Goal: Task Accomplishment & Management: Use online tool/utility

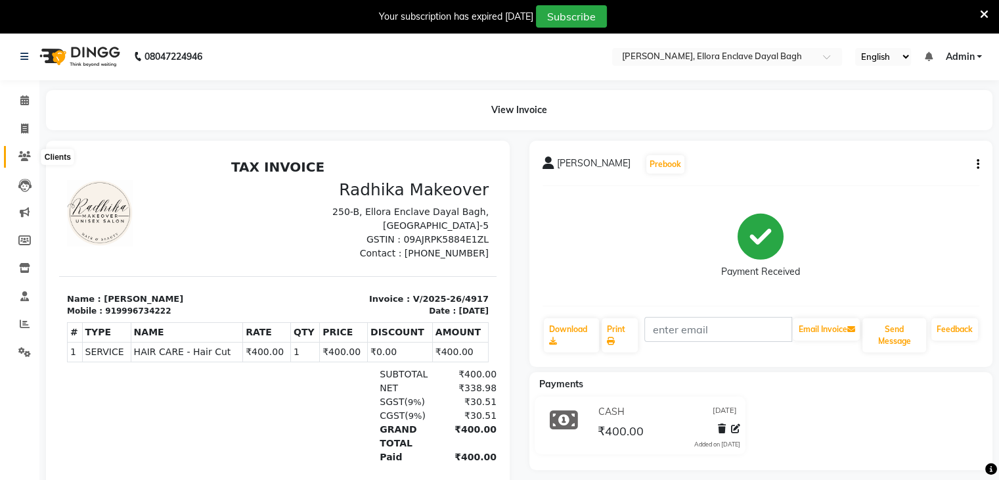
click at [30, 162] on span at bounding box center [24, 156] width 23 height 15
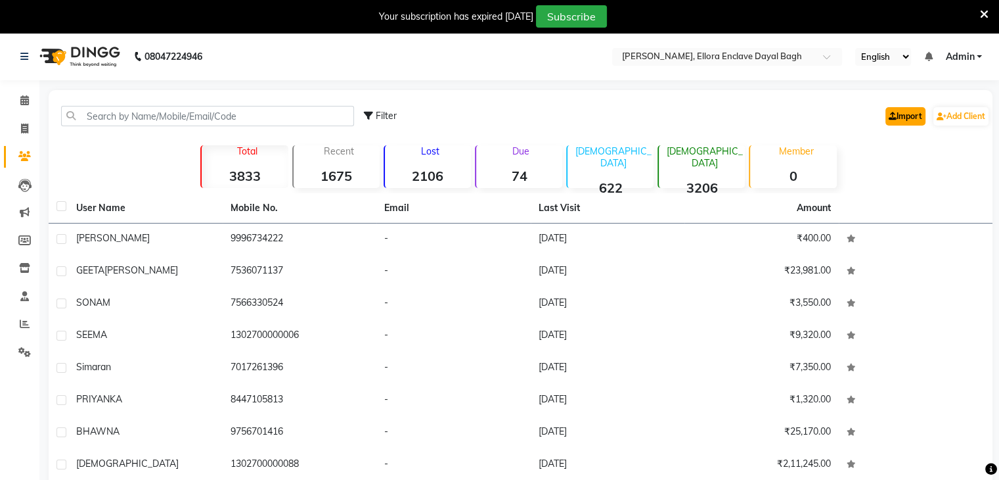
click at [907, 111] on link "Import" at bounding box center [906, 116] width 40 height 18
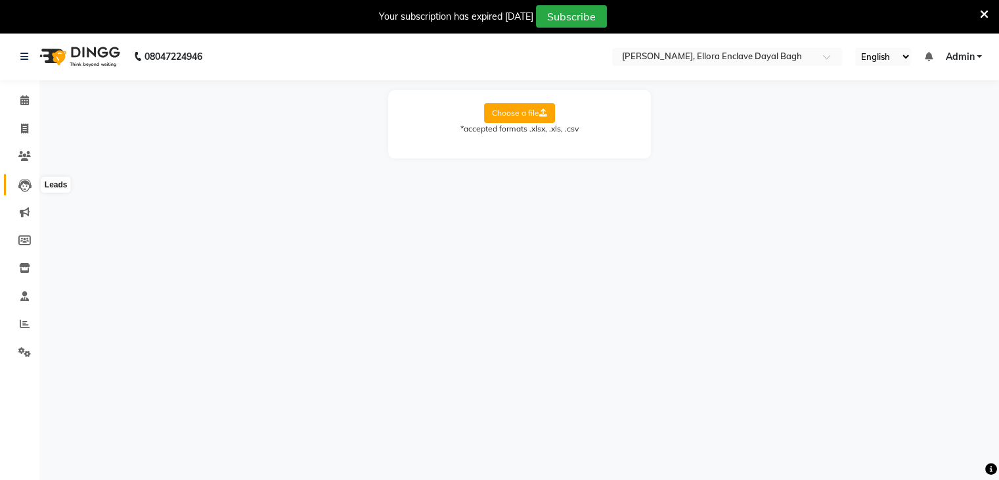
click at [22, 181] on icon at bounding box center [24, 185] width 13 height 13
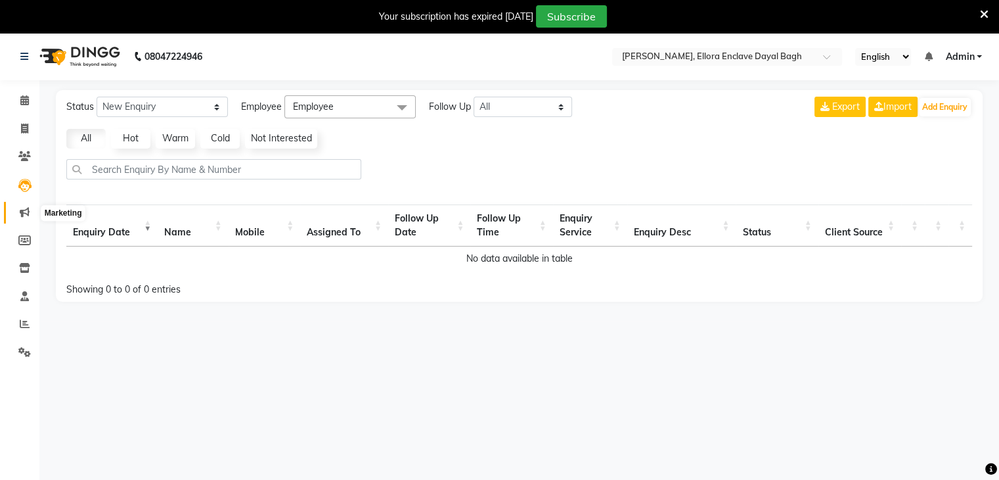
click at [28, 207] on icon at bounding box center [25, 212] width 10 height 10
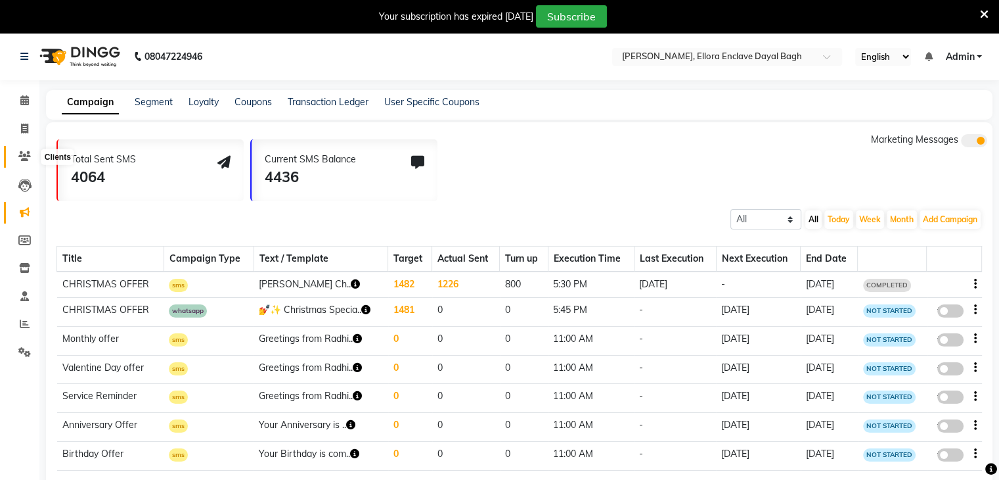
click at [26, 156] on icon at bounding box center [24, 156] width 12 height 10
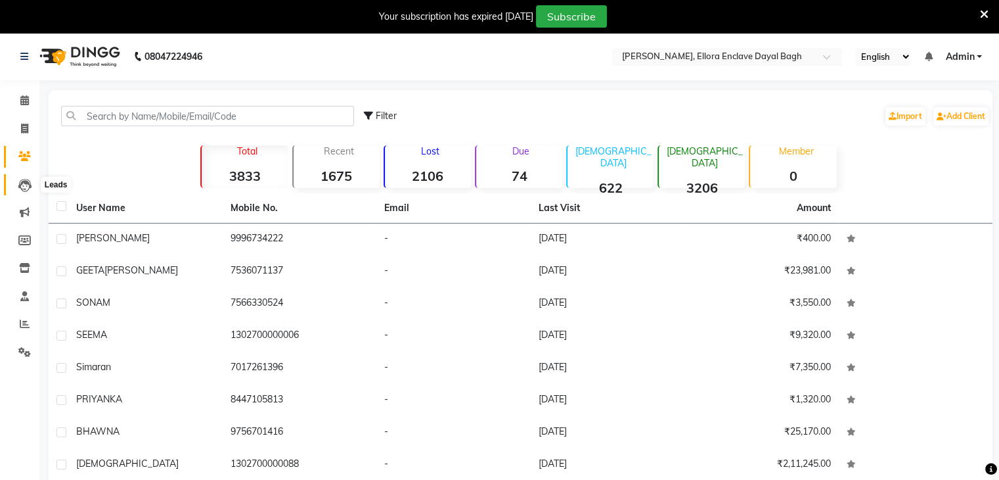
click at [22, 188] on icon at bounding box center [24, 185] width 13 height 13
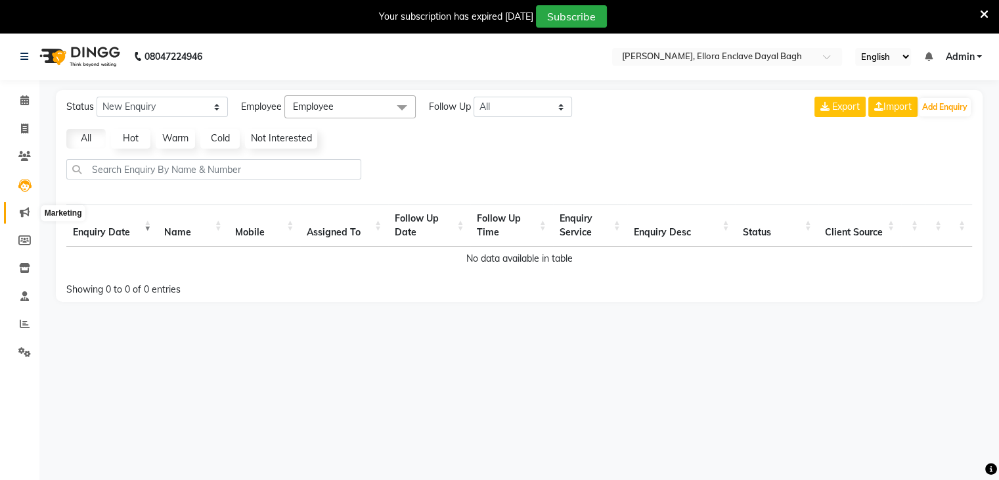
click at [23, 208] on icon at bounding box center [25, 212] width 10 height 10
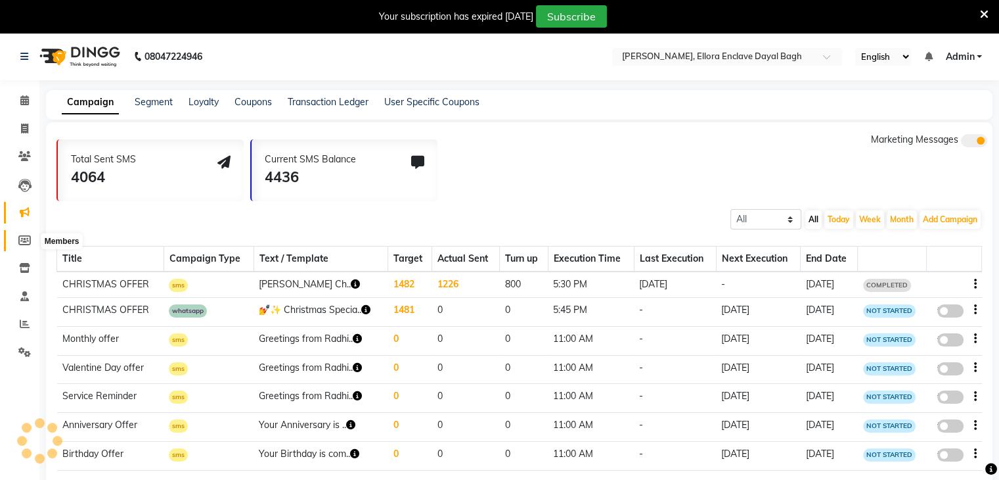
click at [21, 239] on icon at bounding box center [24, 240] width 12 height 10
select select
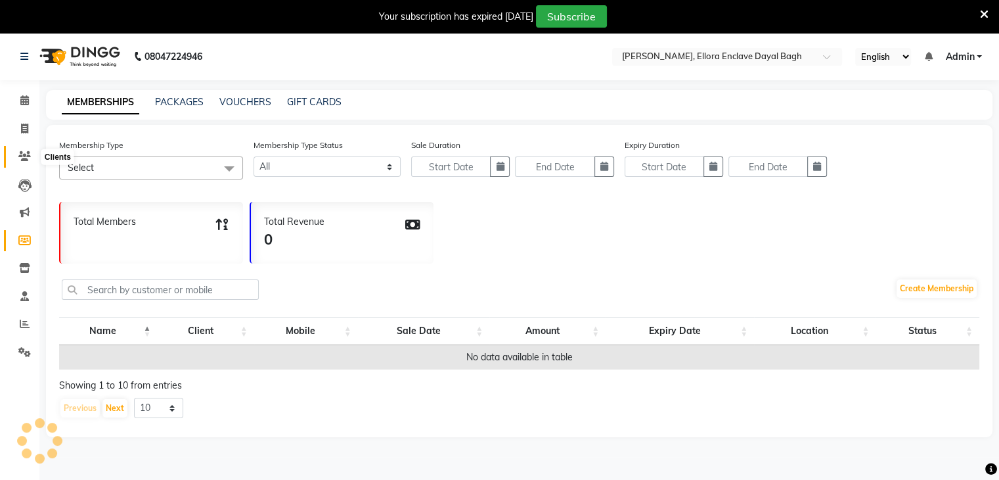
click at [27, 151] on icon at bounding box center [24, 156] width 12 height 10
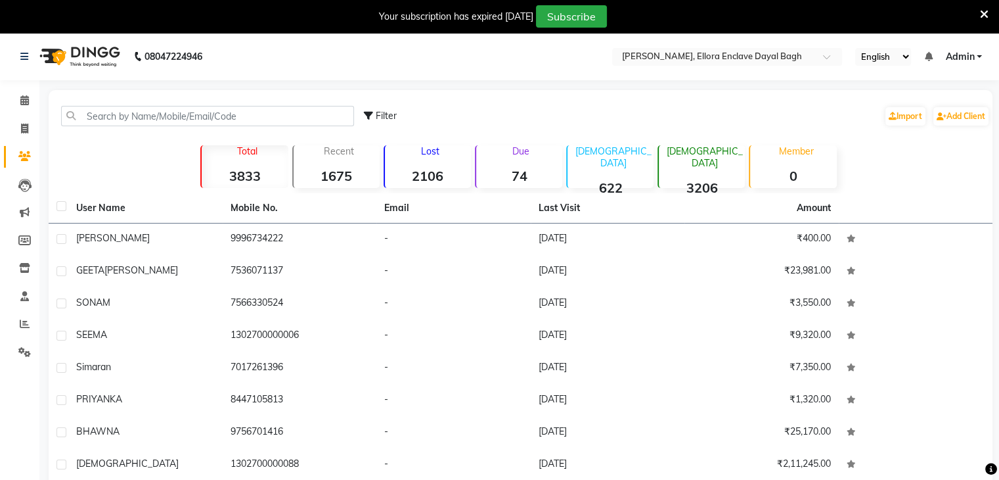
click at [255, 159] on div "Total 3833" at bounding box center [243, 166] width 87 height 43
click at [62, 205] on label at bounding box center [62, 206] width 10 height 10
click at [62, 205] on input "checkbox" at bounding box center [61, 206] width 9 height 9
checkbox input "true"
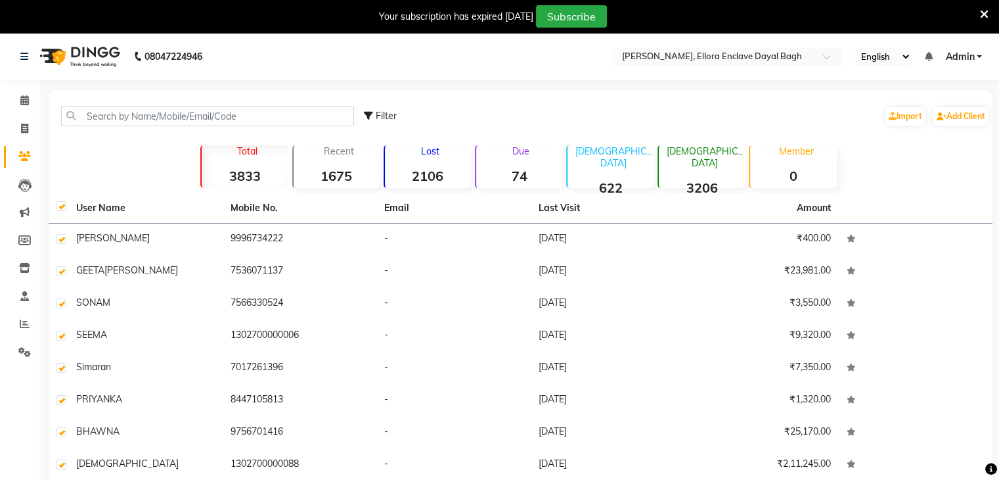
checkbox input "true"
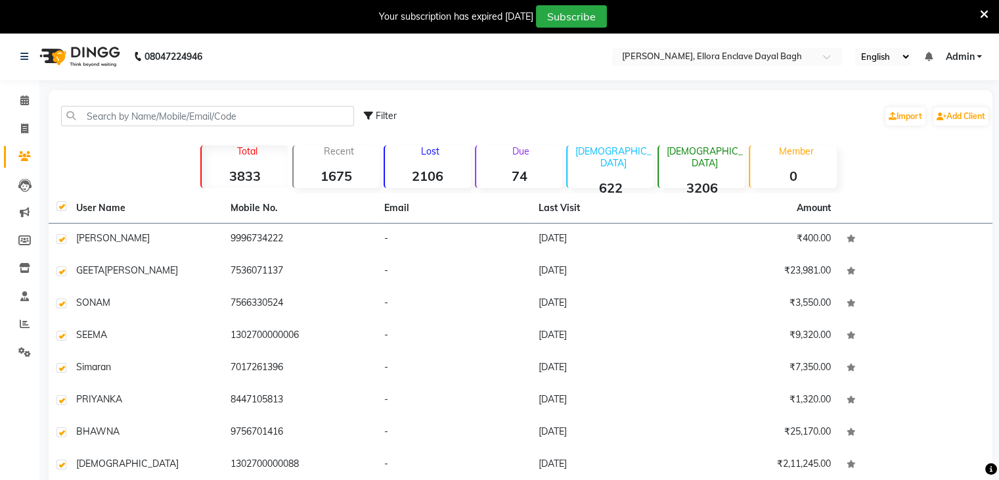
checkbox input "true"
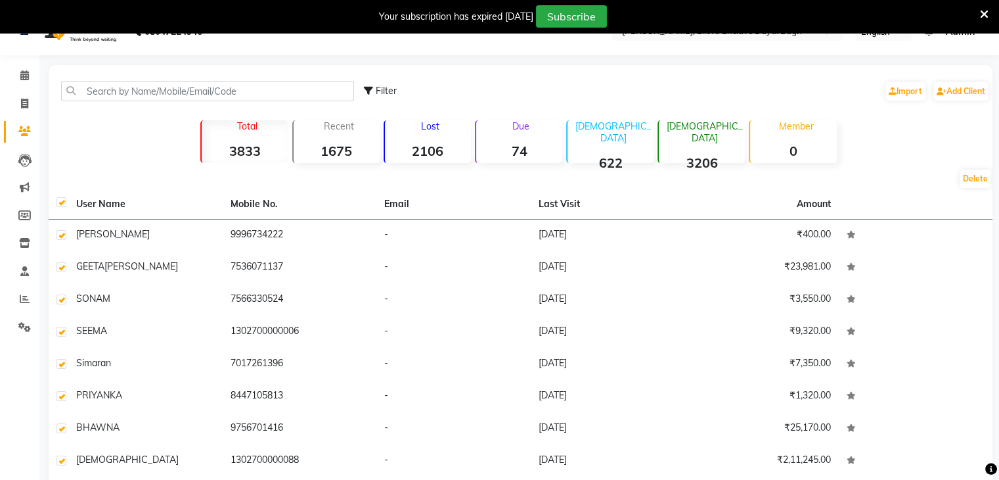
scroll to position [143, 0]
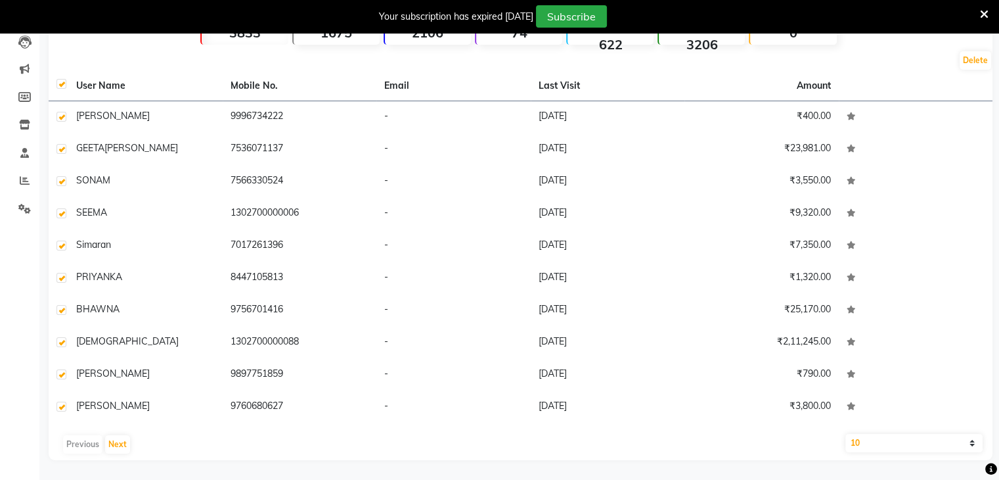
click at [63, 83] on label at bounding box center [62, 84] width 10 height 10
click at [63, 83] on input "checkbox" at bounding box center [61, 84] width 9 height 9
checkbox input "false"
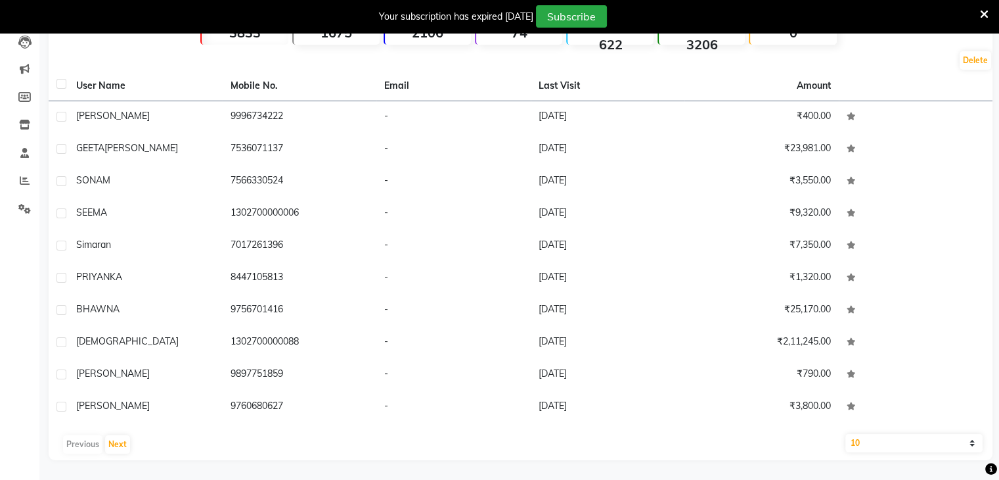
checkbox input "false"
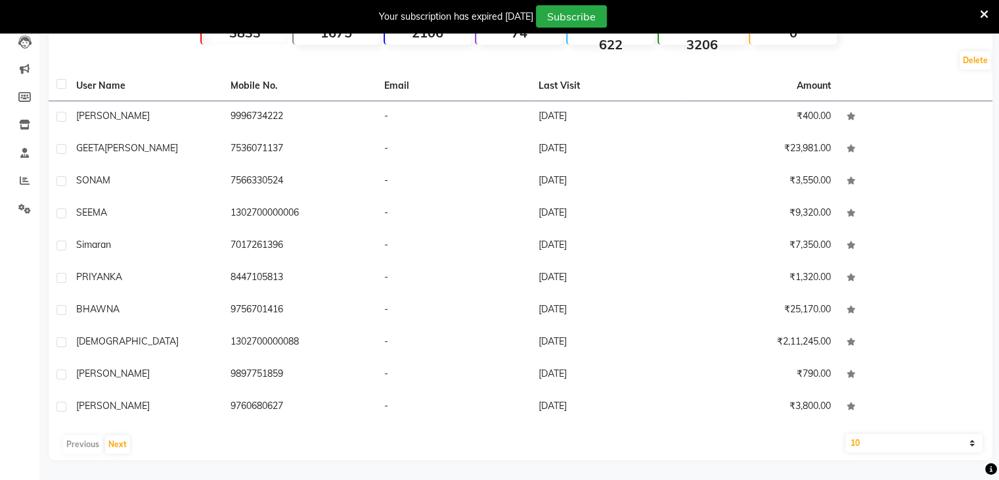
checkbox input "false"
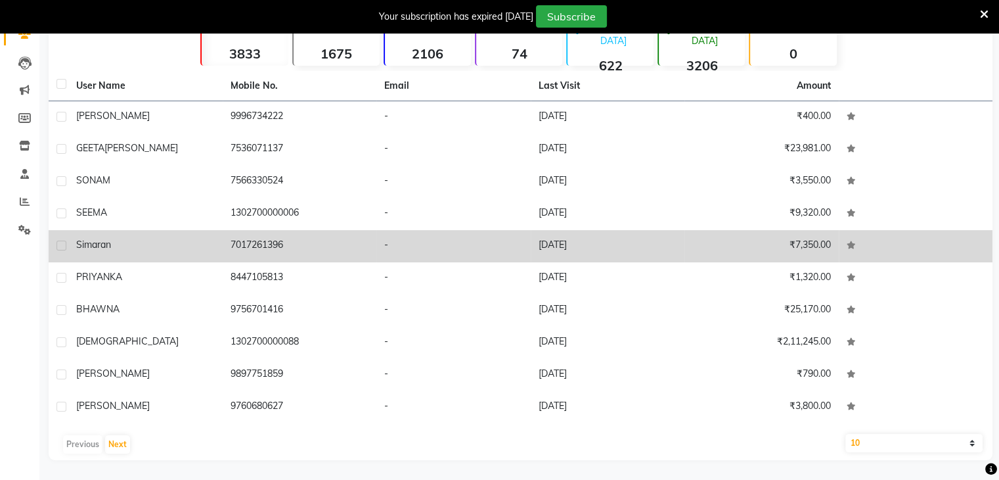
scroll to position [0, 0]
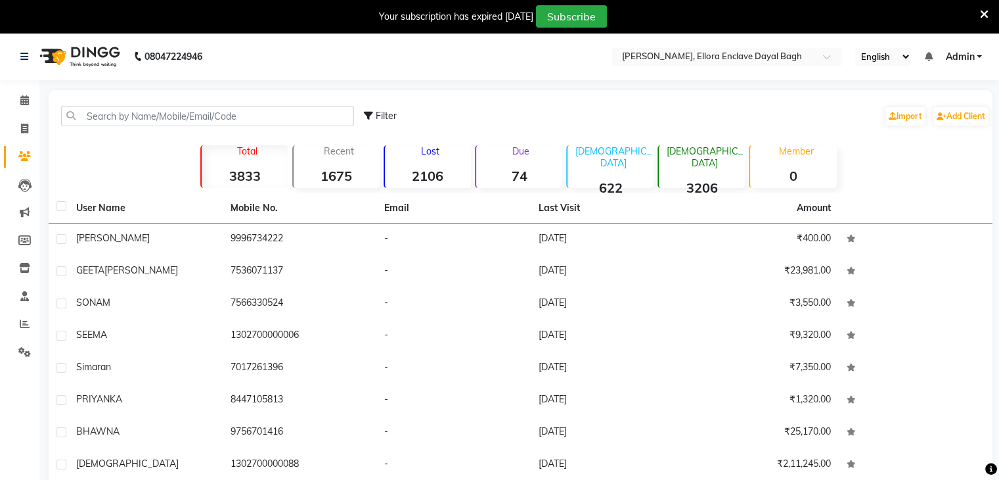
click at [239, 161] on div "Total 3833" at bounding box center [243, 166] width 87 height 43
click at [248, 148] on p "Total" at bounding box center [247, 151] width 81 height 12
click at [455, 170] on strong "2106" at bounding box center [428, 176] width 86 height 16
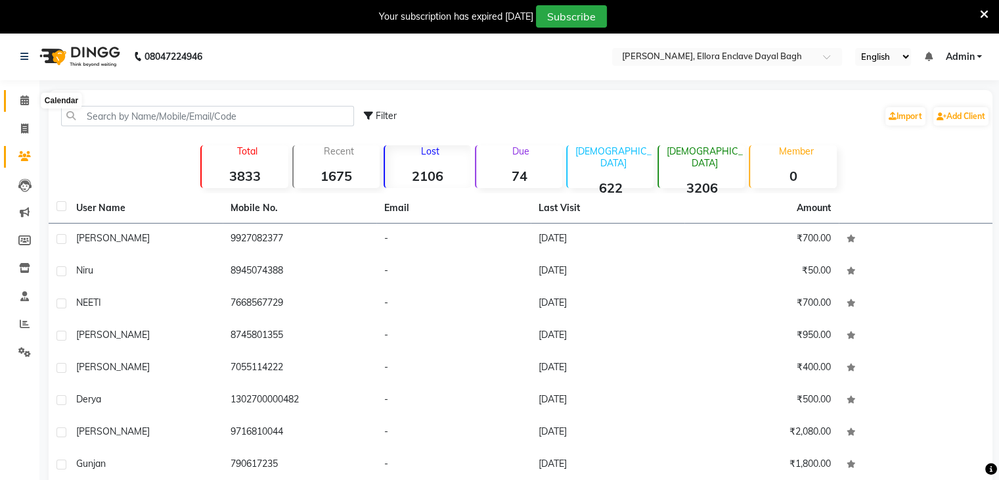
click at [22, 103] on icon at bounding box center [24, 100] width 9 height 10
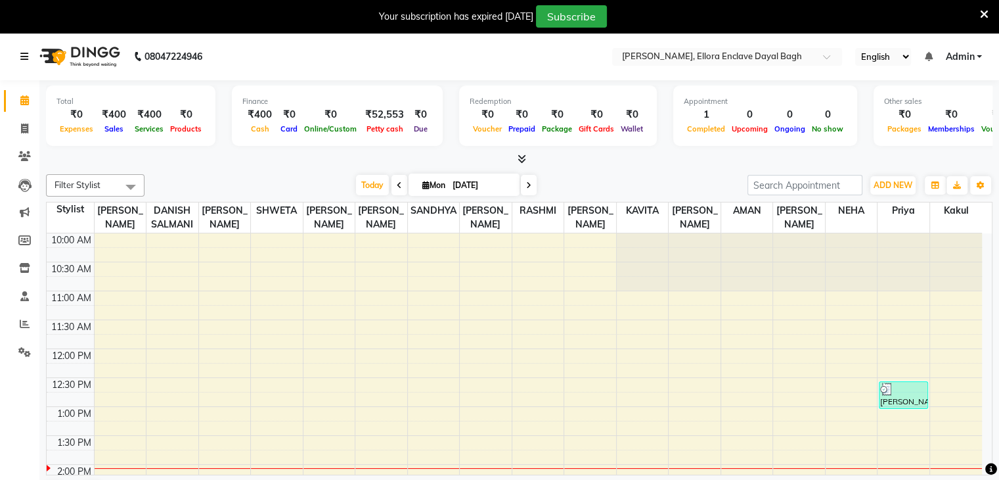
click at [20, 58] on icon at bounding box center [24, 56] width 8 height 9
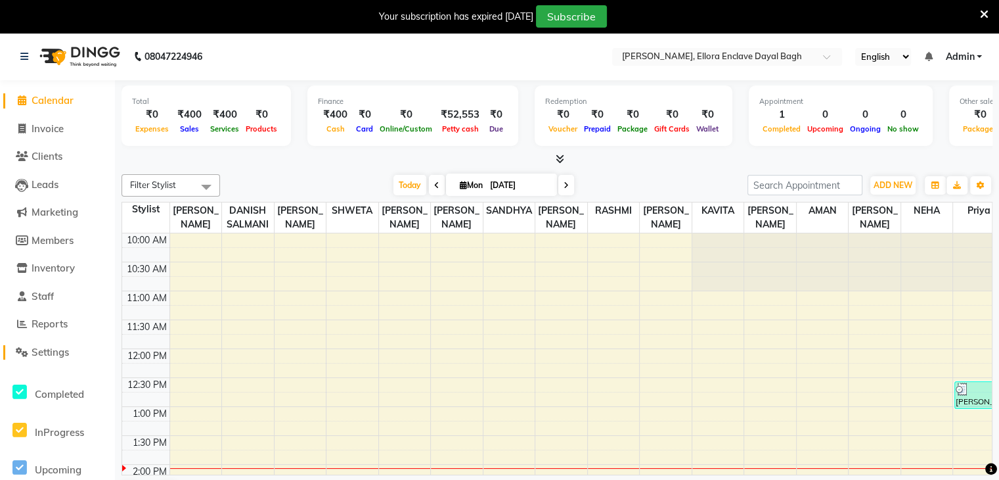
click at [57, 350] on span "Settings" at bounding box center [50, 352] width 37 height 12
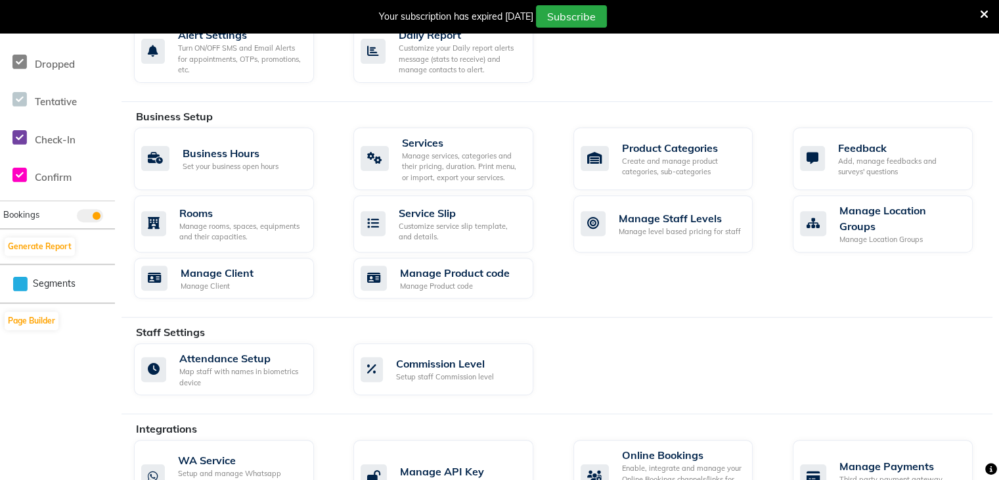
scroll to position [444, 0]
click at [223, 258] on div "Manage Client Manage Client" at bounding box center [224, 278] width 180 height 42
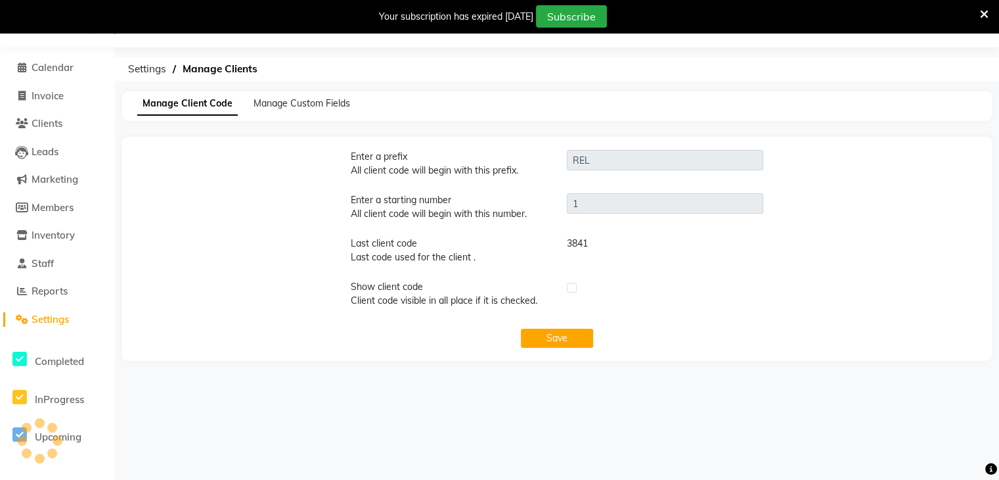
click at [63, 317] on span "Settings" at bounding box center [50, 319] width 37 height 12
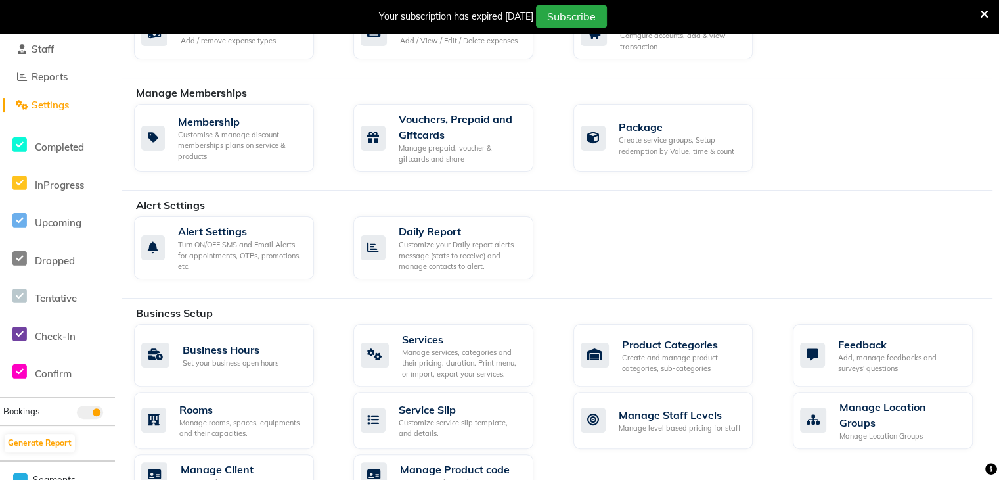
scroll to position [250, 0]
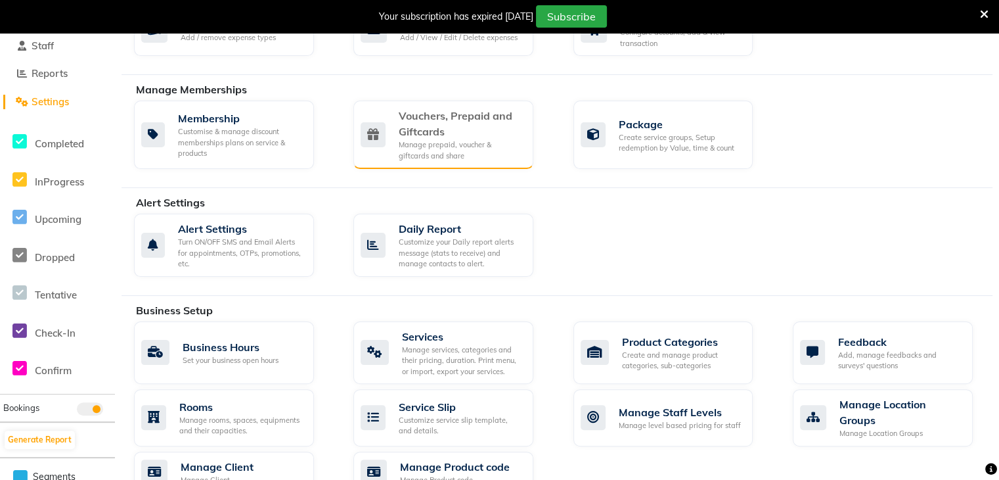
click at [507, 144] on div "Manage prepaid, voucher & giftcards and share" at bounding box center [461, 150] width 124 height 22
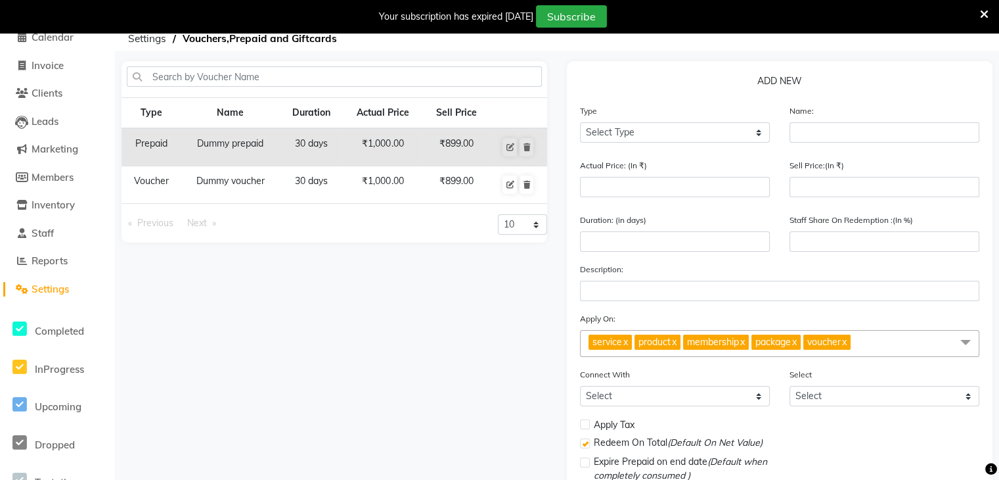
scroll to position [52, 0]
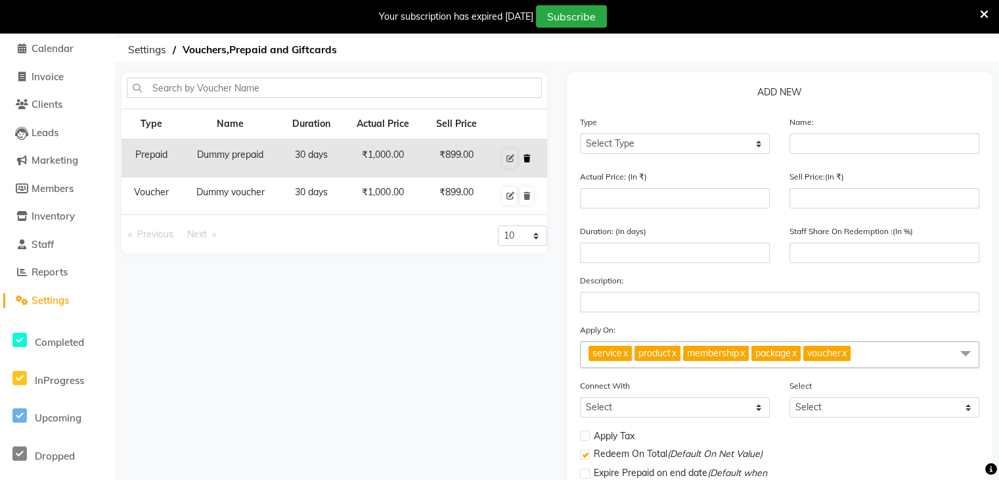
click at [527, 163] on button at bounding box center [527, 158] width 14 height 18
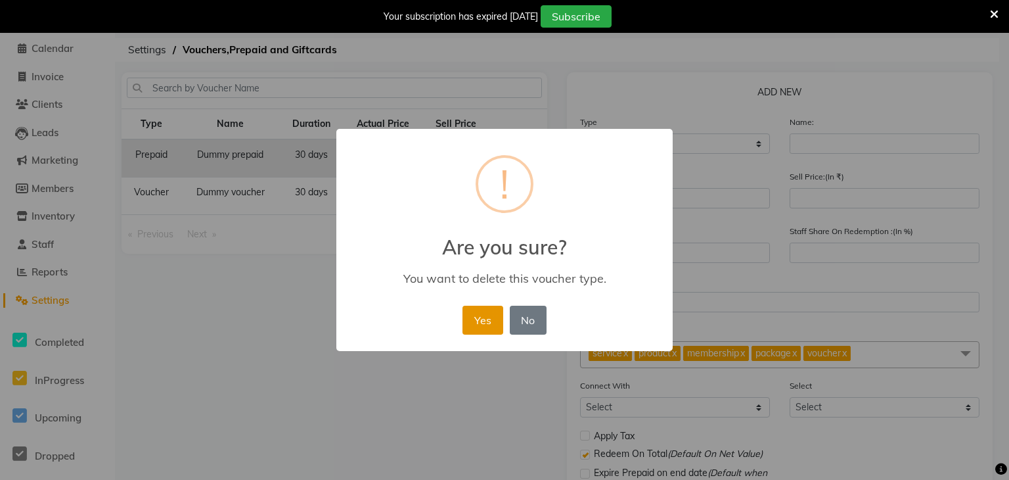
click at [493, 313] on button "Yes" at bounding box center [483, 320] width 40 height 29
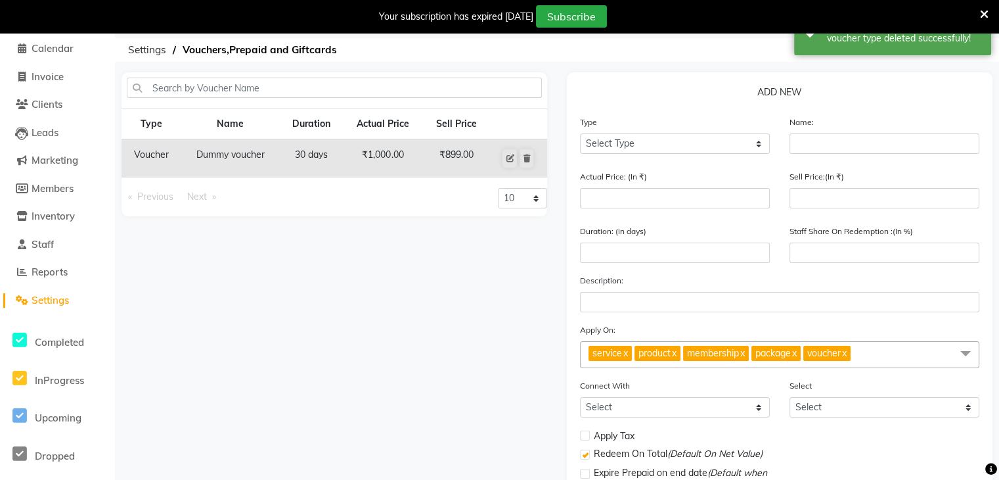
scroll to position [0, 0]
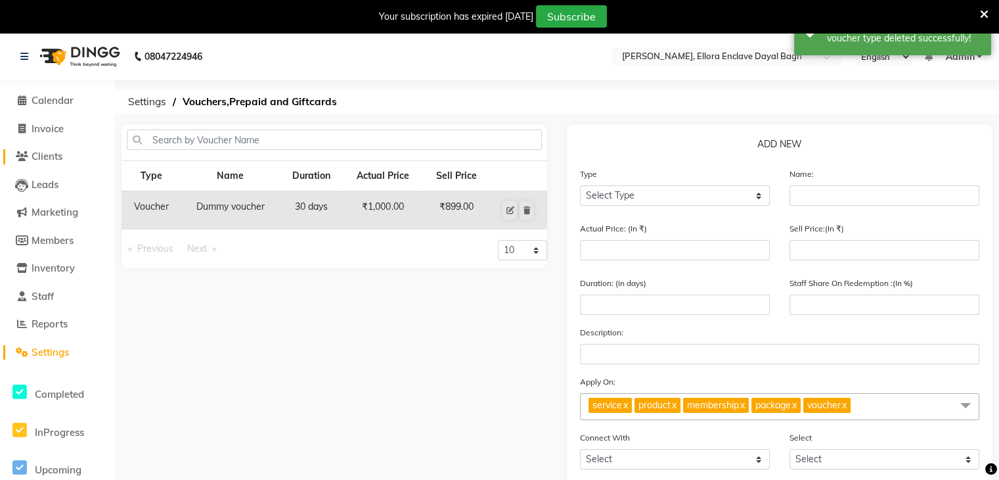
click at [42, 156] on span "Clients" at bounding box center [47, 156] width 31 height 12
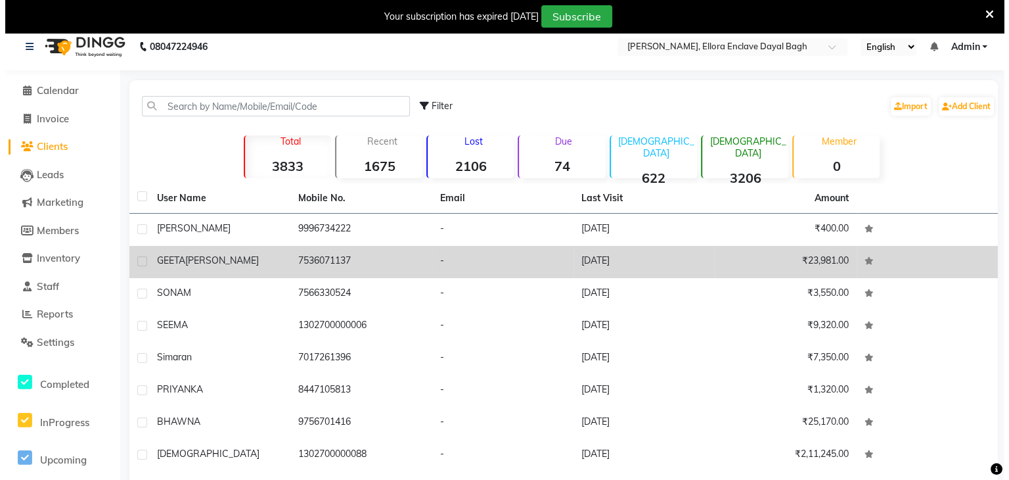
scroll to position [11, 0]
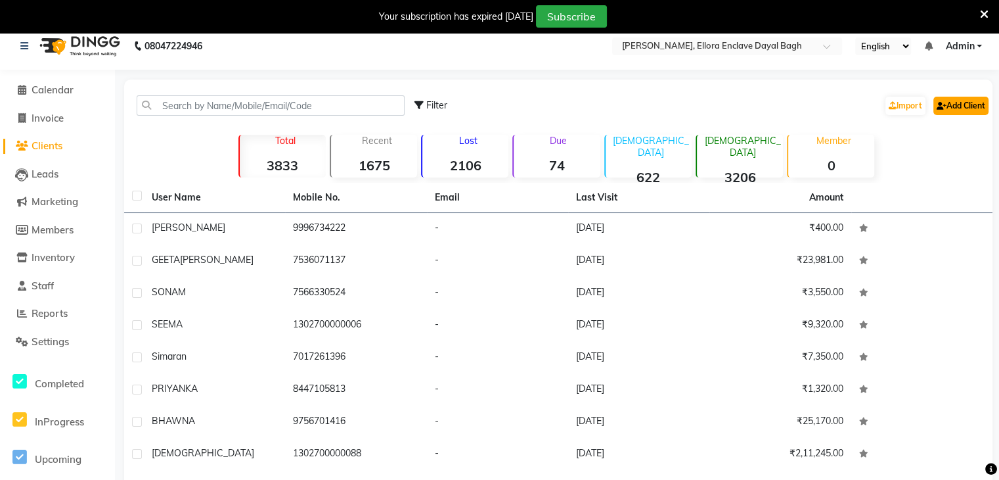
click at [950, 102] on link "Add Client" at bounding box center [961, 106] width 55 height 18
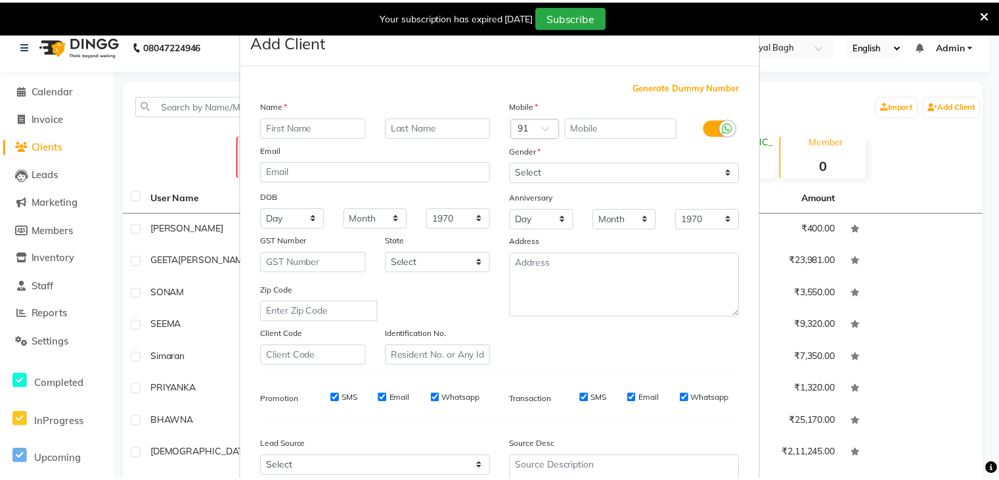
scroll to position [133, 0]
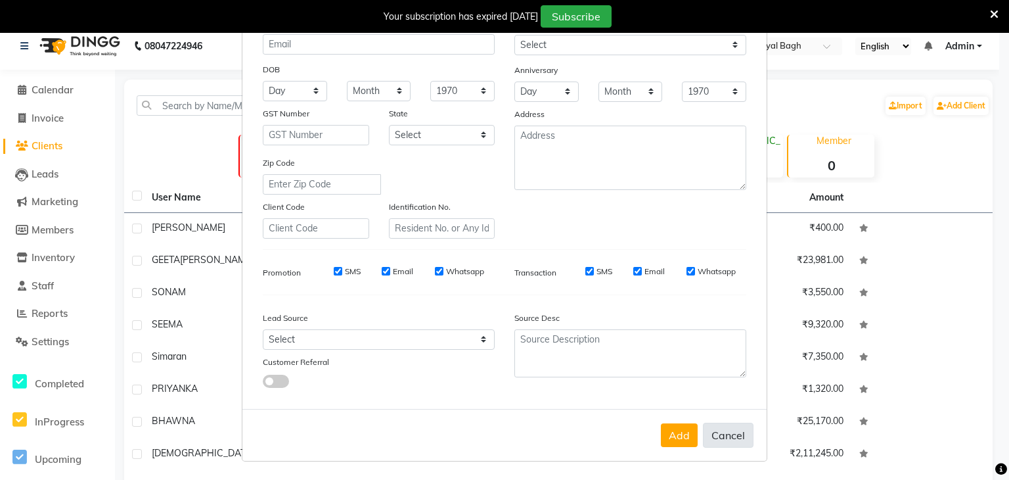
click at [719, 438] on button "Cancel" at bounding box center [728, 434] width 51 height 25
select select
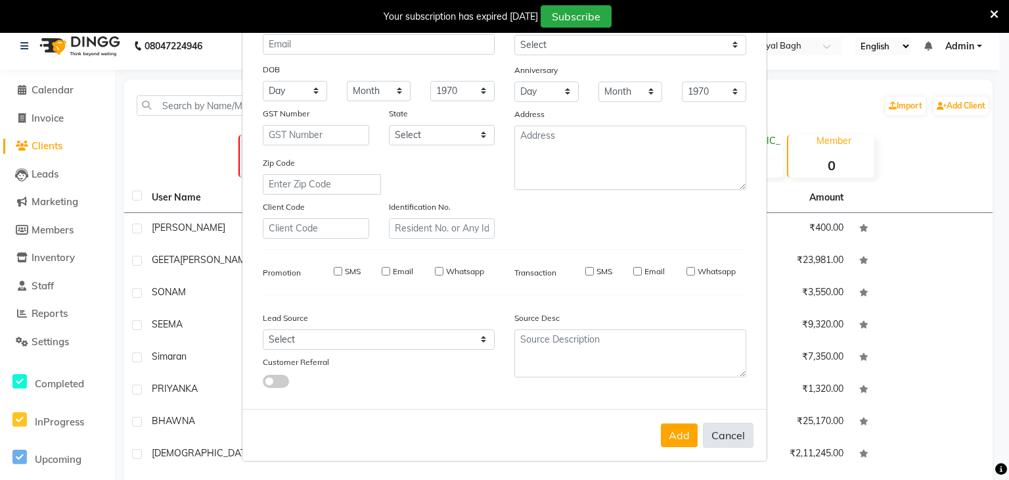
select select
checkbox input "false"
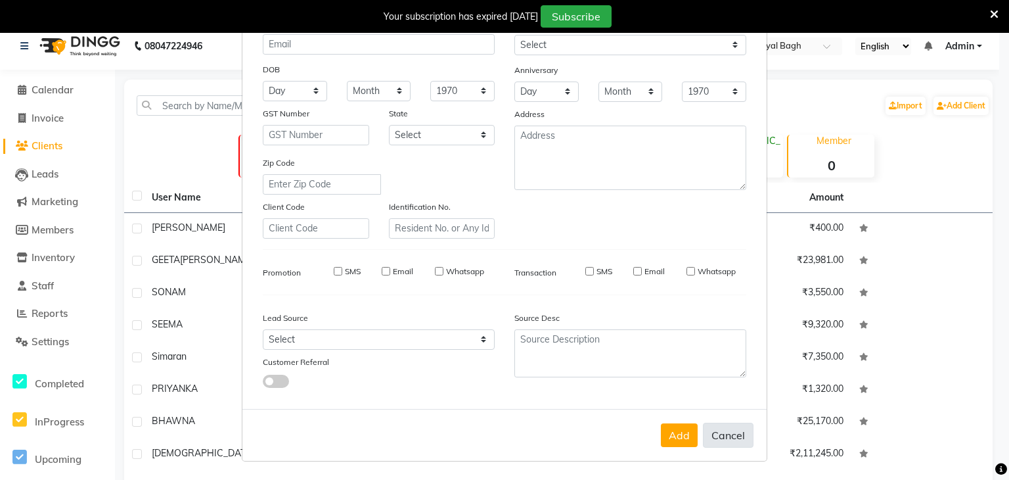
checkbox input "false"
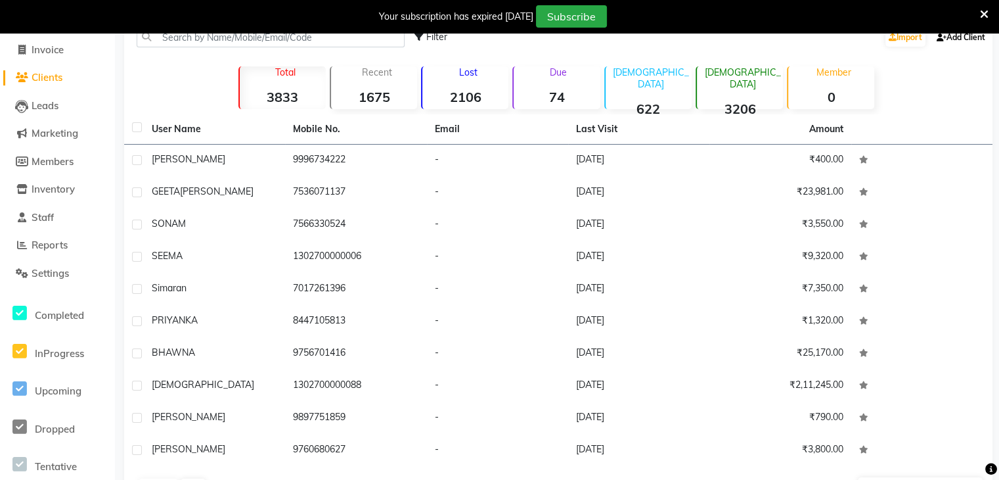
scroll to position [92, 0]
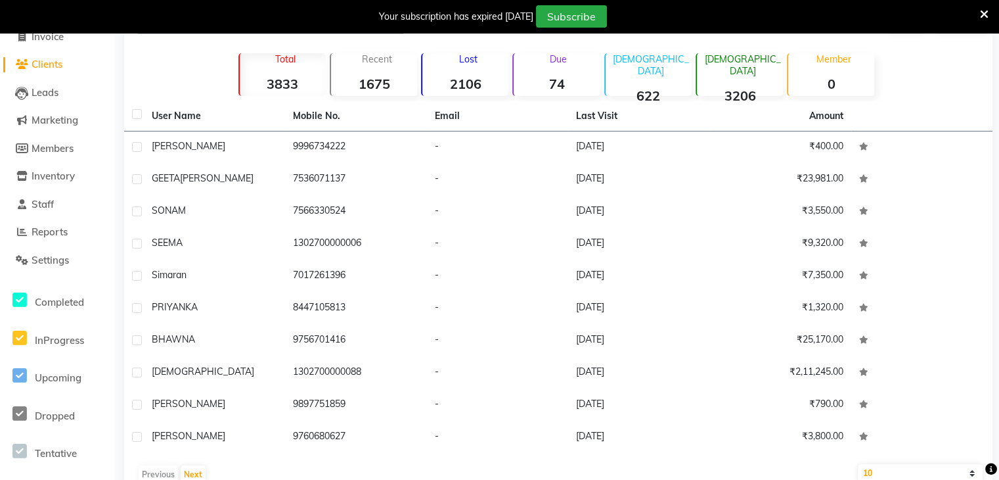
click at [136, 115] on label at bounding box center [137, 114] width 10 height 10
click at [136, 115] on input "checkbox" at bounding box center [136, 114] width 9 height 9
checkbox input "true"
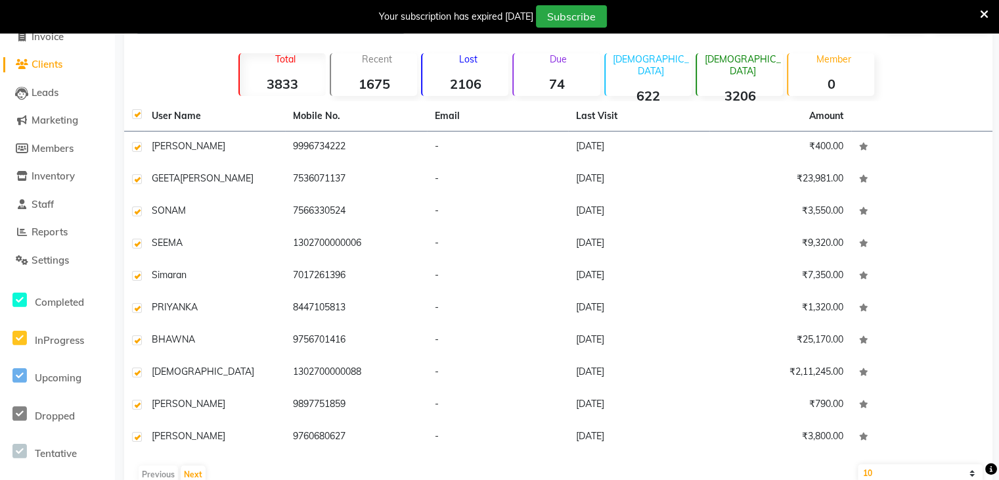
checkbox input "true"
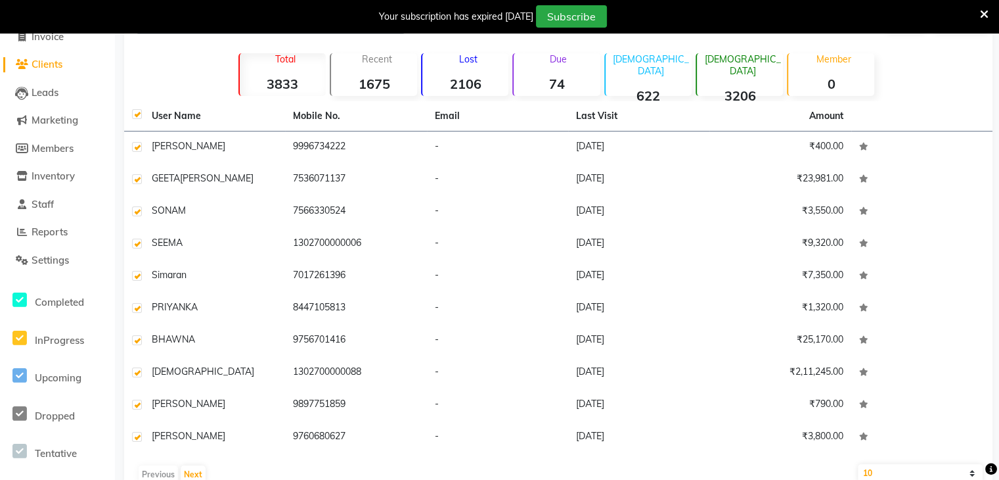
checkbox input "true"
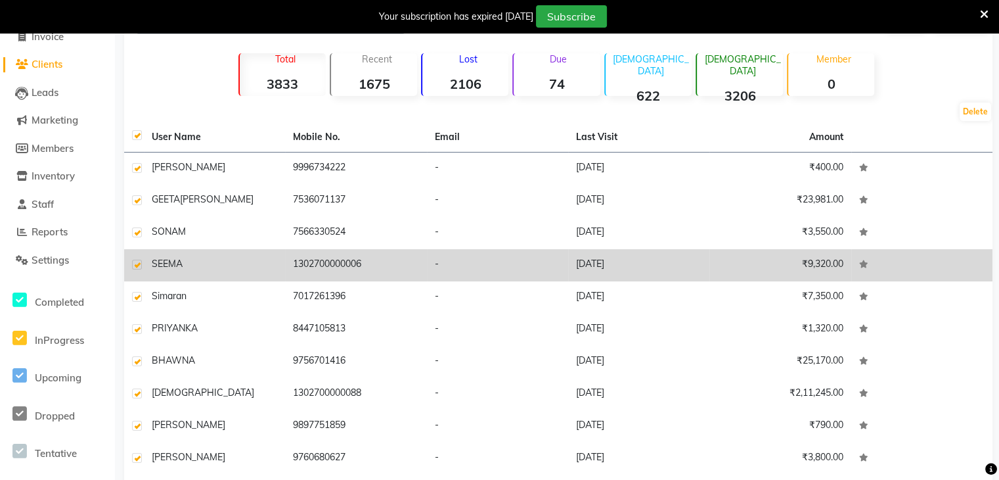
scroll to position [143, 0]
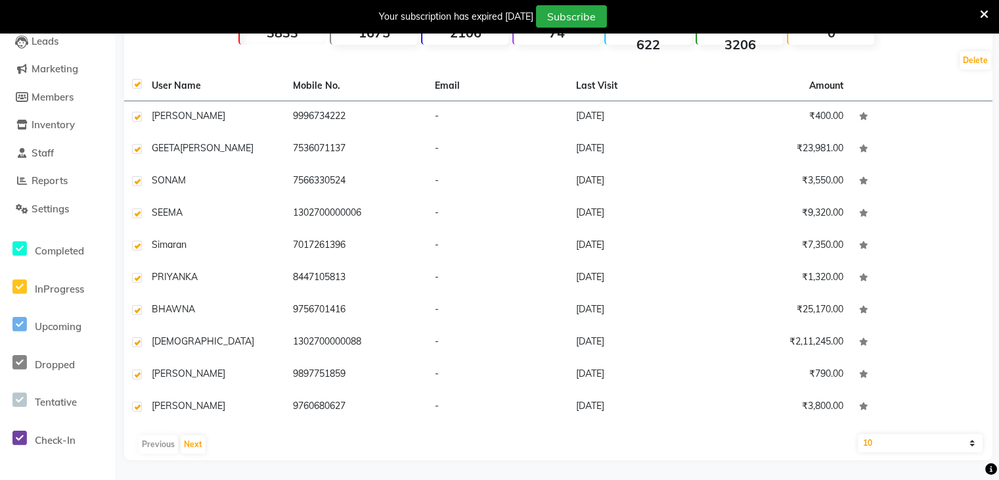
click at [907, 440] on select "10 50 100" at bounding box center [920, 443] width 125 height 18
select select "100"
click at [858, 434] on select "10 50 100" at bounding box center [920, 443] width 125 height 18
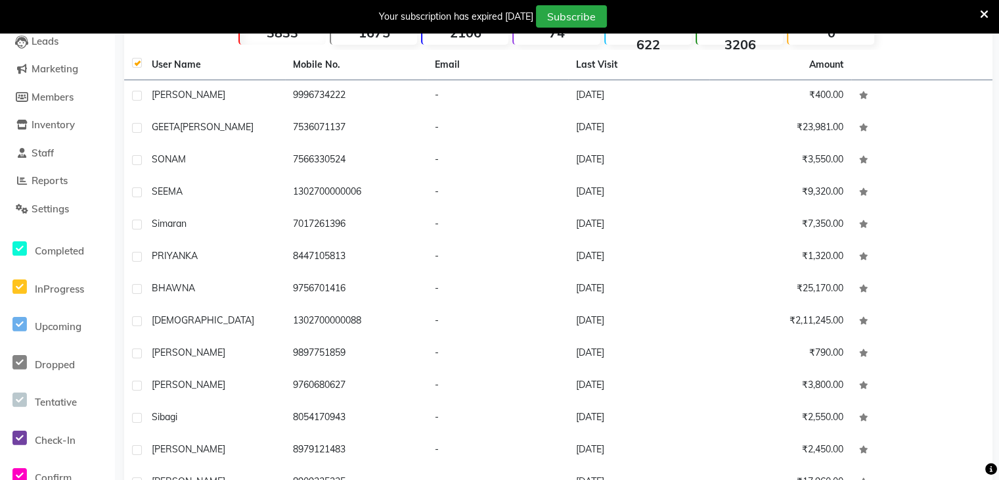
click at [137, 62] on label at bounding box center [137, 63] width 10 height 10
click at [137, 62] on input "checkbox" at bounding box center [136, 63] width 9 height 9
click at [137, 62] on label at bounding box center [137, 63] width 10 height 10
click at [137, 62] on input "checkbox" at bounding box center [136, 63] width 9 height 9
checkbox input "true"
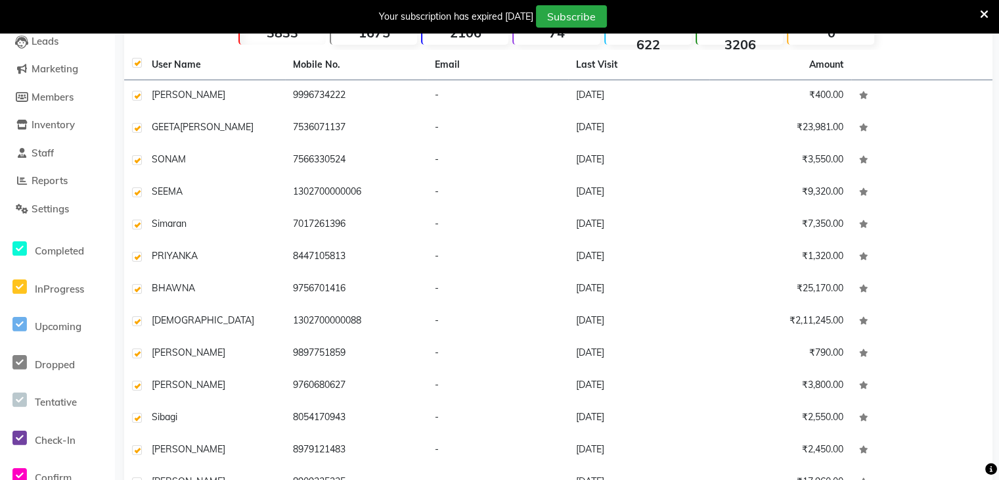
checkbox input "true"
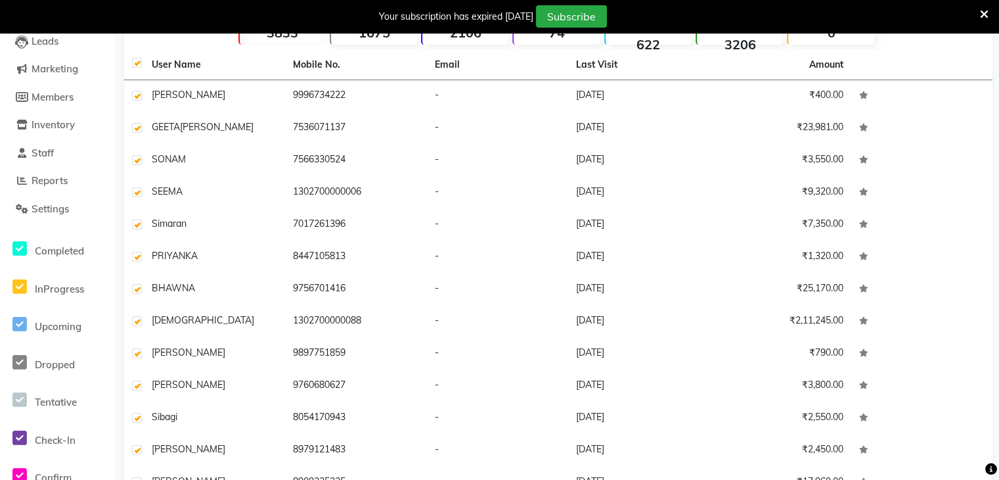
checkbox input "true"
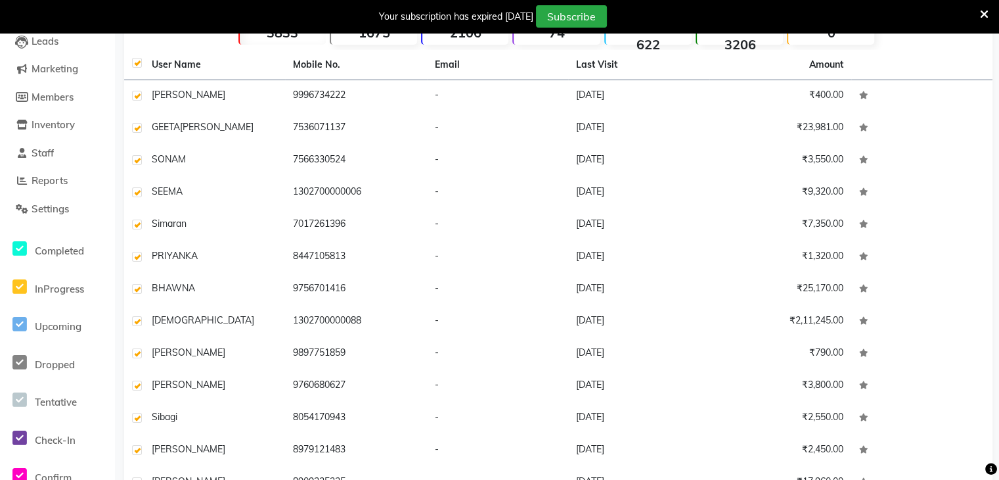
checkbox input "true"
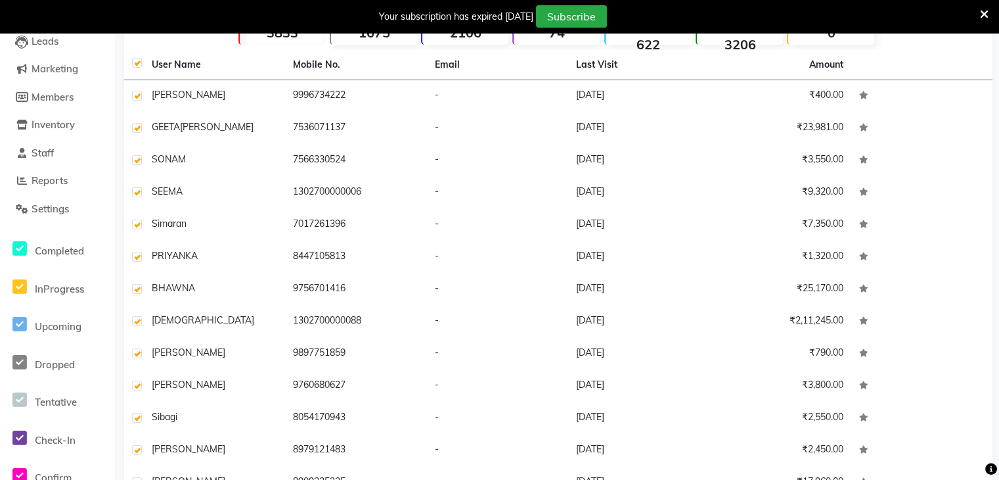
checkbox input "true"
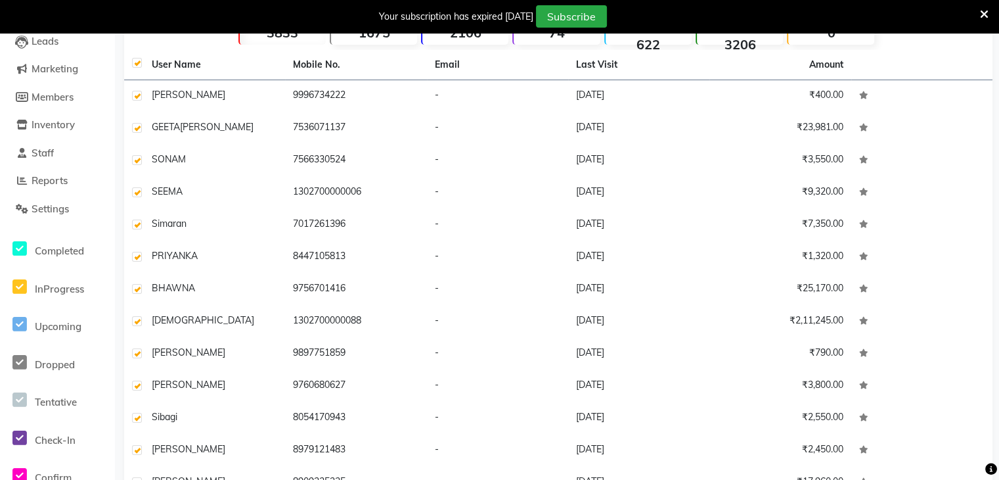
checkbox input "true"
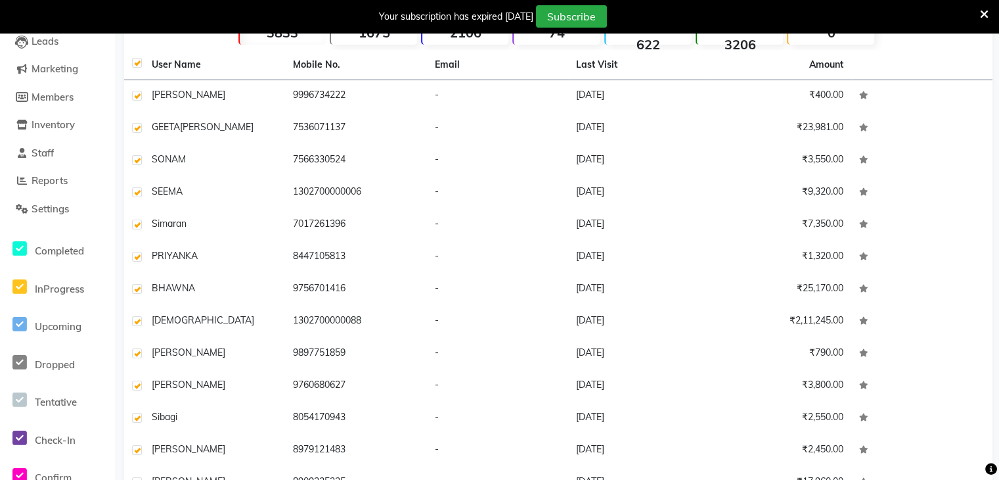
checkbox input "true"
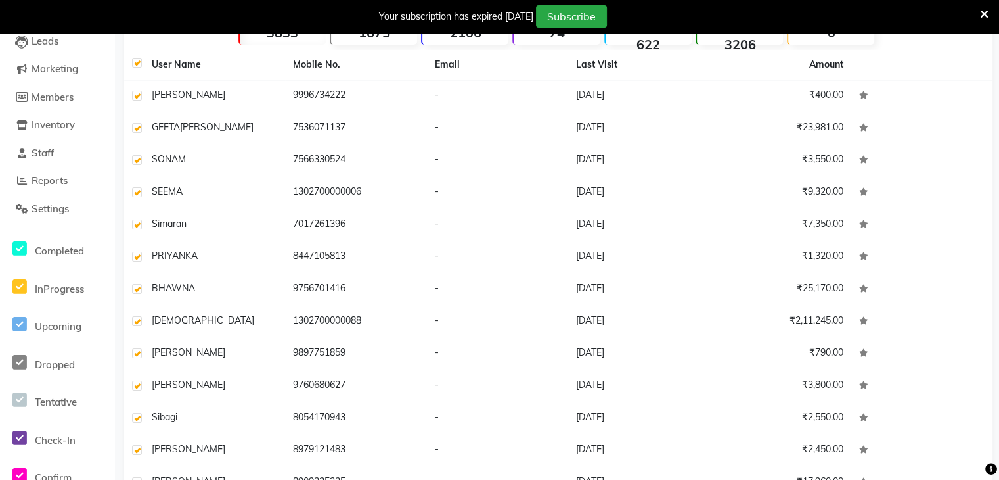
checkbox input "true"
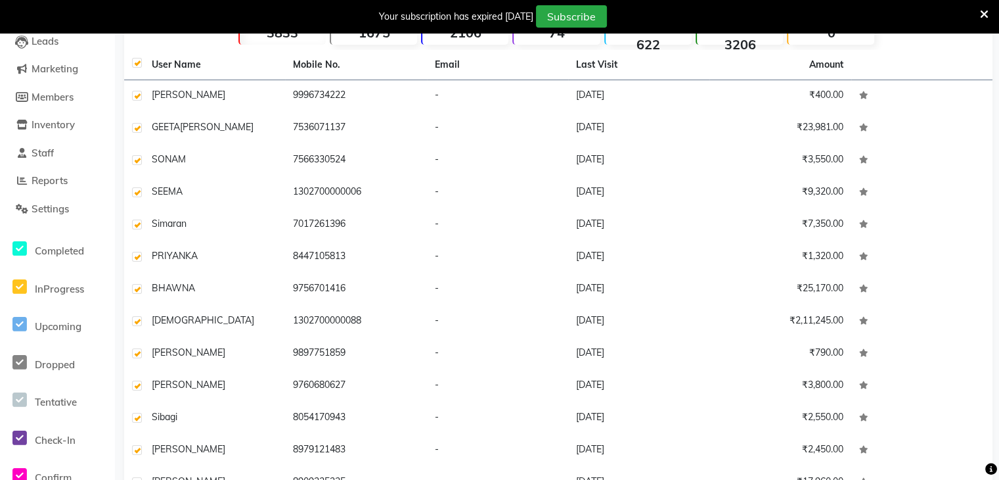
checkbox input "true"
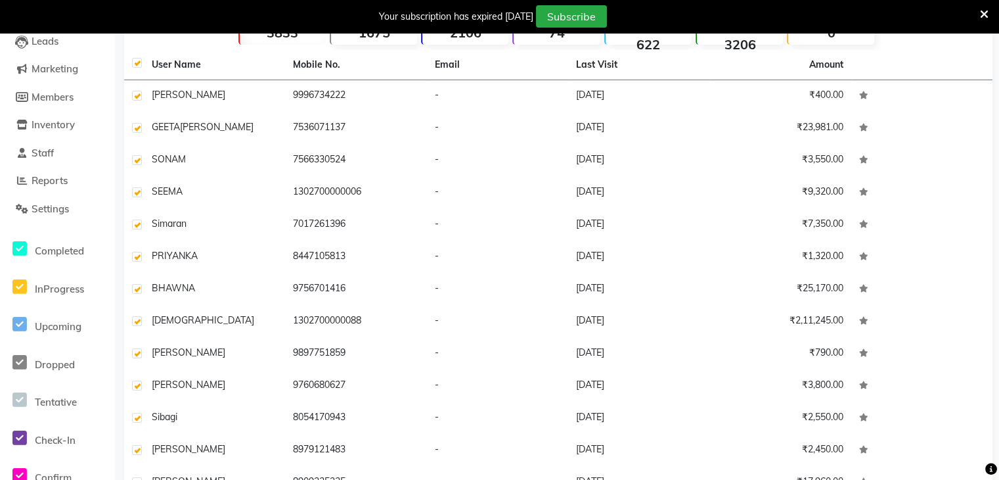
checkbox input "true"
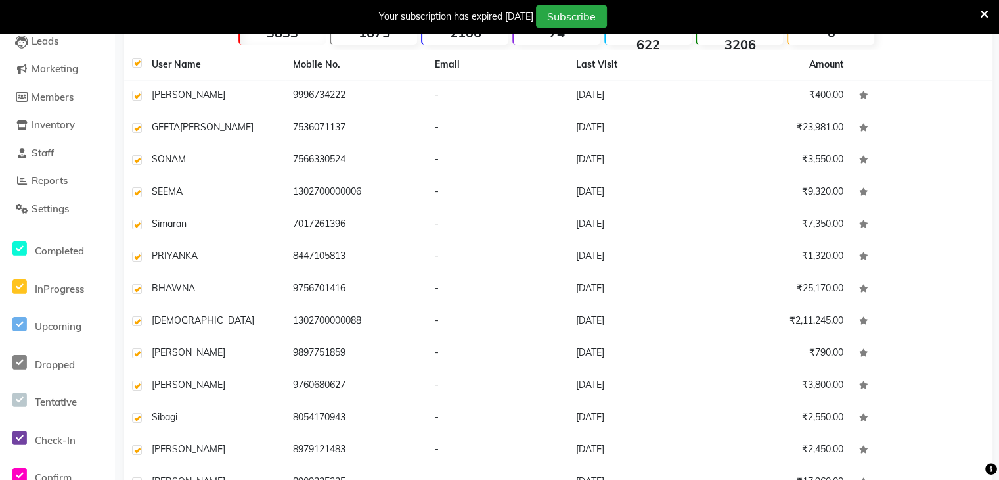
checkbox input "true"
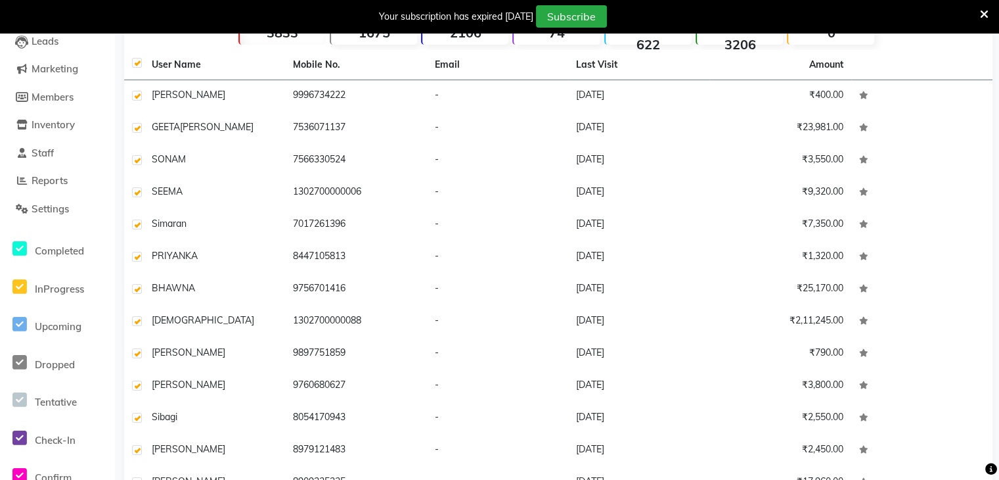
checkbox input "true"
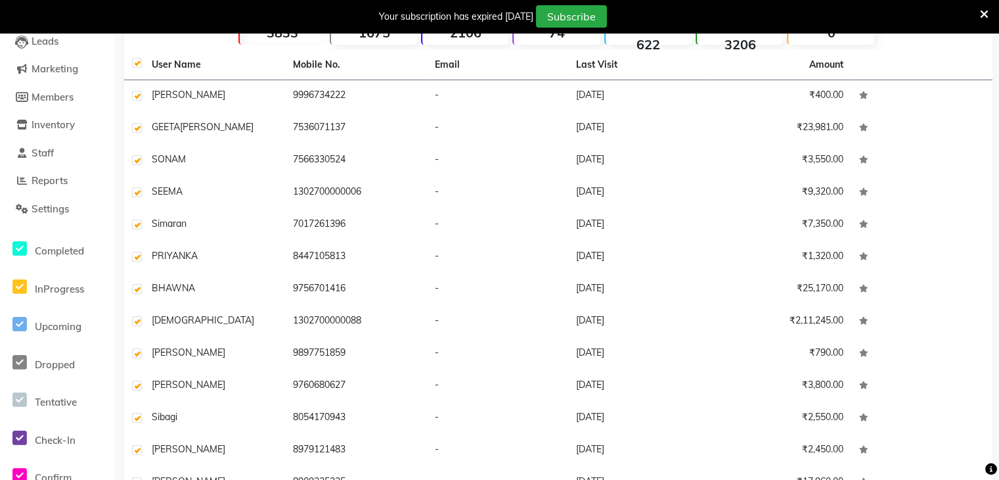
checkbox input "true"
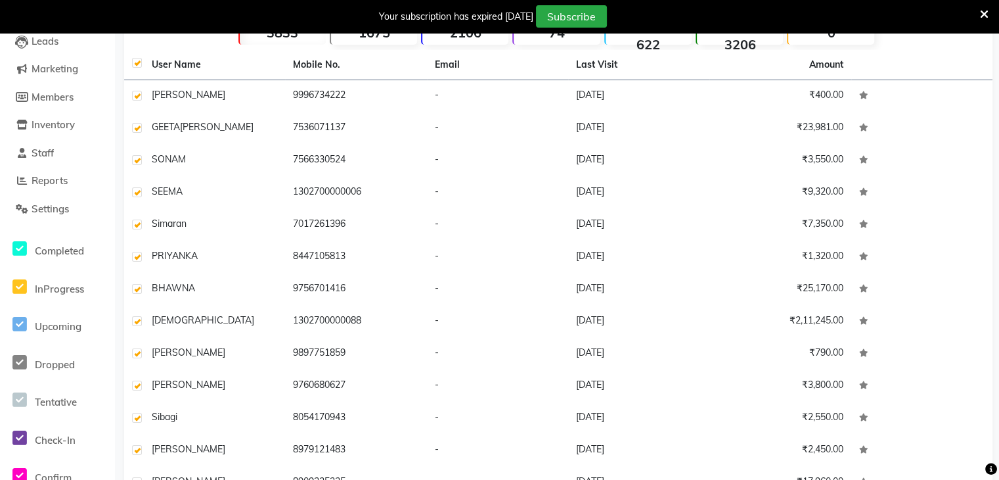
checkbox input "true"
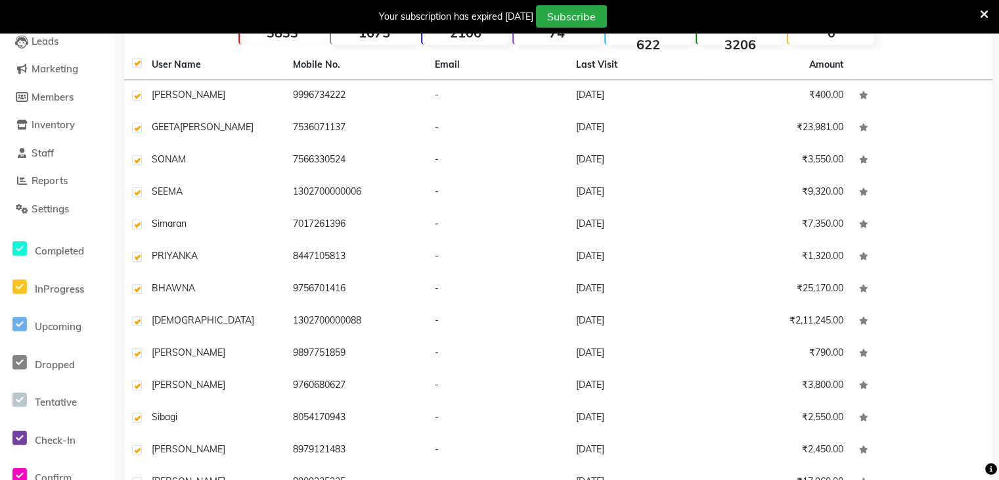
checkbox input "true"
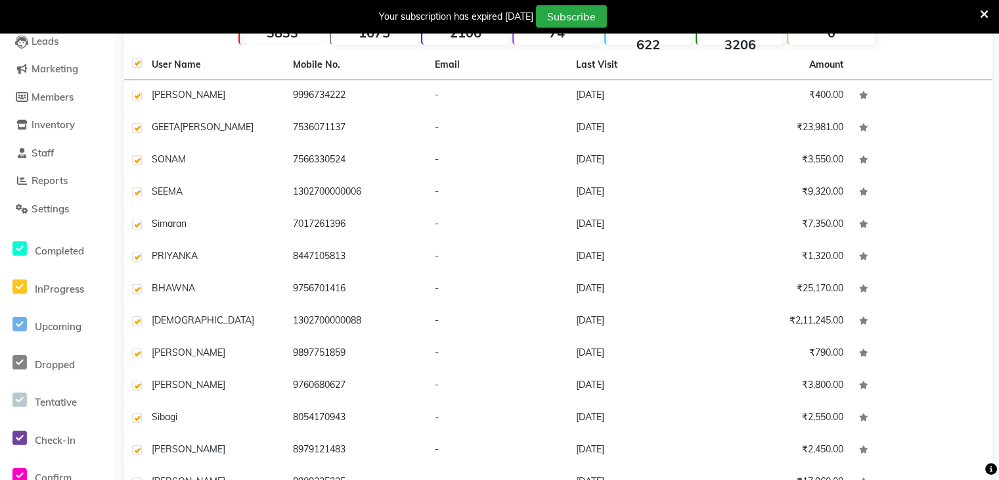
checkbox input "true"
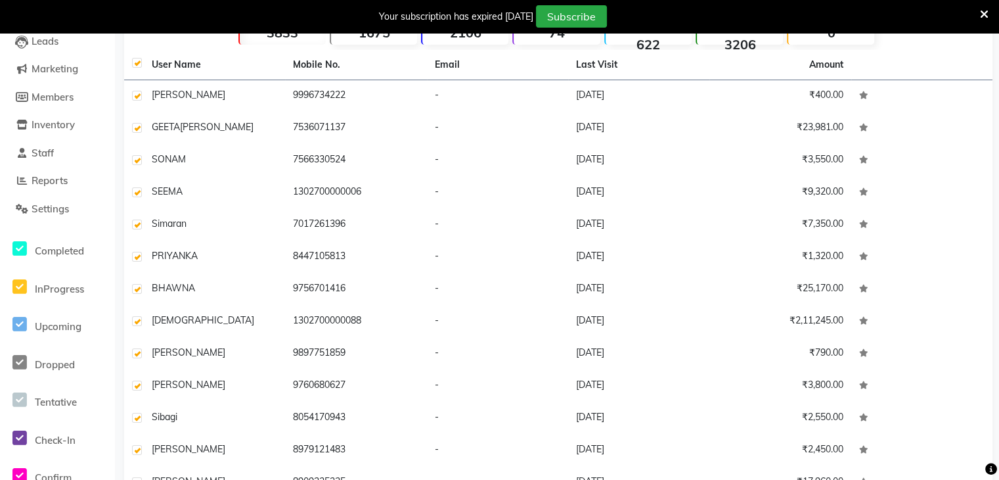
checkbox input "true"
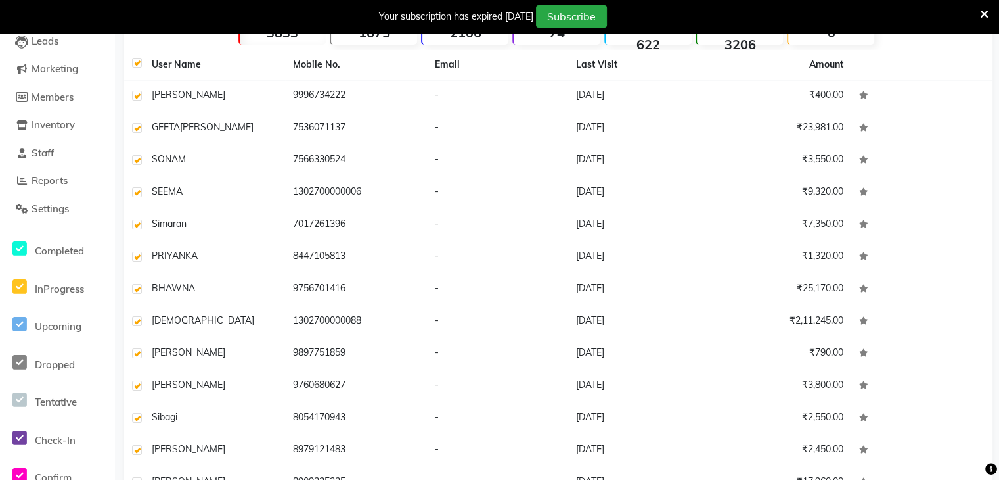
checkbox input "true"
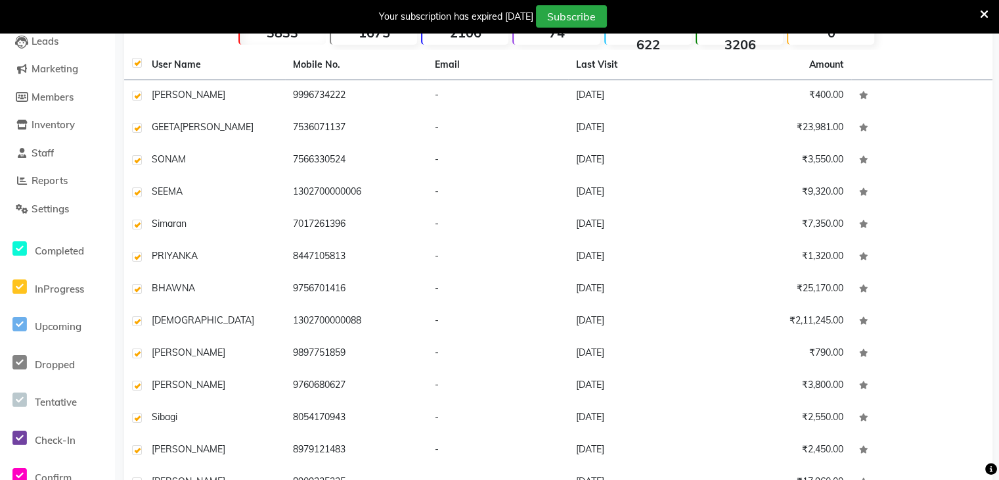
checkbox input "true"
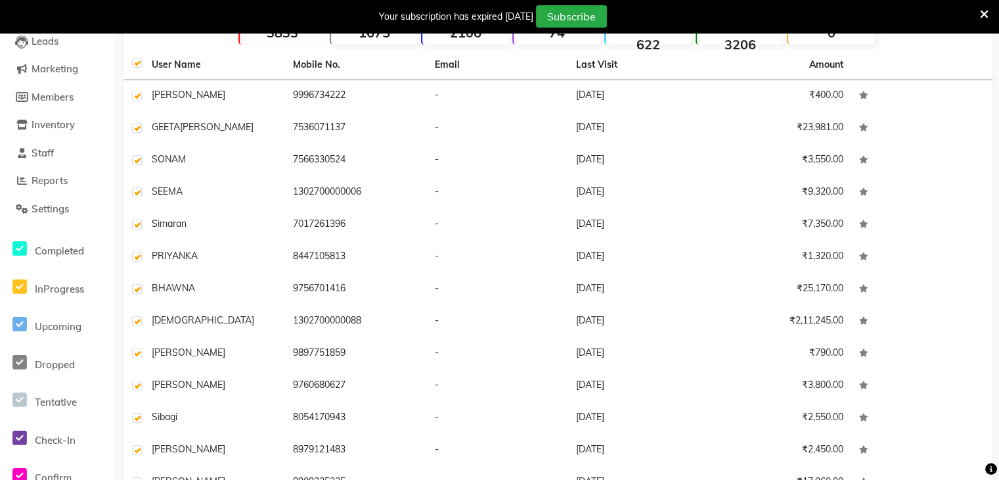
checkbox input "true"
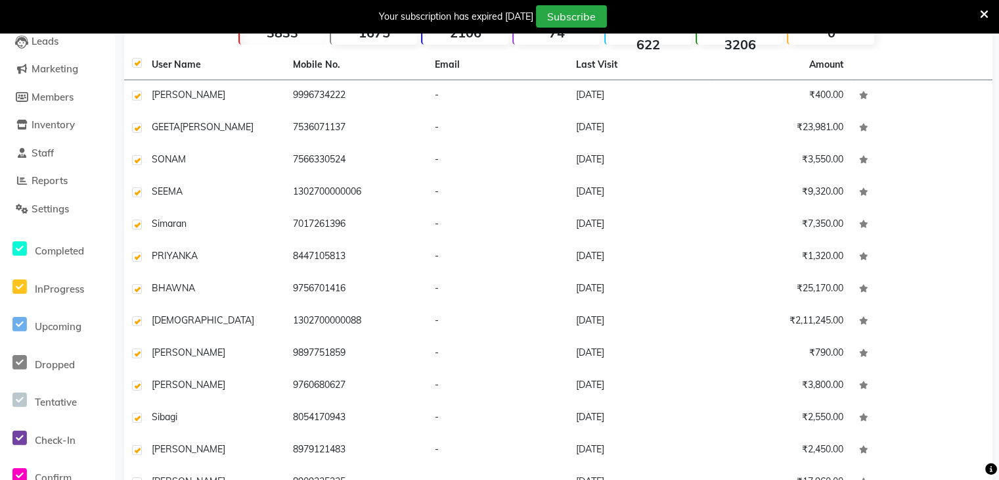
checkbox input "true"
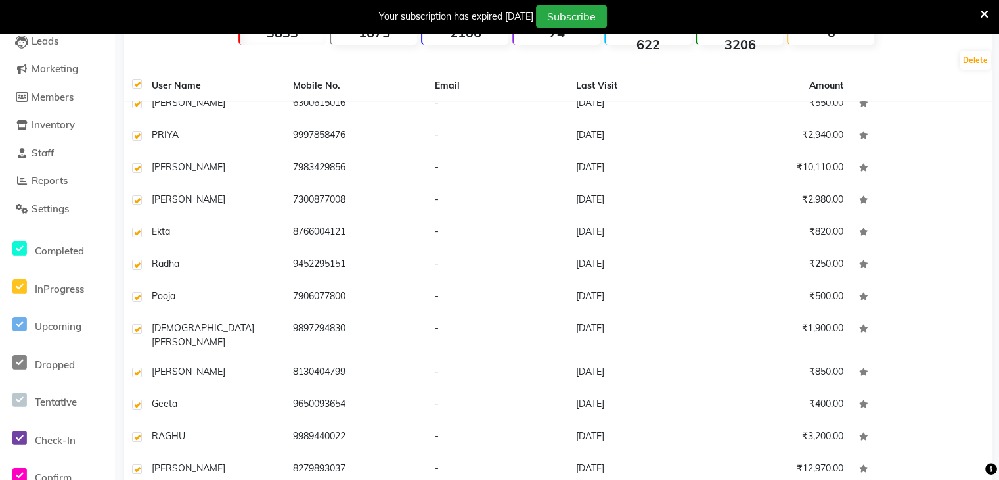
scroll to position [300, 0]
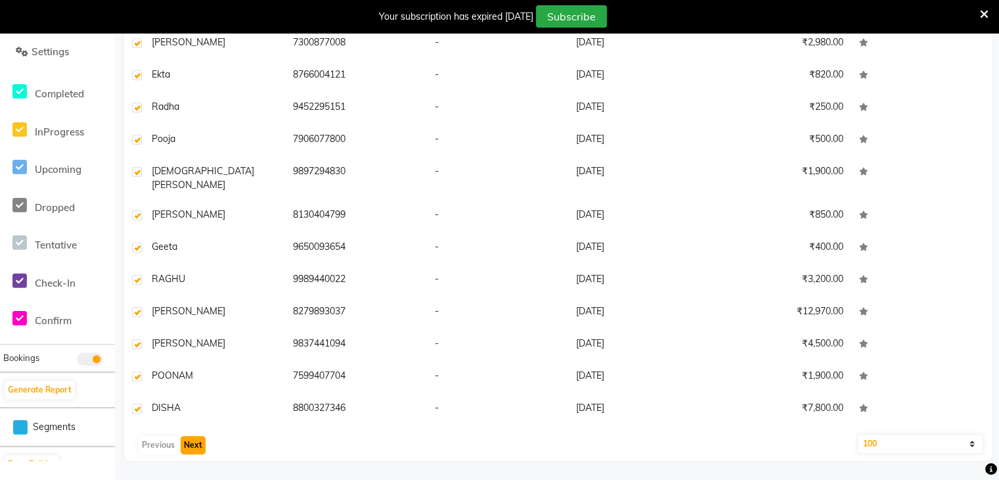
click at [196, 440] on button "Next" at bounding box center [193, 445] width 25 height 18
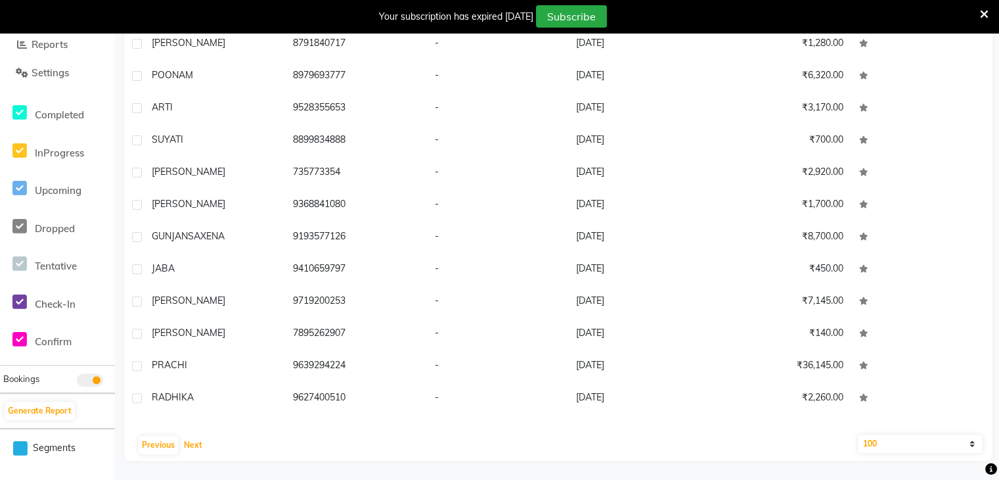
scroll to position [1064, 0]
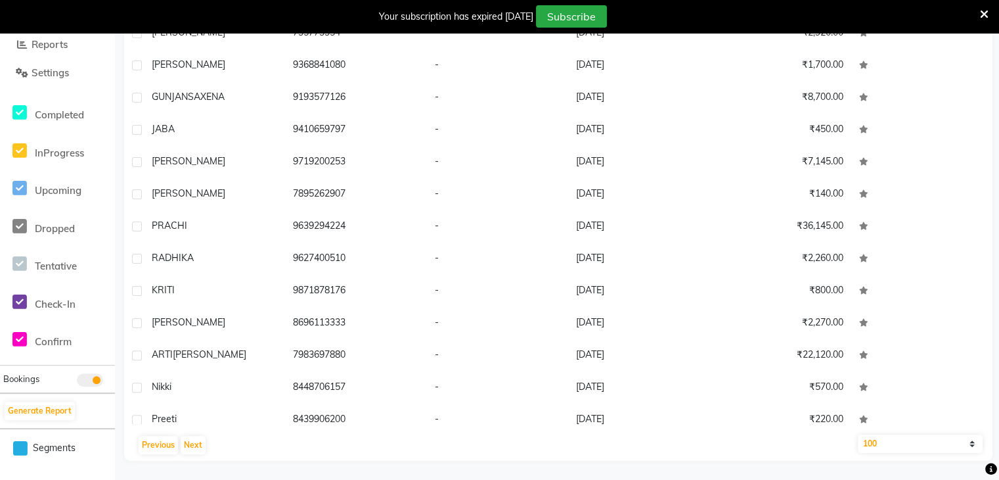
click at [888, 444] on select "10 50 100" at bounding box center [920, 443] width 125 height 18
click at [789, 453] on div "Previous Next" at bounding box center [558, 444] width 858 height 21
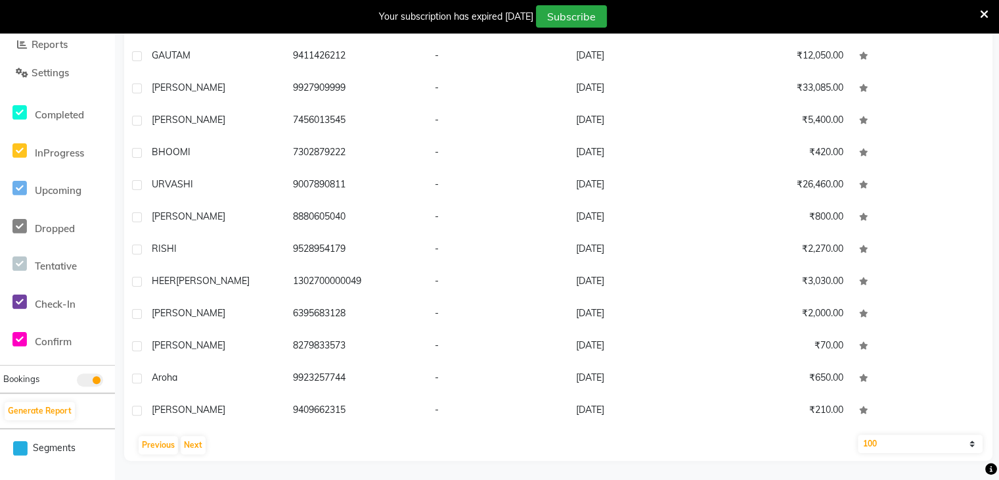
scroll to position [0, 0]
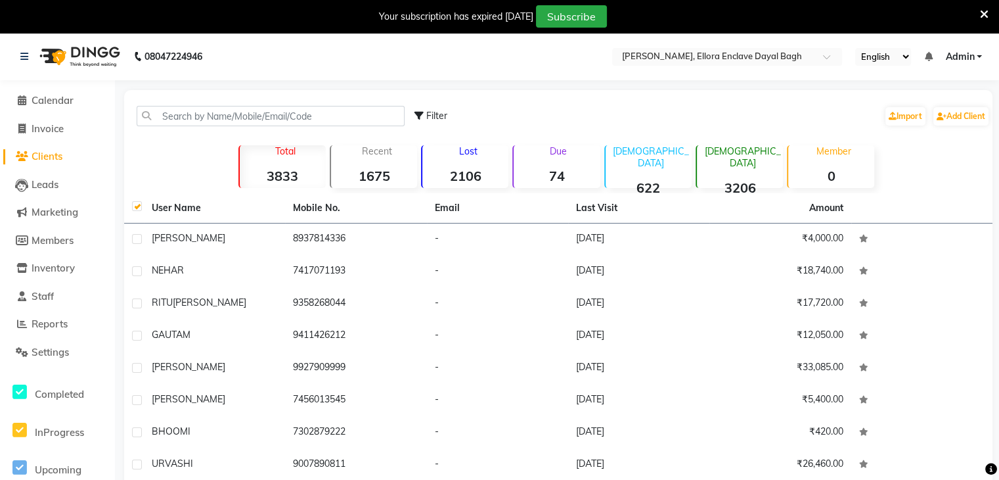
click at [137, 207] on label at bounding box center [137, 206] width 10 height 10
click at [137, 207] on input "checkbox" at bounding box center [136, 206] width 9 height 9
click at [137, 207] on label at bounding box center [137, 206] width 10 height 10
click at [137, 207] on input "checkbox" at bounding box center [136, 206] width 9 height 9
checkbox input "true"
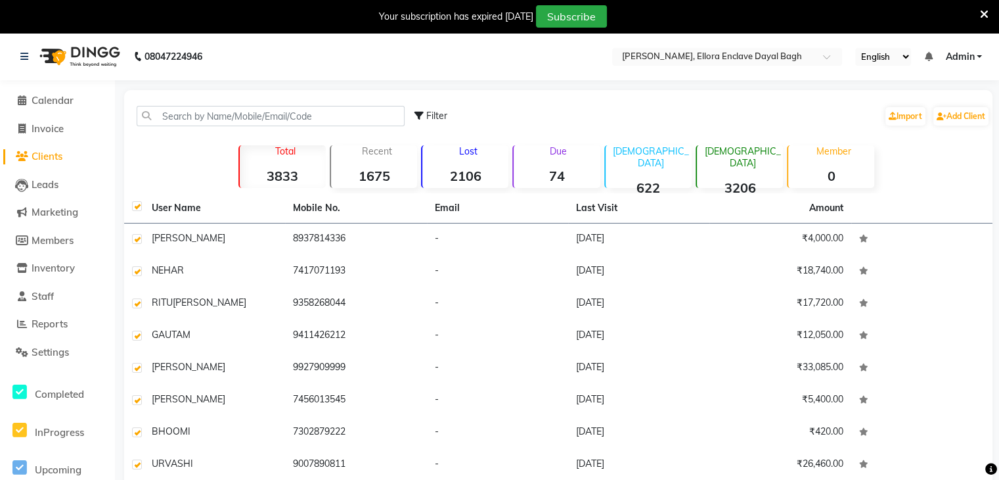
checkbox input "true"
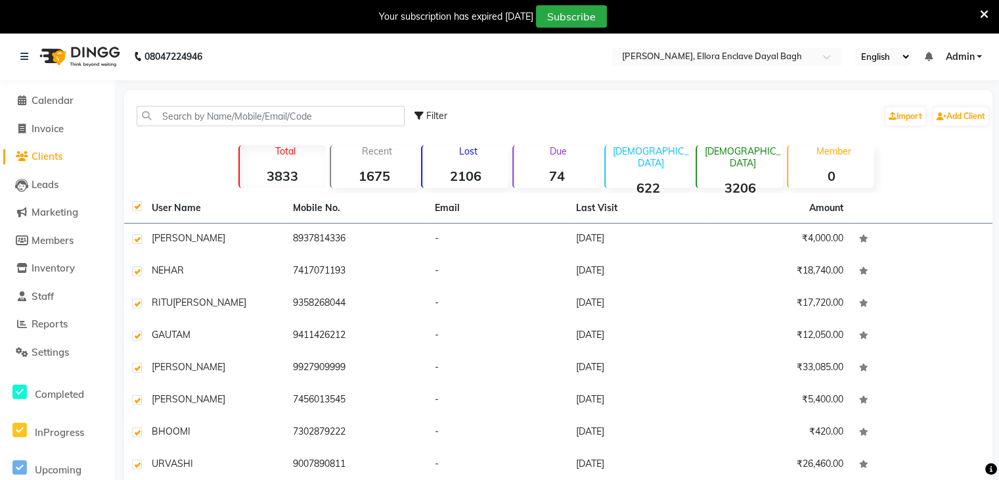
checkbox input "true"
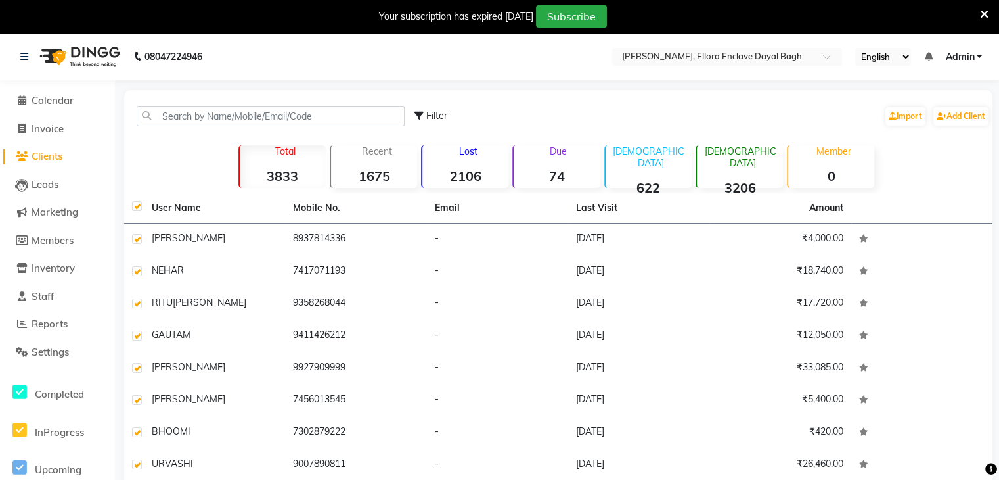
checkbox input "true"
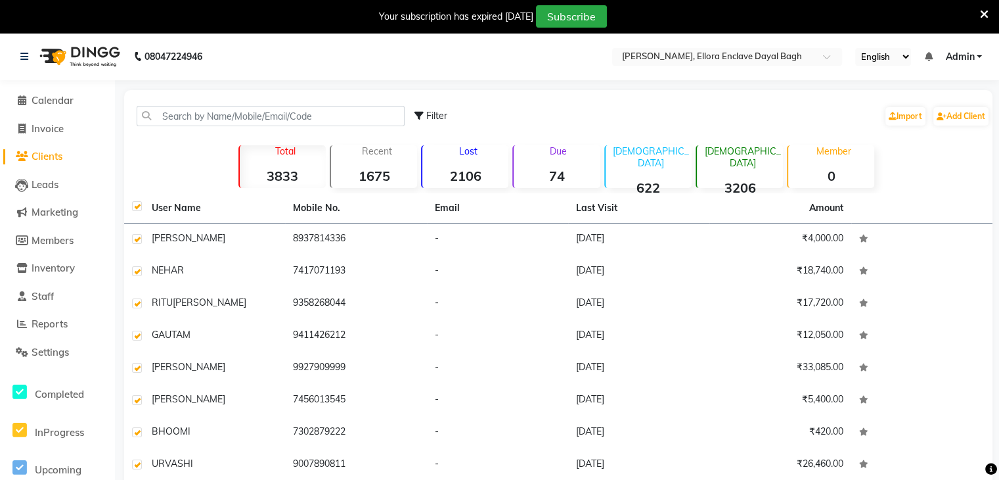
checkbox input "true"
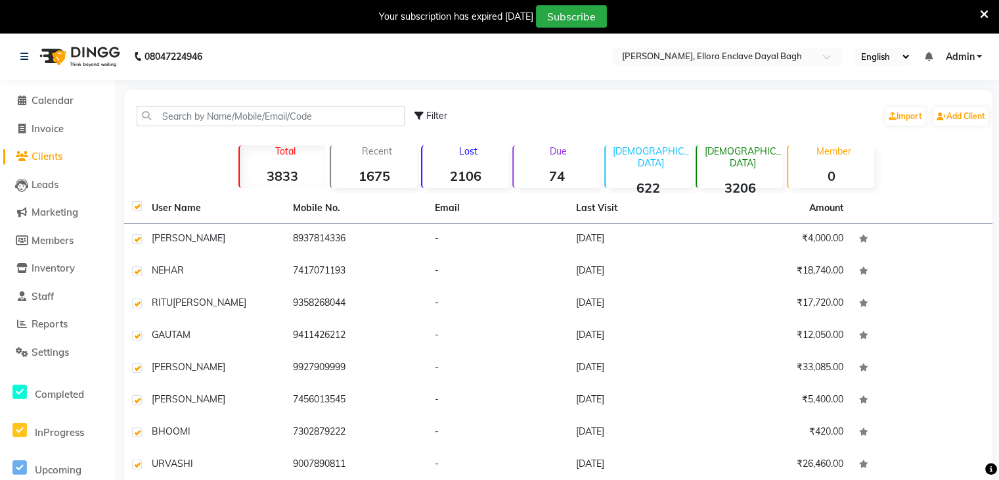
checkbox input "true"
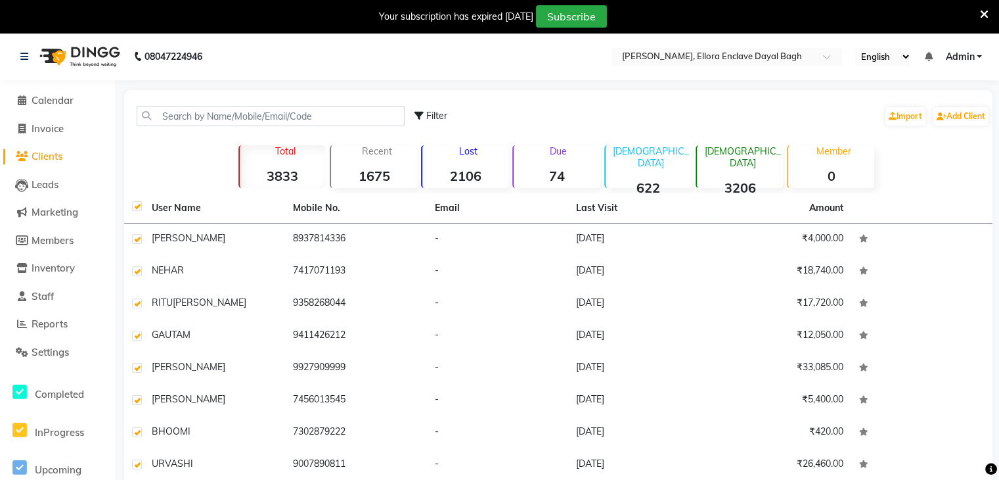
checkbox input "true"
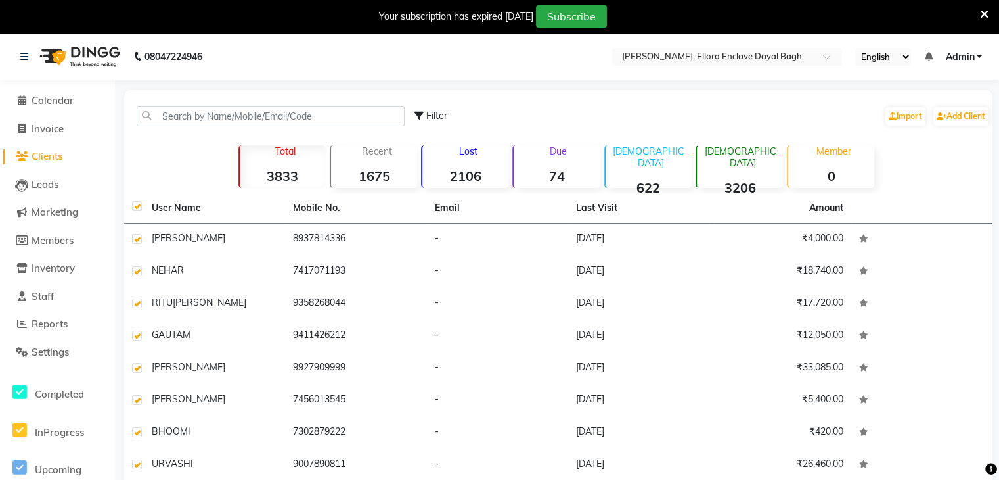
checkbox input "true"
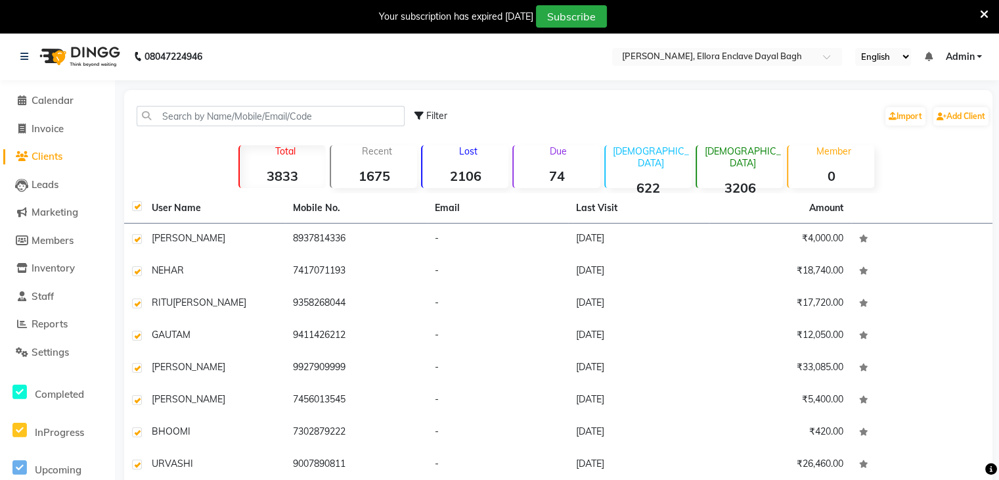
checkbox input "true"
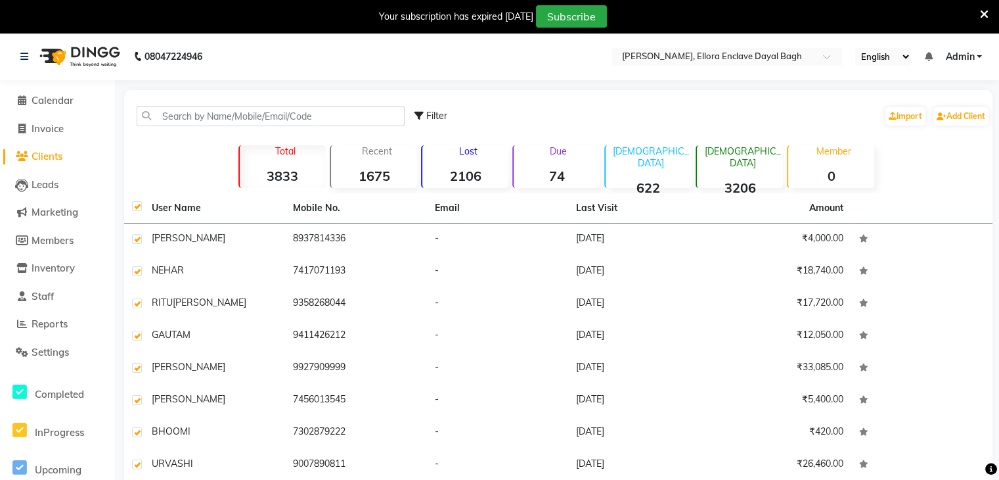
checkbox input "true"
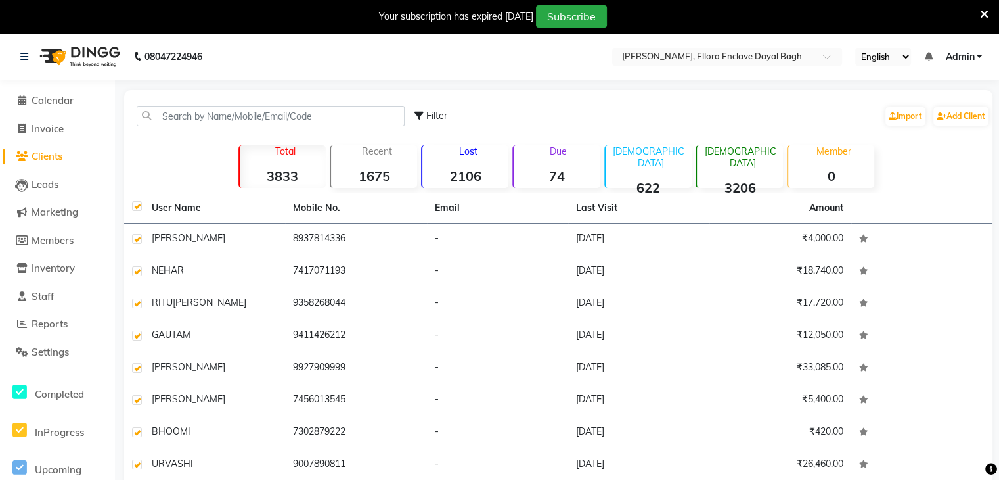
checkbox input "true"
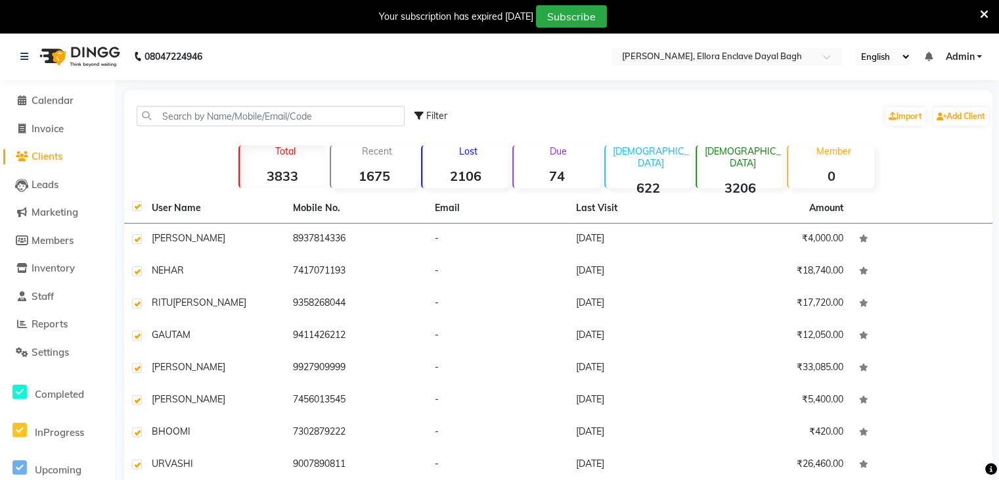
checkbox input "true"
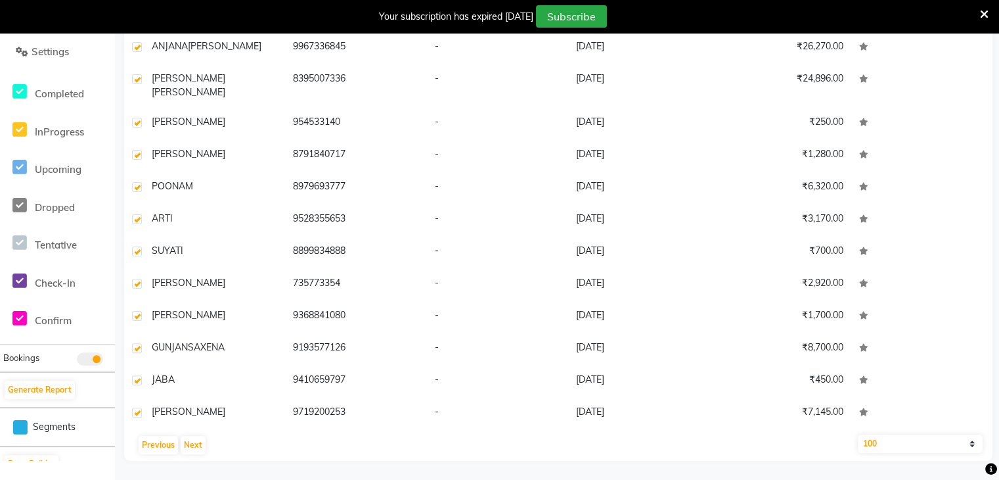
scroll to position [878, 0]
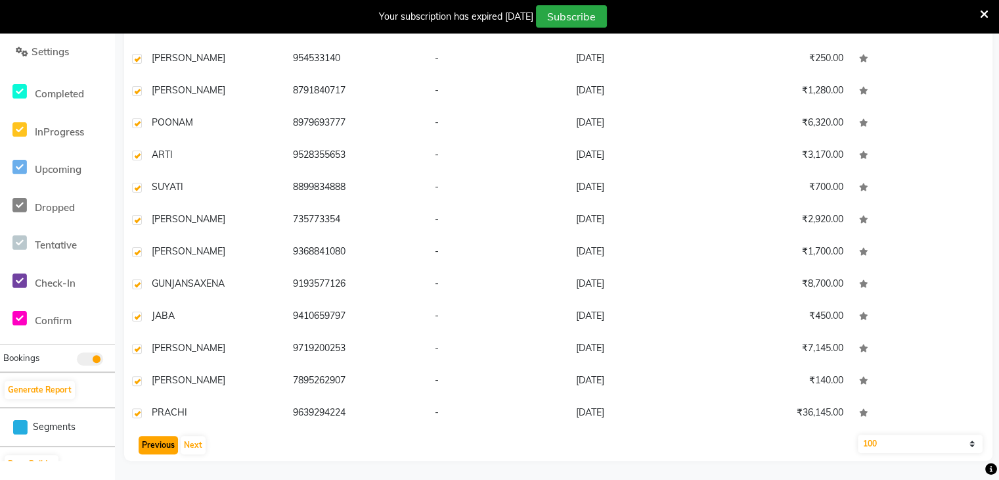
click at [145, 440] on button "Previous" at bounding box center [158, 445] width 39 height 18
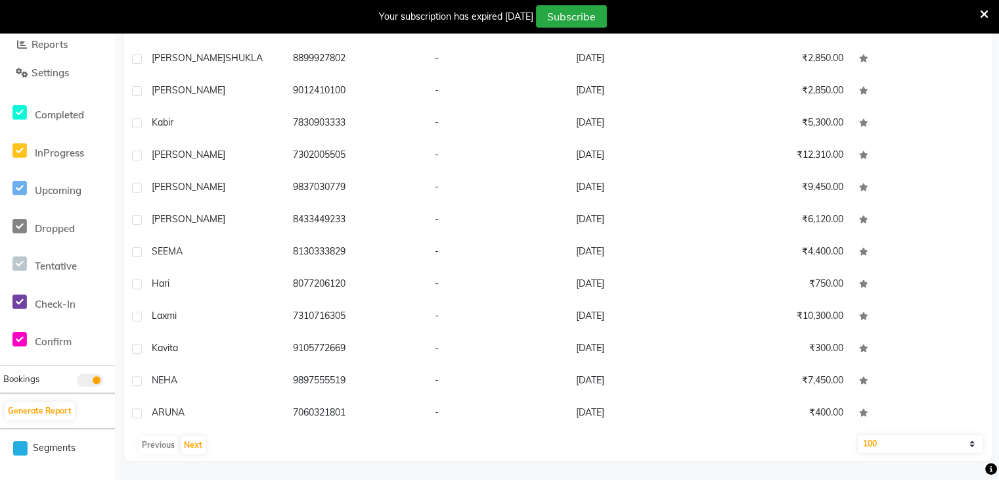
scroll to position [0, 0]
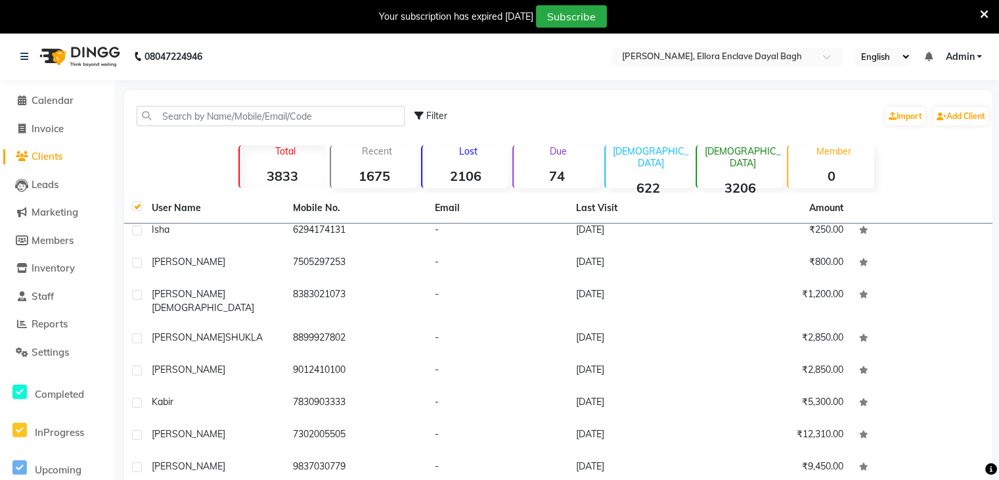
click at [139, 204] on label at bounding box center [137, 206] width 10 height 10
click at [139, 204] on input "checkbox" at bounding box center [136, 206] width 9 height 9
click at [428, 121] on span "Filter" at bounding box center [436, 116] width 21 height 12
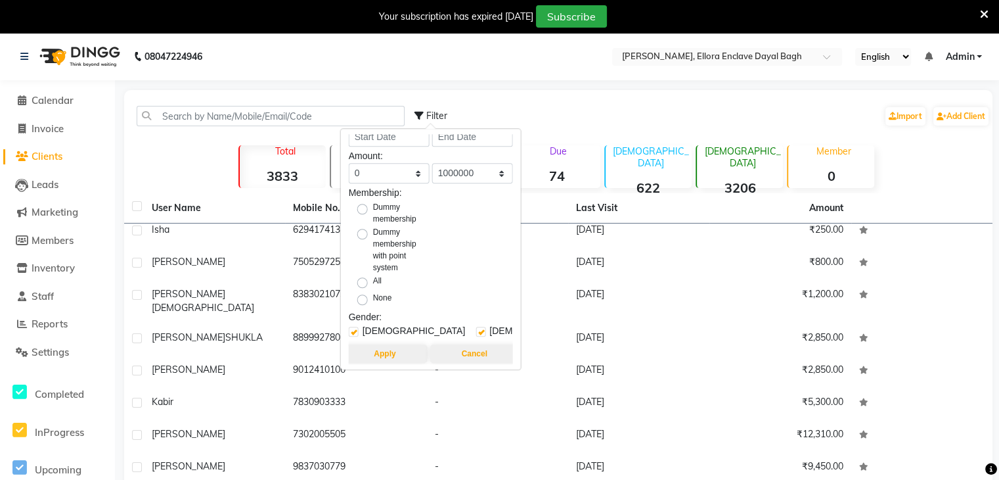
scroll to position [35, 0]
click at [471, 349] on button "Cancel" at bounding box center [474, 353] width 89 height 18
click at [481, 344] on button "Cancel" at bounding box center [474, 353] width 89 height 18
click at [605, 112] on div "Filter Import Add Client" at bounding box center [703, 115] width 576 height 41
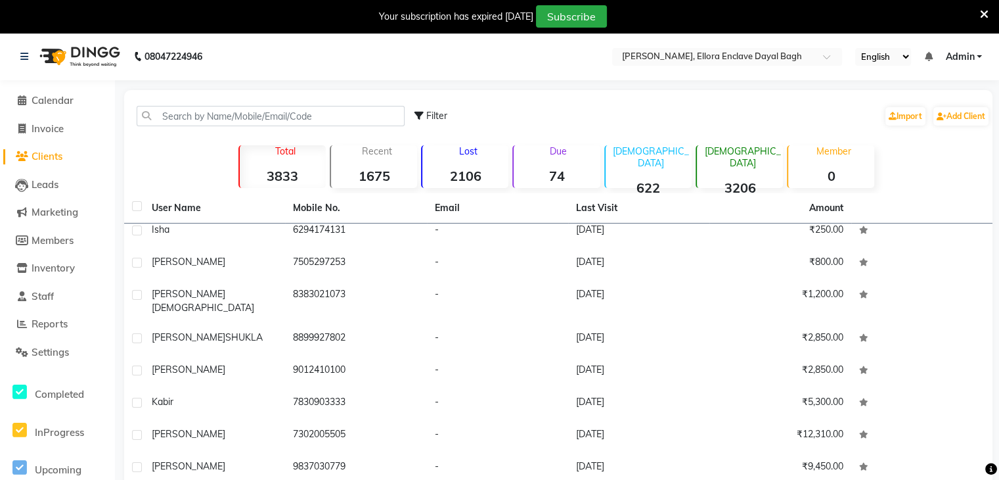
scroll to position [279, 0]
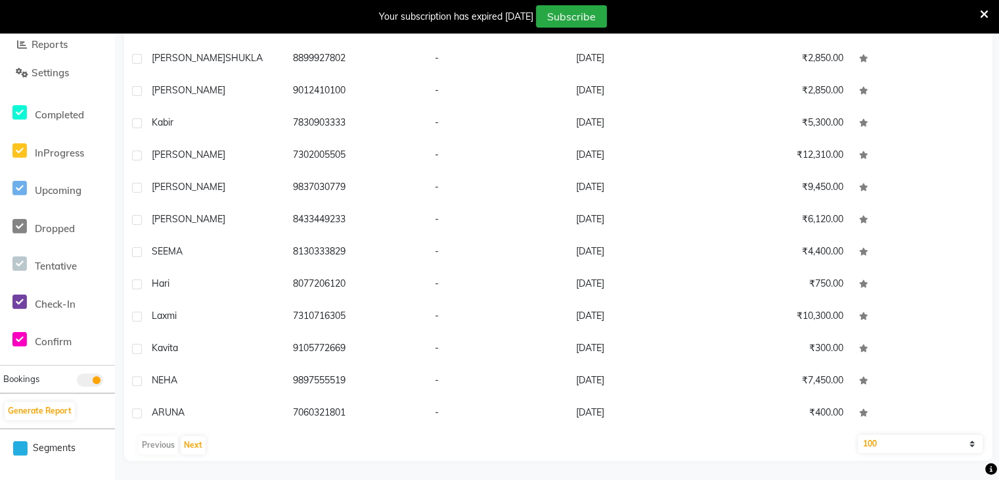
click at [986, 463] on icon at bounding box center [992, 469] width 12 height 12
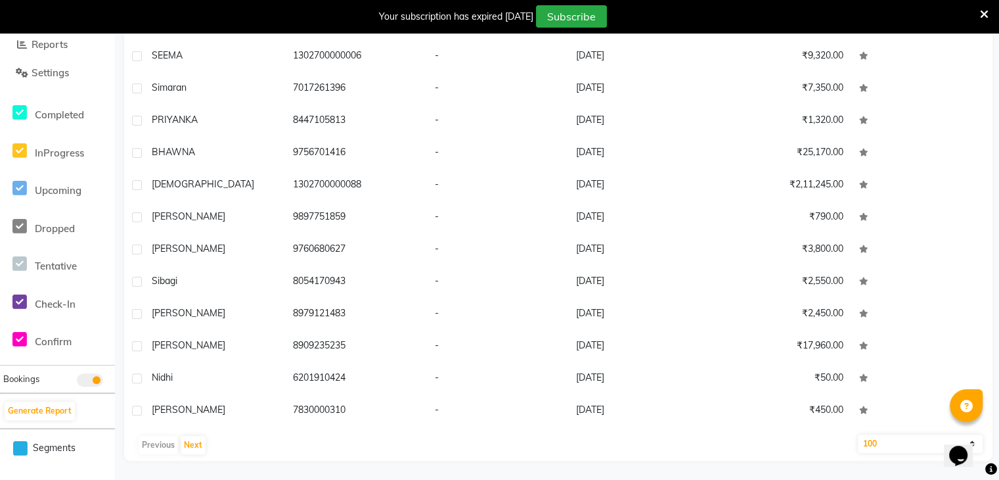
scroll to position [0, 0]
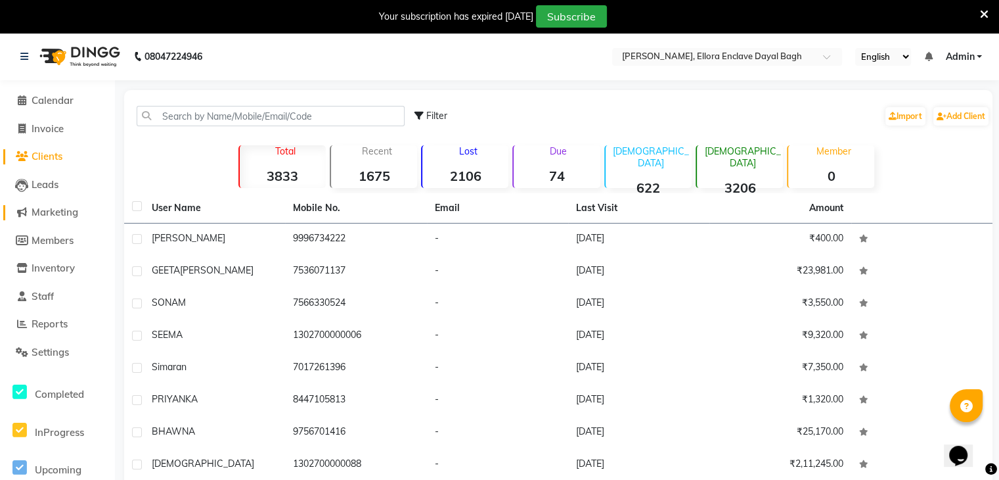
click at [52, 207] on span "Marketing" at bounding box center [55, 212] width 47 height 12
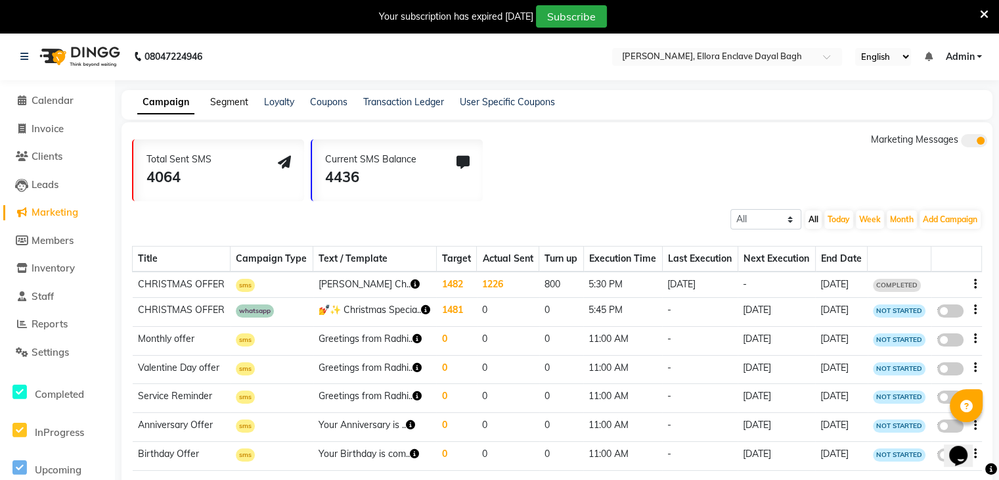
click at [226, 99] on link "Segment" at bounding box center [229, 102] width 38 height 12
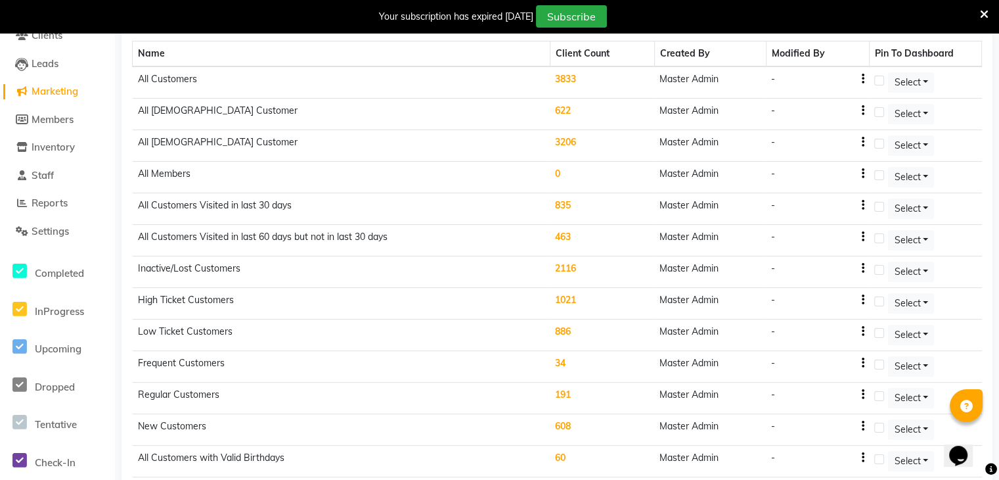
scroll to position [121, 0]
click at [566, 78] on td "3833" at bounding box center [602, 82] width 104 height 32
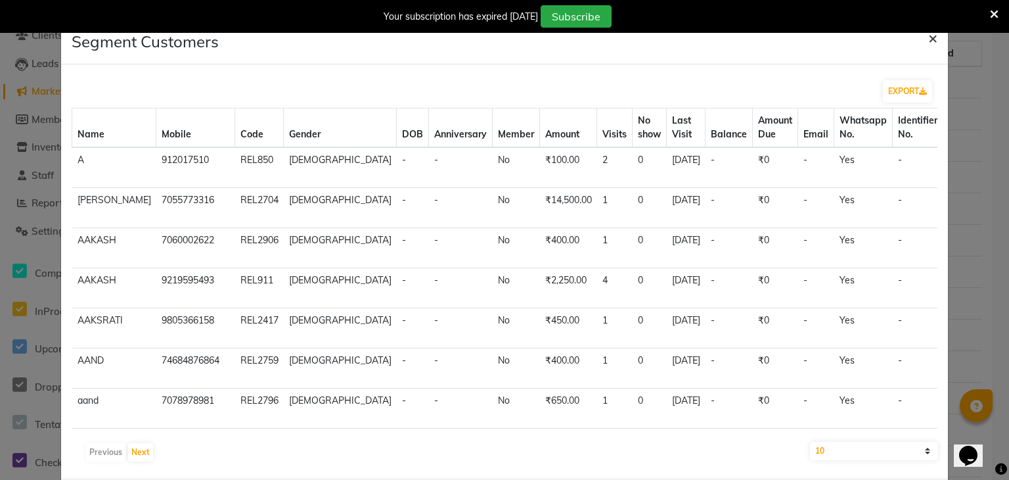
click at [928, 35] on span "×" at bounding box center [932, 38] width 9 height 20
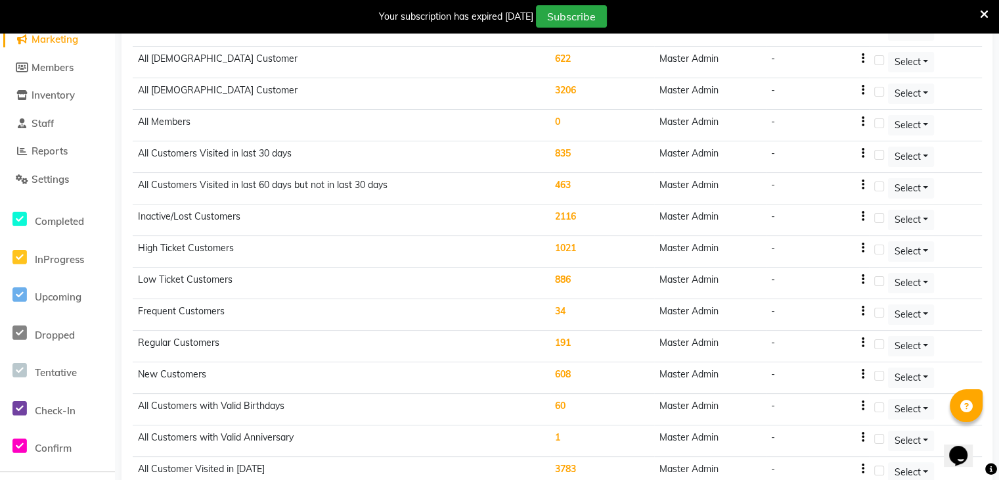
scroll to position [0, 0]
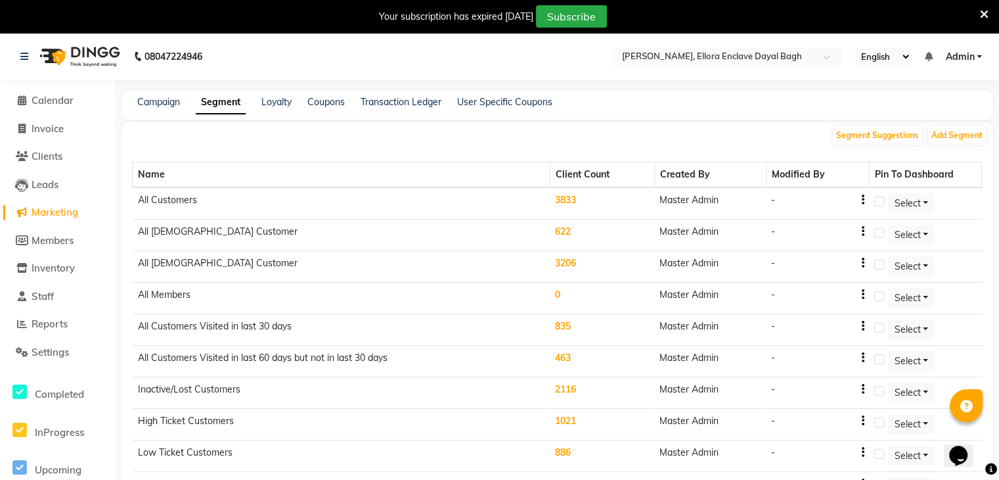
click at [863, 200] on icon "button" at bounding box center [862, 200] width 3 height 1
click at [862, 155] on div "Name Client Count Created By Modified By Pin To Dashboard All Customers 3833 Ma…" at bounding box center [557, 409] width 850 height 526
click at [923, 200] on button "Select" at bounding box center [911, 203] width 46 height 20
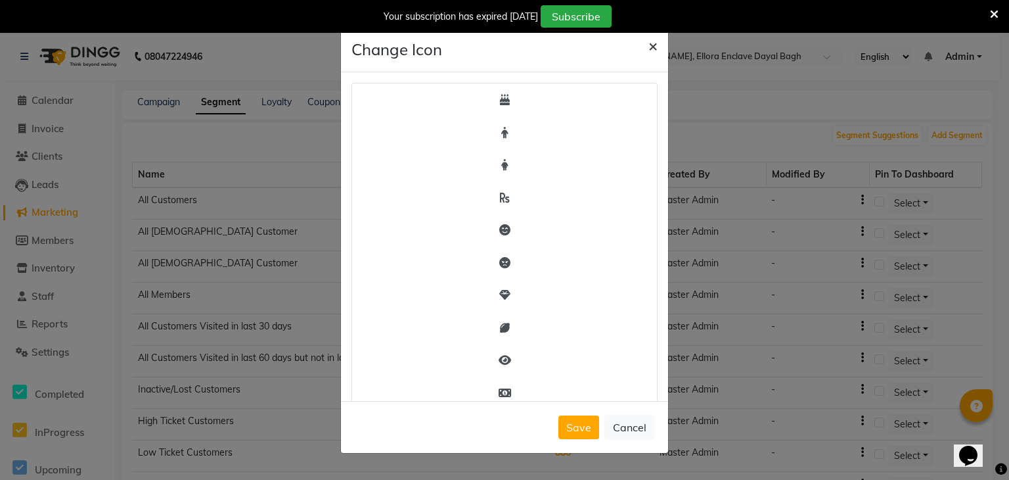
click at [653, 48] on span "×" at bounding box center [653, 45] width 9 height 20
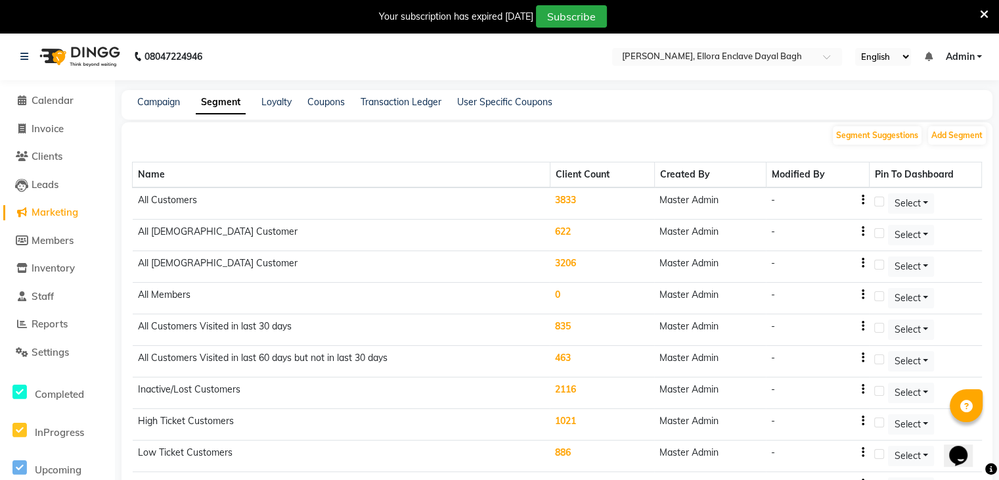
click at [573, 198] on td "3833" at bounding box center [602, 203] width 104 height 32
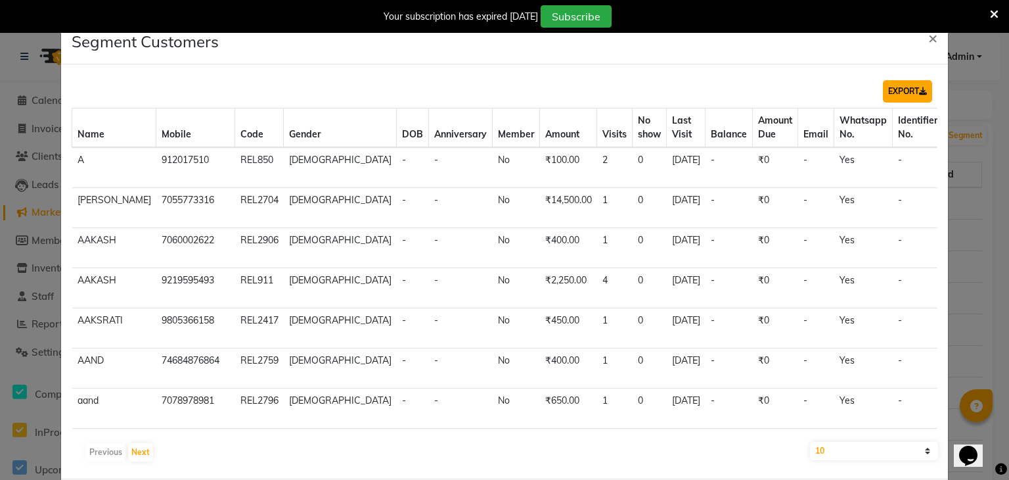
click at [901, 93] on button "EXPORT" at bounding box center [907, 91] width 49 height 22
click at [928, 39] on span "×" at bounding box center [932, 38] width 9 height 20
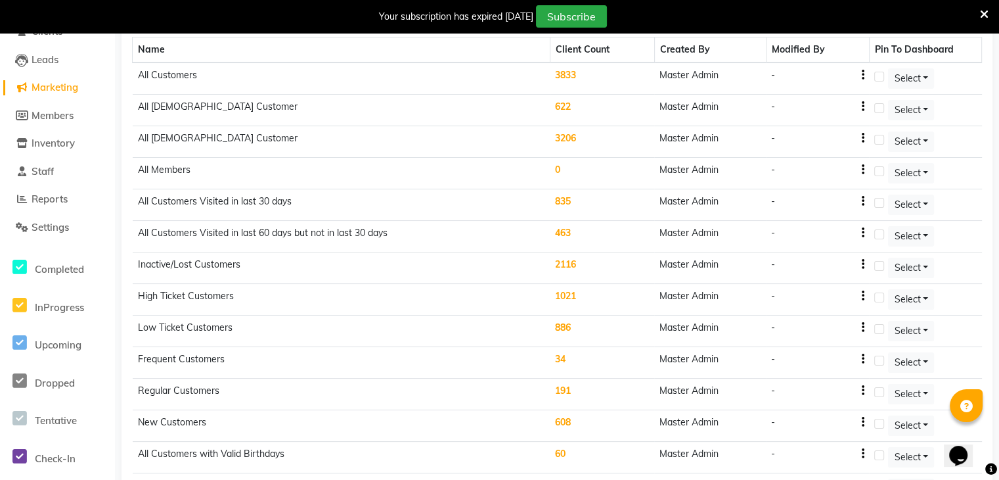
scroll to position [139, 0]
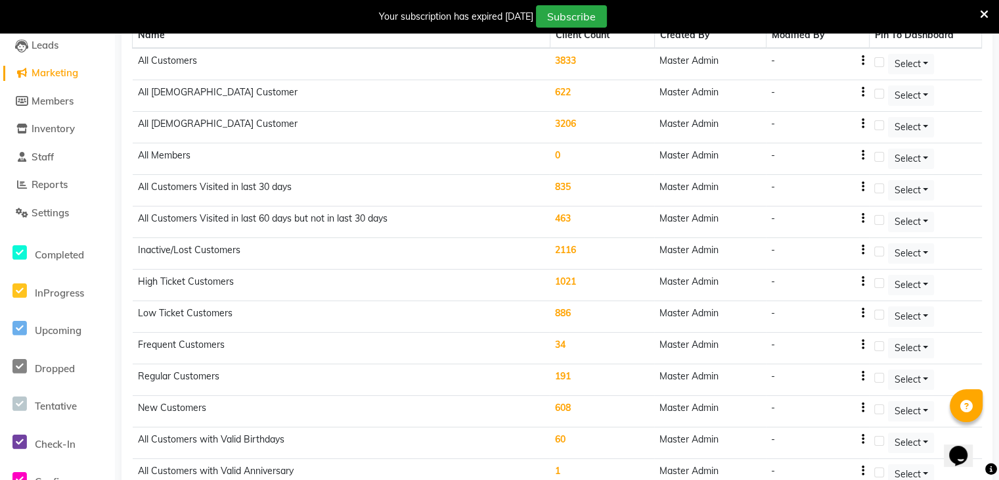
click at [559, 244] on td "2116" at bounding box center [602, 254] width 104 height 32
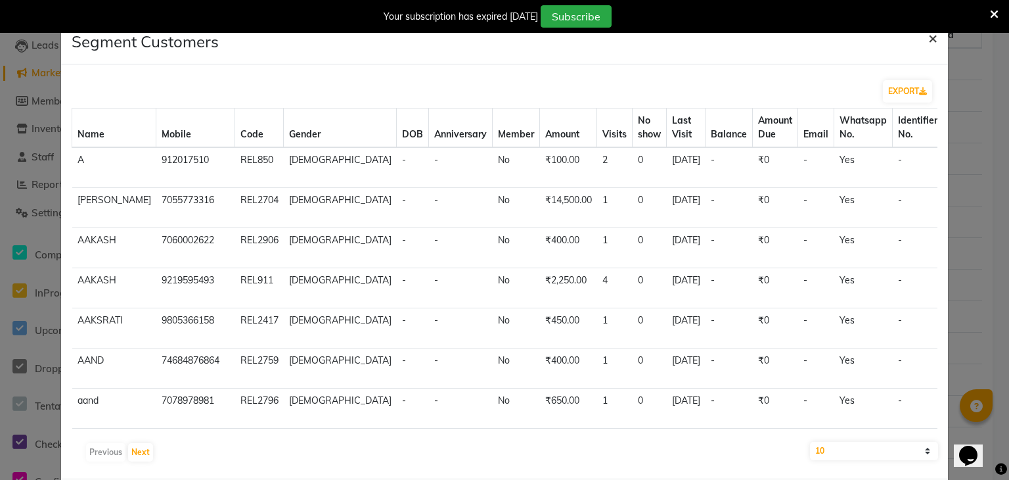
click at [928, 37] on span "×" at bounding box center [932, 38] width 9 height 20
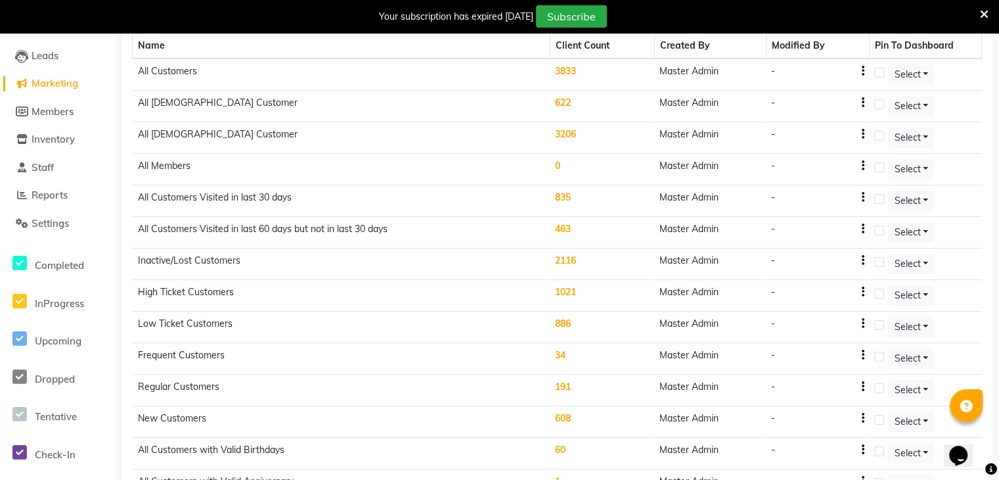
click at [64, 83] on span "Marketing" at bounding box center [55, 83] width 47 height 12
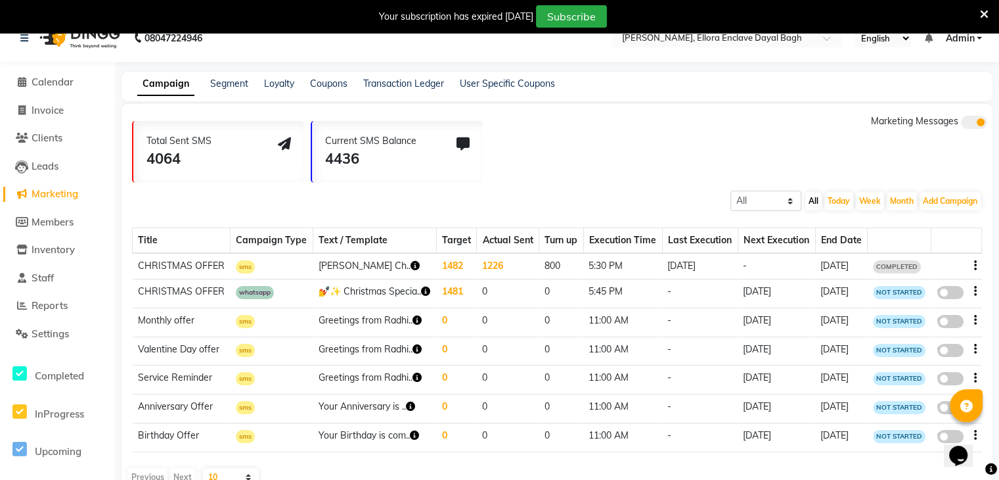
scroll to position [19, 0]
click at [226, 79] on link "Segment" at bounding box center [229, 83] width 38 height 12
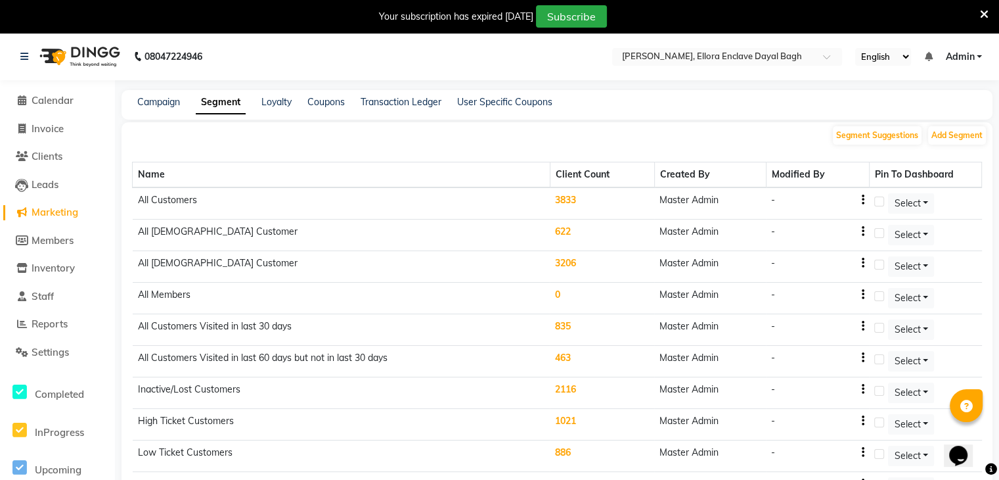
click at [54, 210] on span "Marketing" at bounding box center [55, 212] width 47 height 12
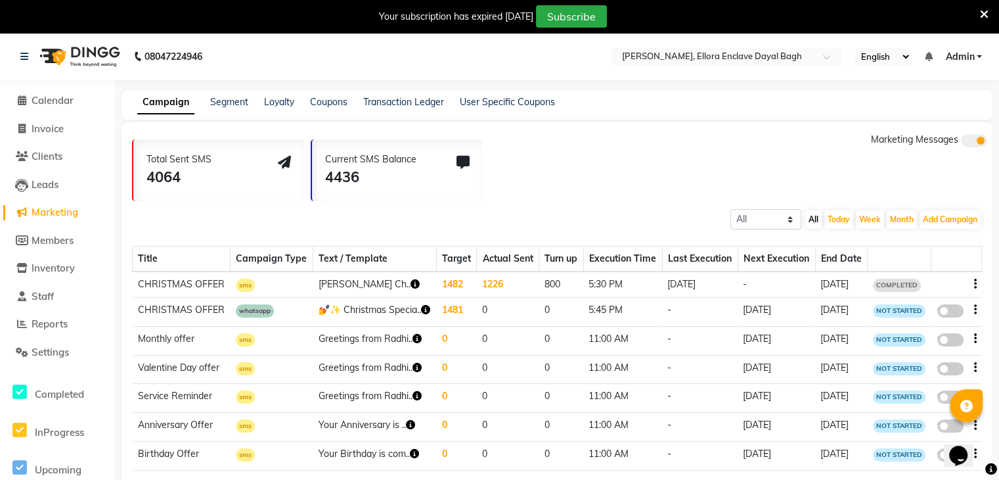
scroll to position [135, 0]
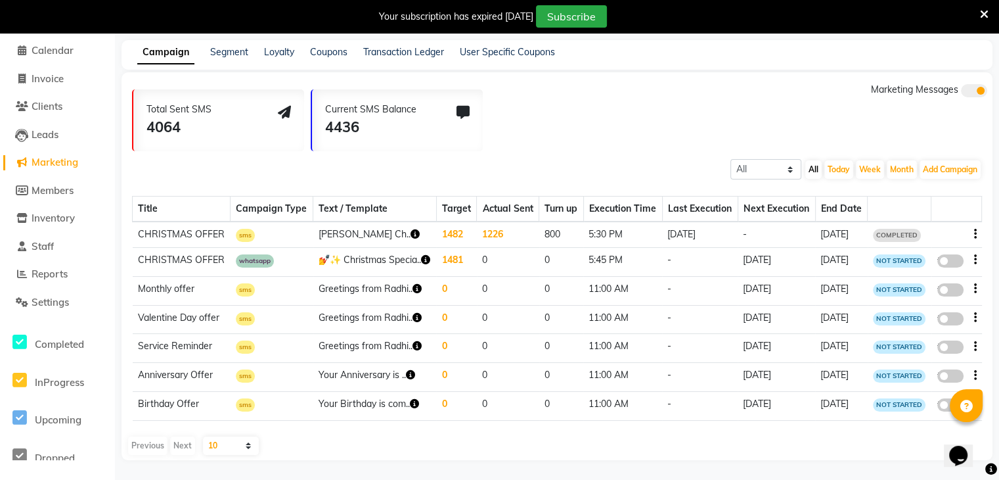
click at [179, 276] on td "Monthly offer" at bounding box center [182, 290] width 98 height 29
click at [365, 276] on td "Greetings from Radhi.." at bounding box center [375, 290] width 124 height 29
click at [413, 284] on icon "button" at bounding box center [417, 288] width 9 height 9
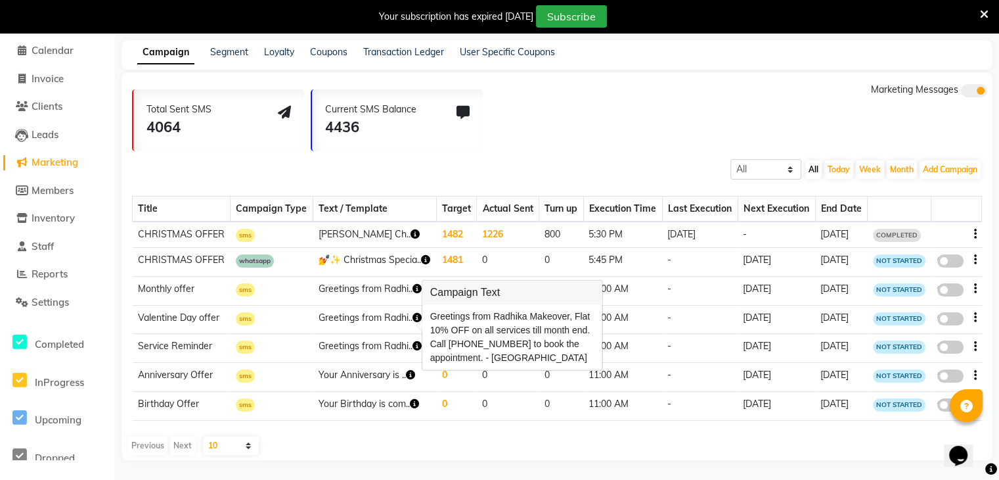
click at [369, 276] on td "Greetings from Radhi.." at bounding box center [375, 290] width 124 height 29
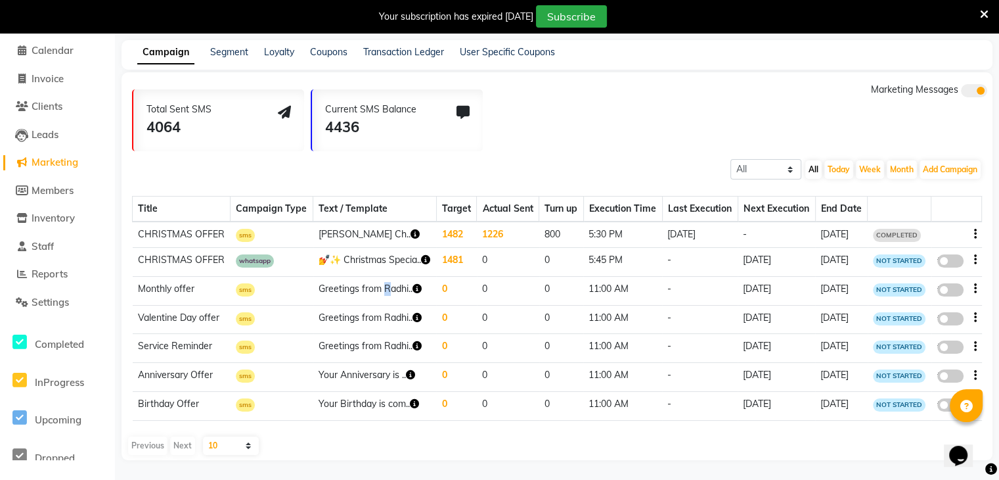
click at [369, 276] on td "Greetings from Radhi.." at bounding box center [375, 290] width 124 height 29
click at [355, 196] on th "Text / Template" at bounding box center [375, 209] width 124 height 26
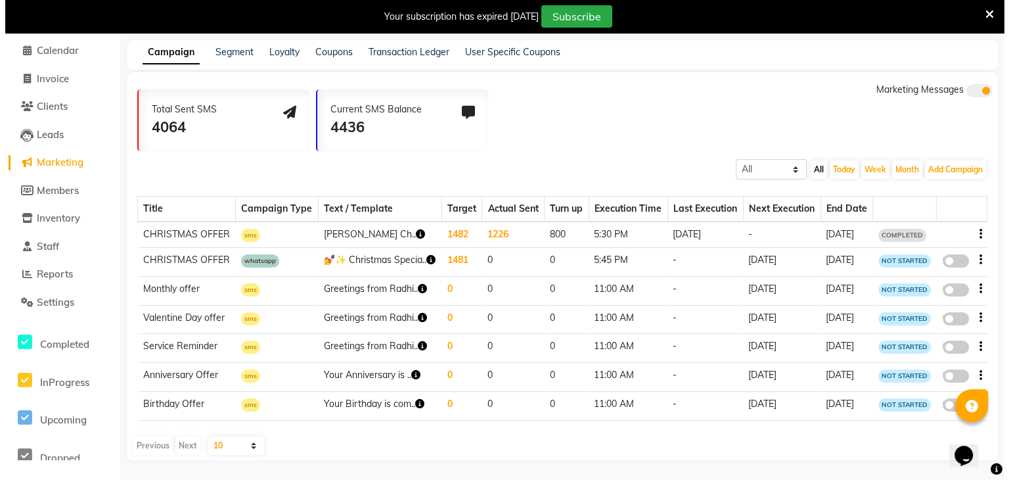
scroll to position [0, 0]
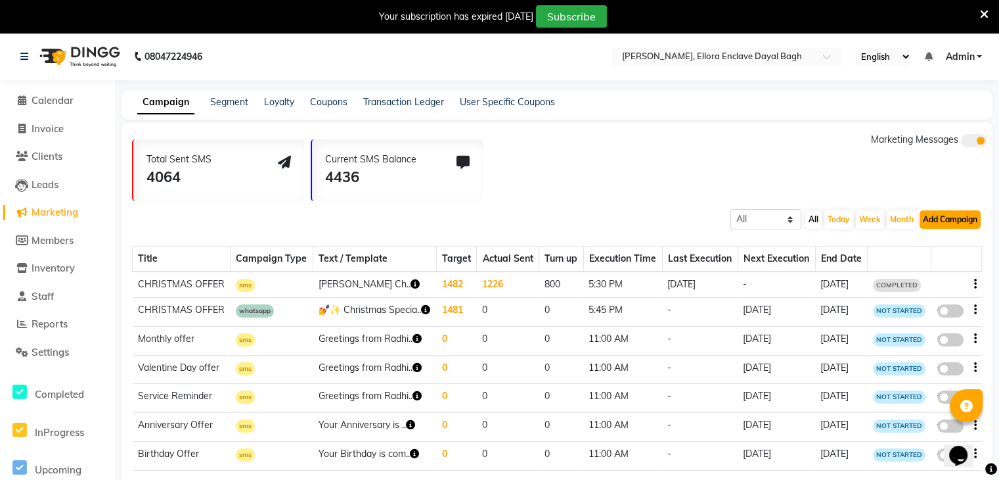
click at [938, 223] on button "Add Campaign" at bounding box center [950, 219] width 61 height 18
click at [938, 272] on div "WhatsApp (Direct)" at bounding box center [938, 280] width 111 height 20
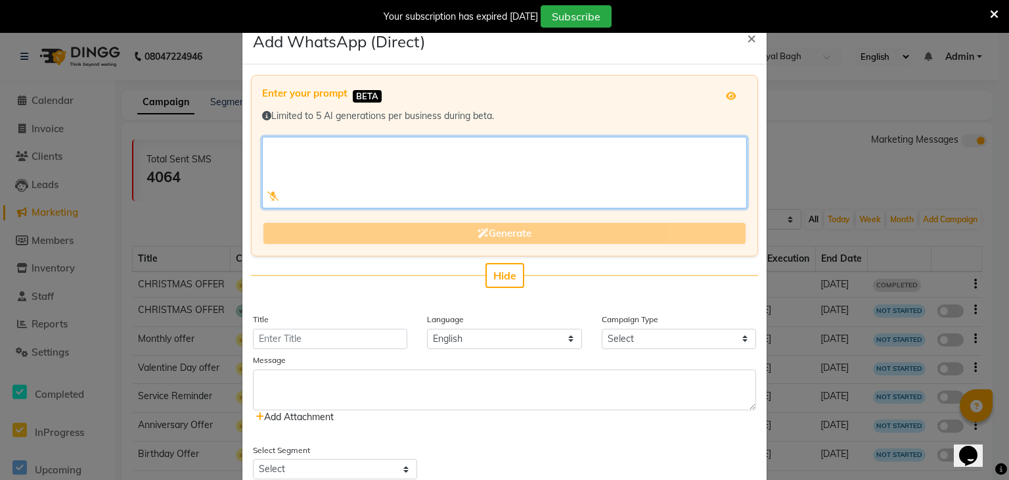
click at [555, 145] on textarea at bounding box center [504, 173] width 485 height 72
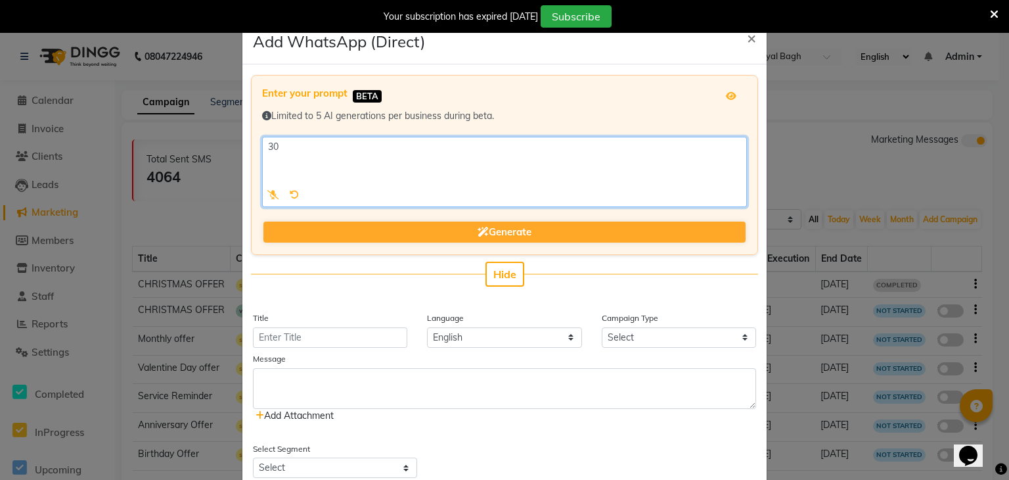
click at [555, 145] on textarea at bounding box center [504, 172] width 485 height 70
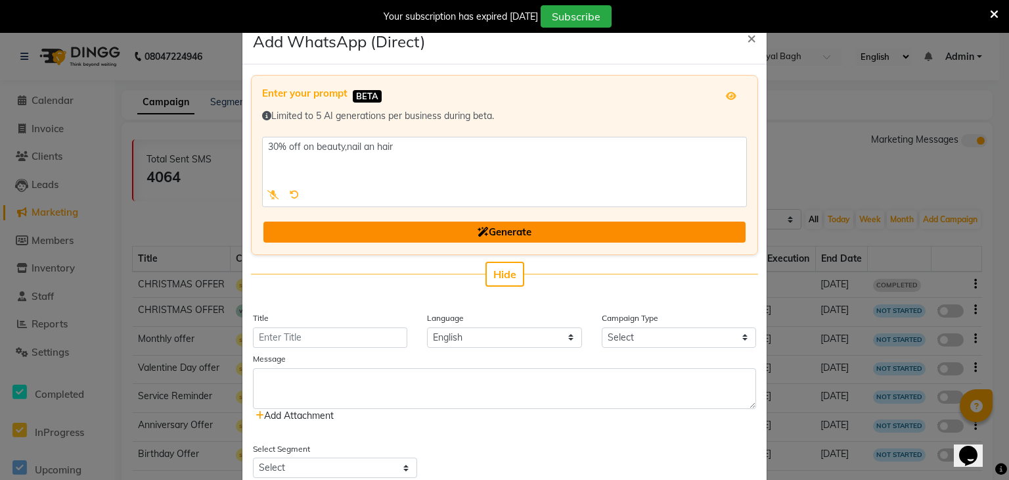
click at [528, 239] on button "Generate" at bounding box center [504, 232] width 482 height 22
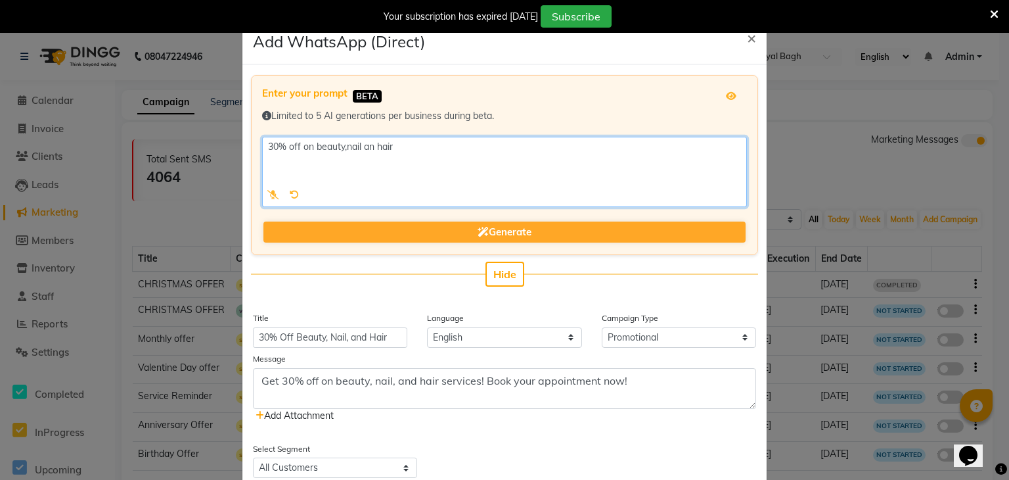
click at [497, 158] on textarea at bounding box center [504, 172] width 485 height 70
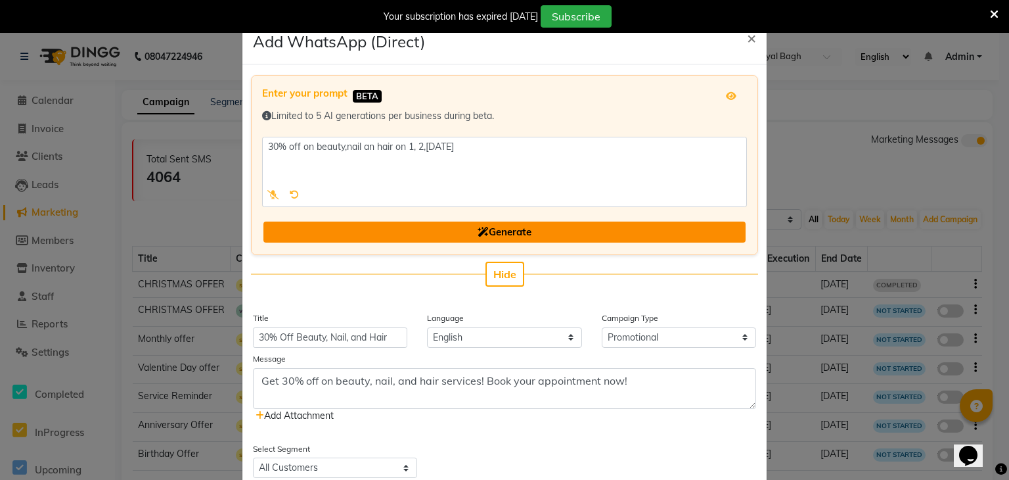
click at [504, 229] on span "Generate" at bounding box center [505, 231] width 54 height 12
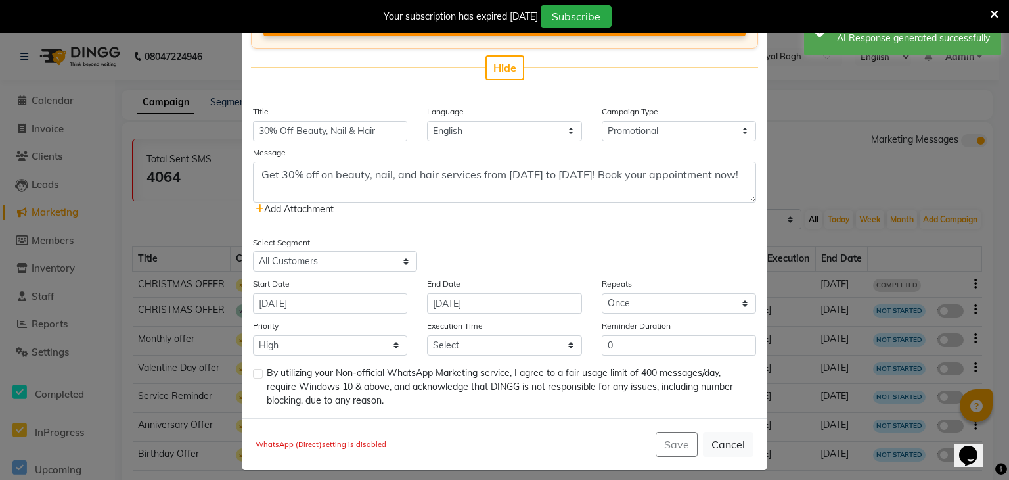
scroll to position [217, 0]
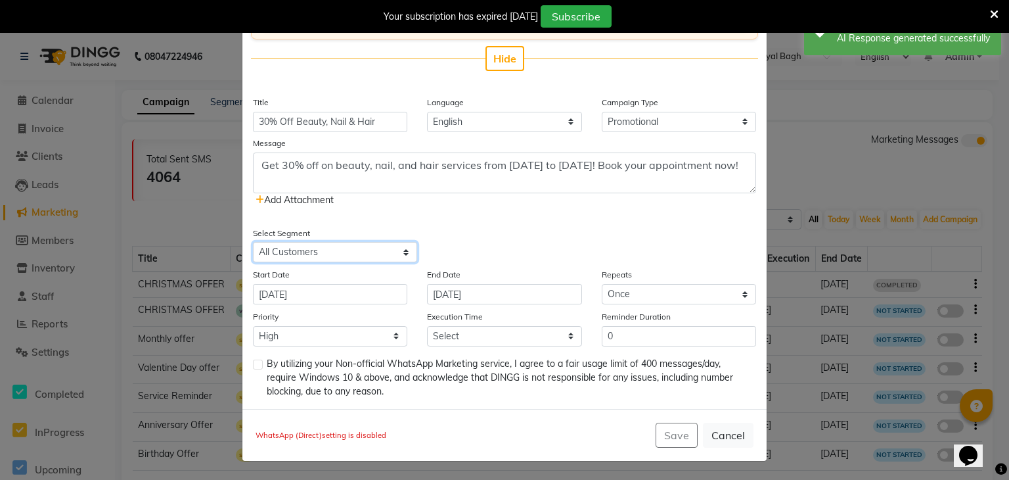
click at [355, 253] on select "Select All Customers All [DEMOGRAPHIC_DATA] Customer All [DEMOGRAPHIC_DATA] Cus…" at bounding box center [335, 252] width 164 height 20
click at [253, 242] on select "Select All Customers All [DEMOGRAPHIC_DATA] Customer All [DEMOGRAPHIC_DATA] Cus…" at bounding box center [335, 252] width 164 height 20
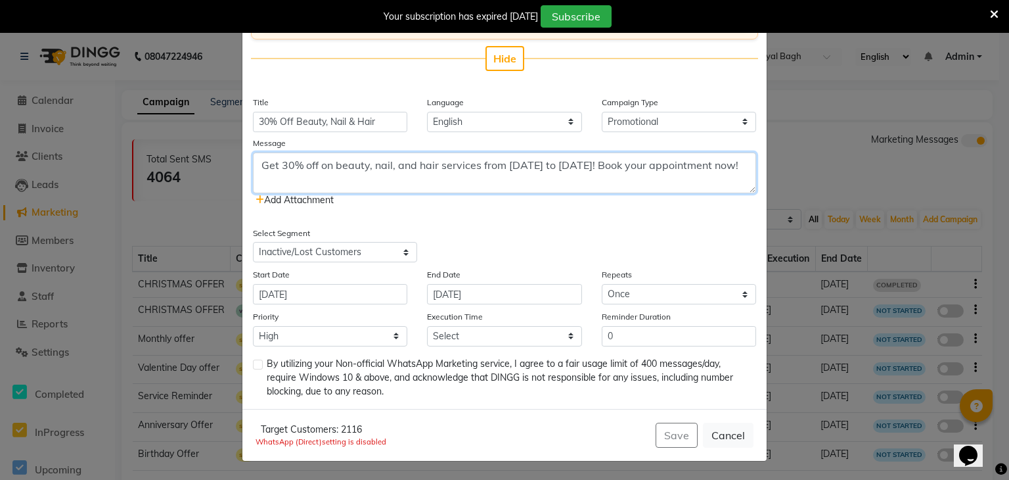
drag, startPoint x: 256, startPoint y: 162, endPoint x: 354, endPoint y: 185, distance: 100.4
click at [354, 185] on textarea "Get 30% off on beauty, nail, and hair services from [DATE] to [DATE]! Book your…" at bounding box center [504, 172] width 503 height 41
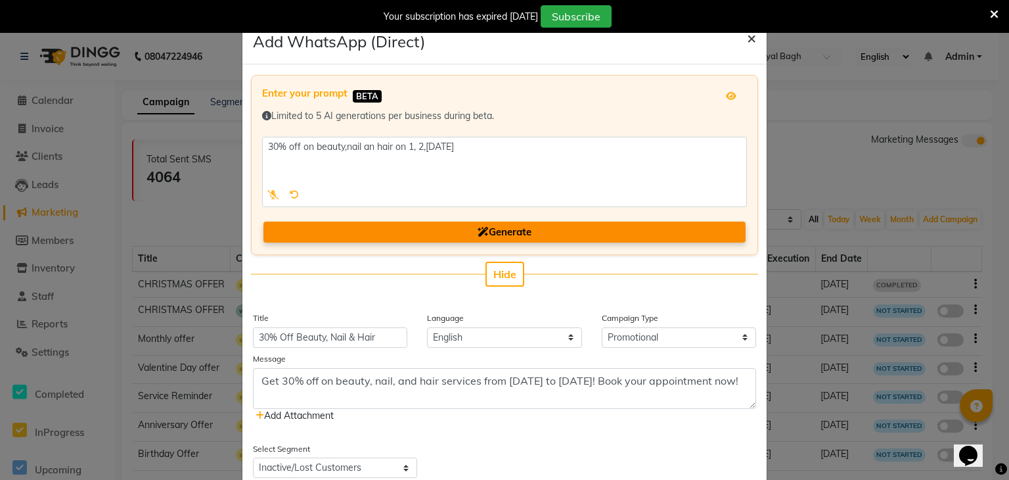
click at [747, 40] on span "×" at bounding box center [751, 38] width 9 height 20
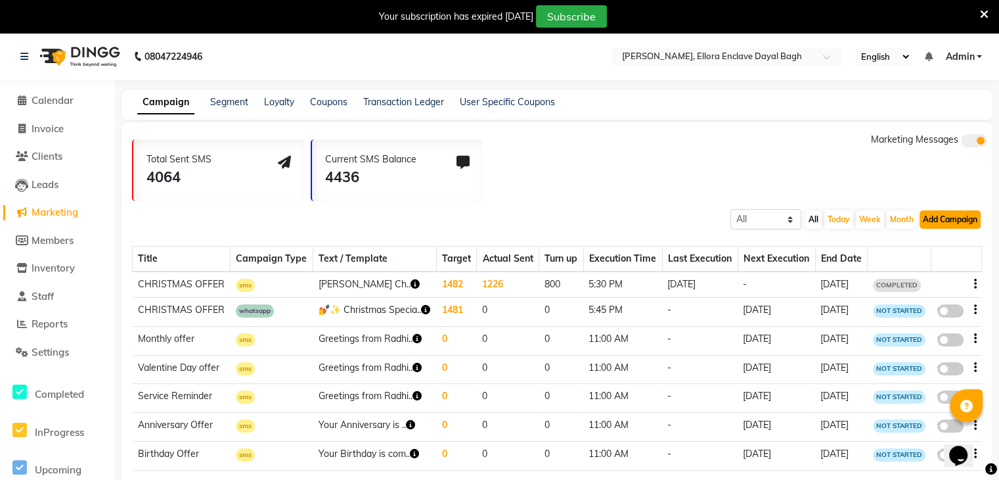
click at [946, 211] on button "Add Campaign" at bounding box center [950, 219] width 61 height 18
click at [941, 244] on div "SMS Campaign" at bounding box center [938, 241] width 111 height 20
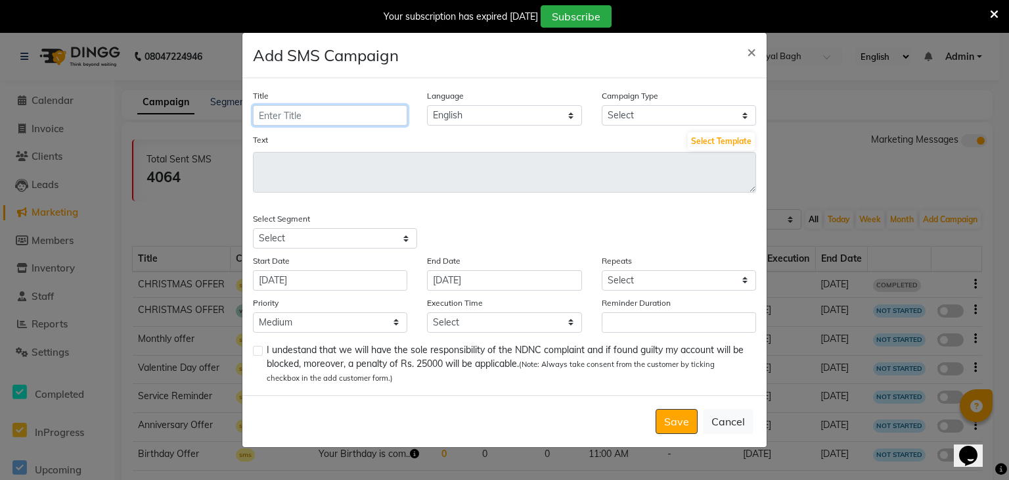
click at [392, 110] on input "Title" at bounding box center [330, 115] width 154 height 20
click at [716, 142] on button "Select Template" at bounding box center [721, 141] width 67 height 18
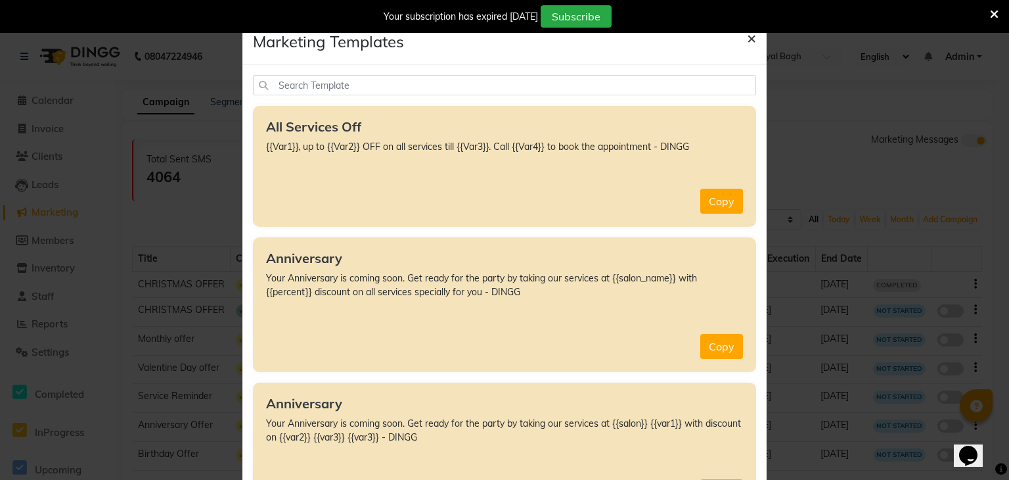
click at [747, 37] on span "×" at bounding box center [751, 38] width 9 height 20
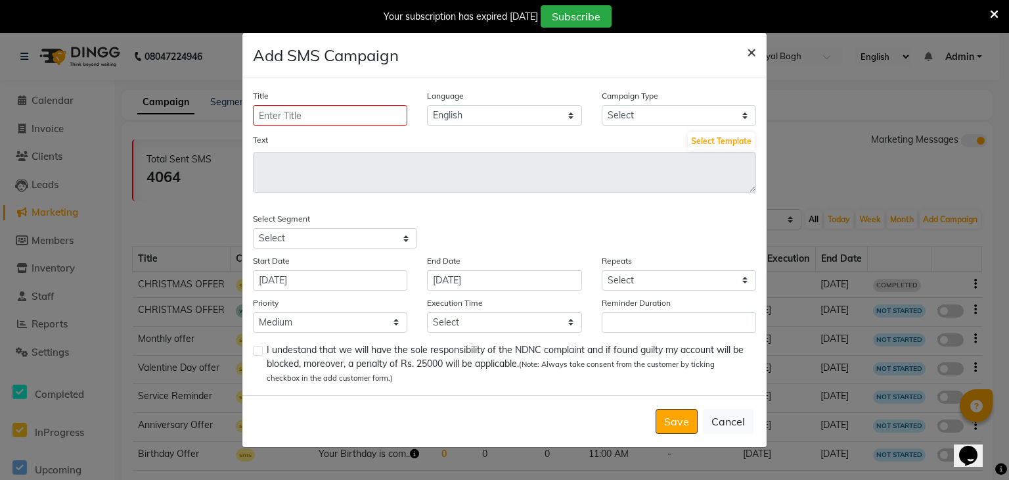
click at [751, 54] on span "×" at bounding box center [751, 51] width 9 height 20
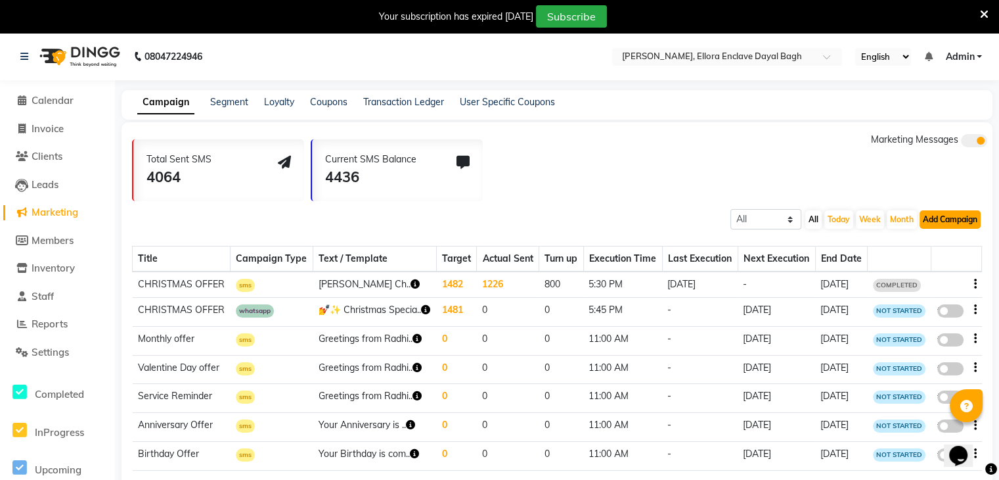
click at [946, 223] on button "Add Campaign" at bounding box center [950, 219] width 61 height 18
click at [934, 274] on div "WhatsApp (Direct)" at bounding box center [938, 280] width 111 height 20
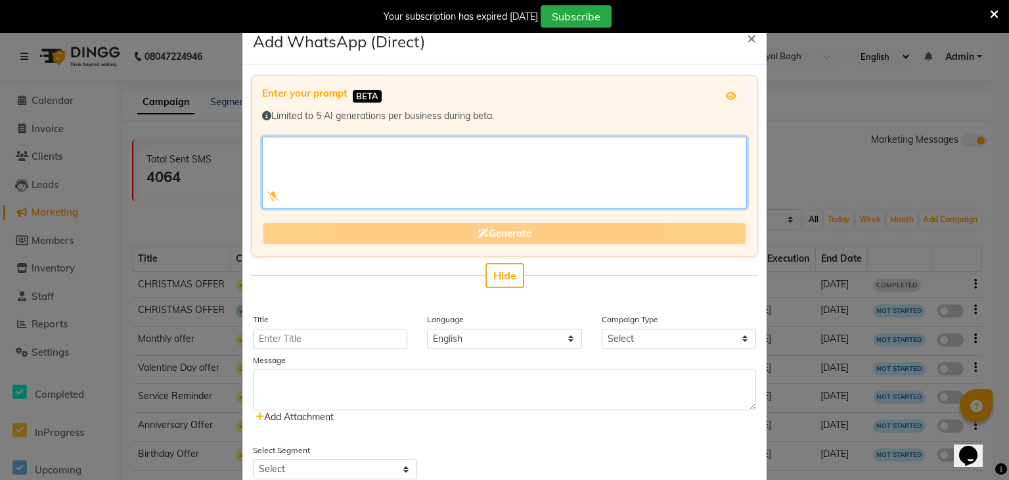
paste textarea "Get 30% off on beauty, nail, and hair services from [DATE] to [DATE]! Book your…"
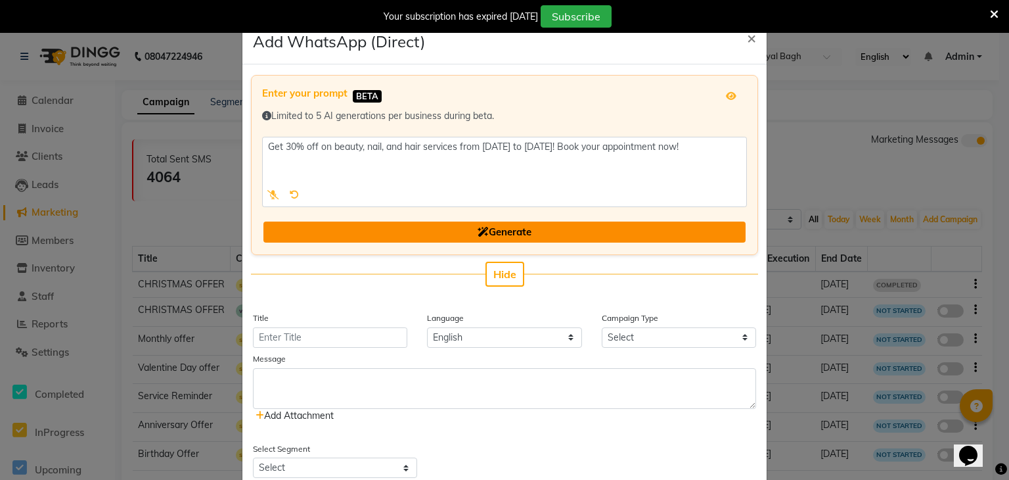
click at [556, 233] on button "Generate" at bounding box center [504, 232] width 482 height 22
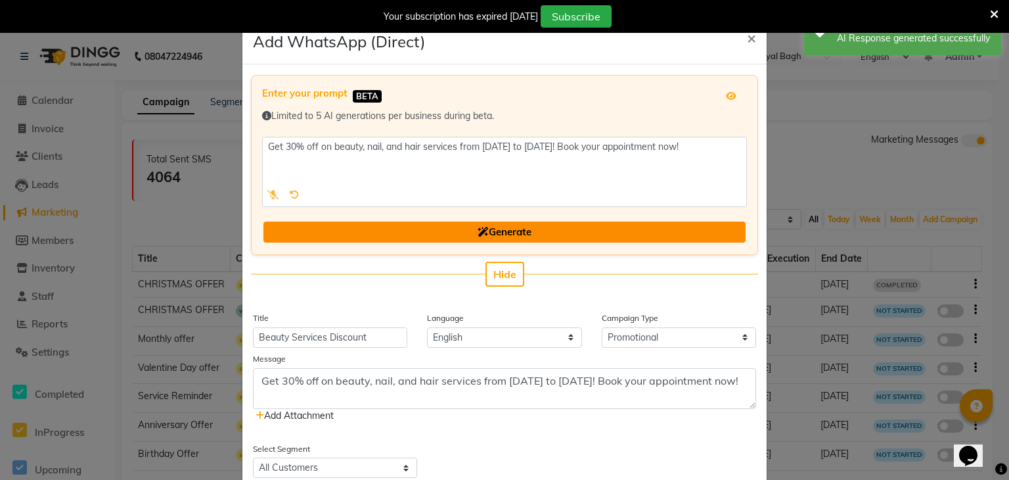
click at [556, 233] on button "Generate" at bounding box center [504, 232] width 482 height 22
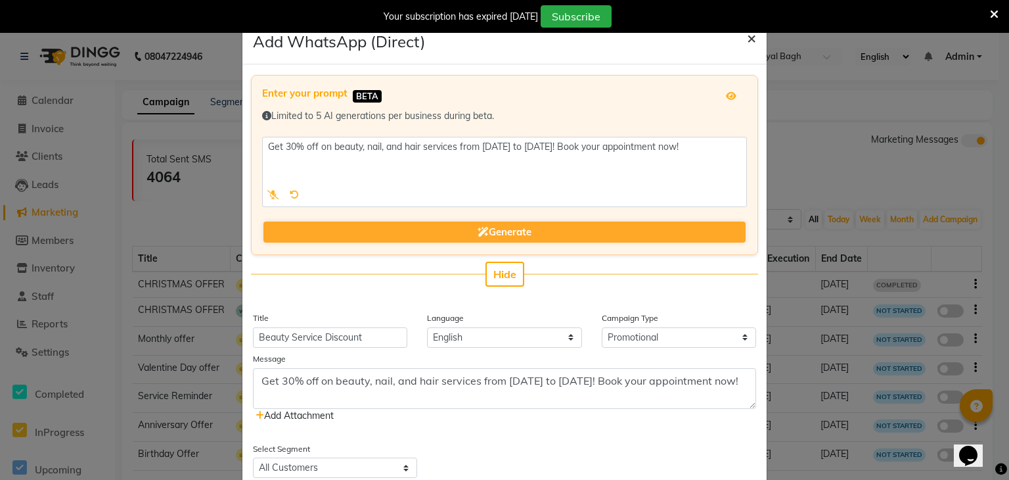
click at [740, 39] on button "×" at bounding box center [752, 37] width 30 height 37
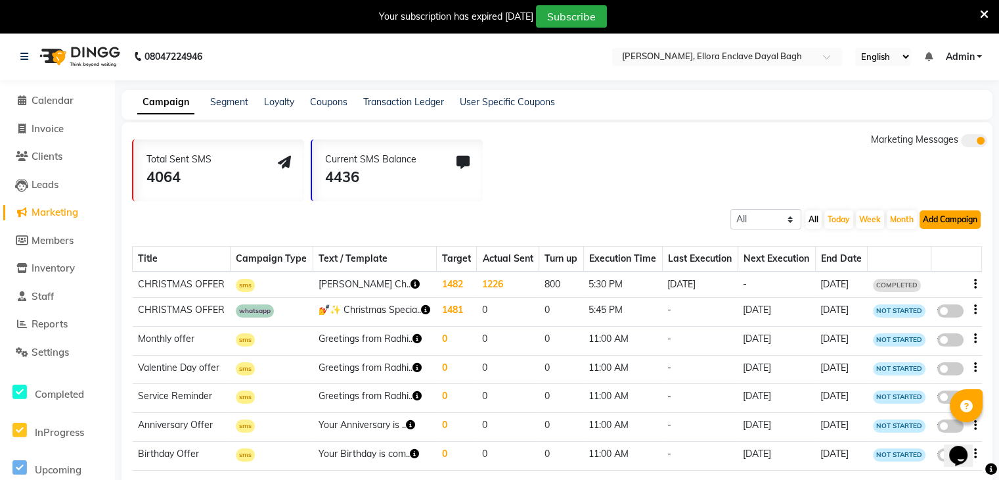
click at [971, 222] on button "Add Campaign" at bounding box center [950, 219] width 61 height 18
click at [930, 243] on div "SMS Campaign" at bounding box center [938, 241] width 111 height 20
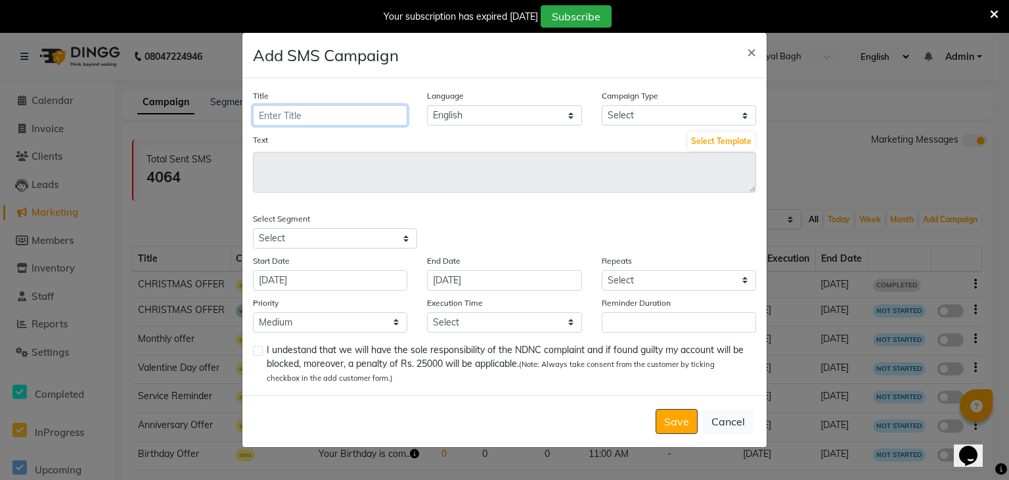
click at [392, 122] on input "Title" at bounding box center [330, 115] width 154 height 20
click at [681, 116] on select "Select Birthday Anniversary Promotional Service reminder" at bounding box center [679, 115] width 154 height 20
click at [602, 105] on select "Select Birthday Anniversary Promotional Service reminder" at bounding box center [679, 115] width 154 height 20
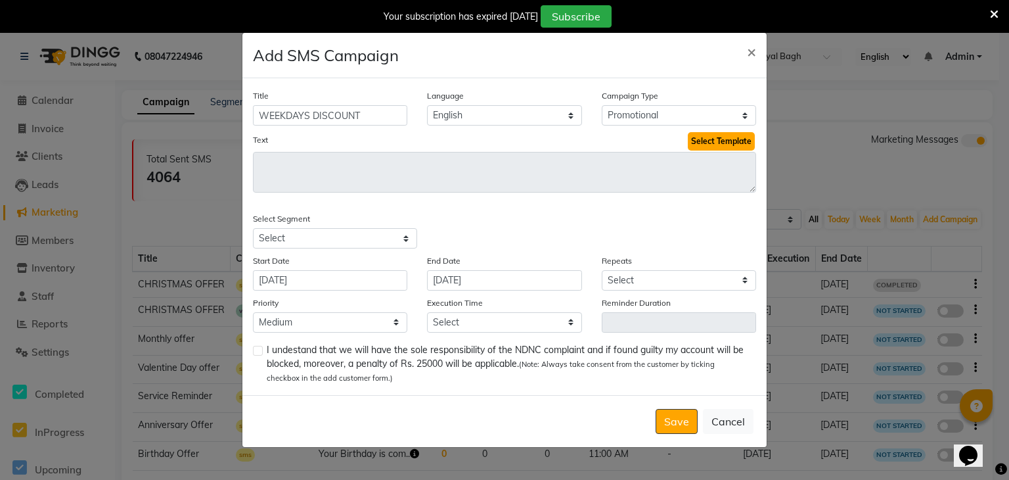
click at [706, 140] on button "Select Template" at bounding box center [721, 141] width 67 height 18
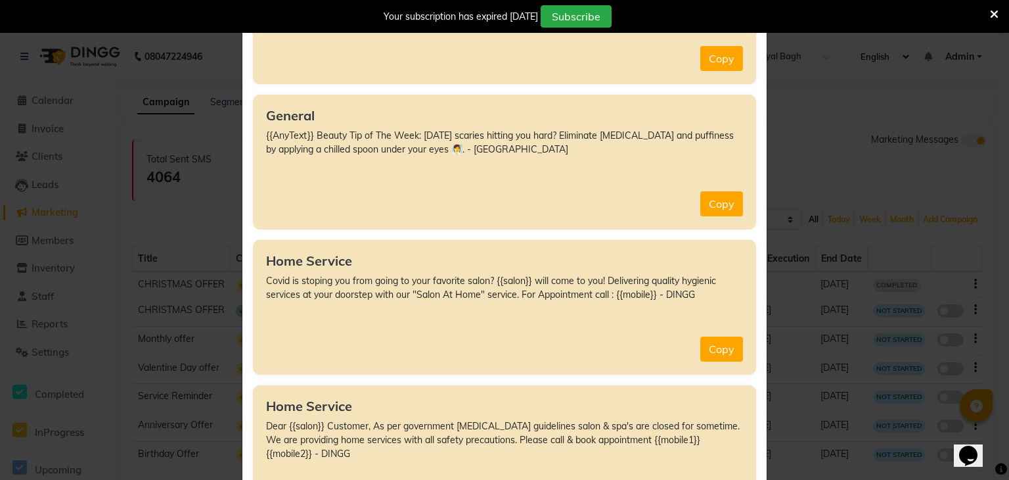
scroll to position [5438, 0]
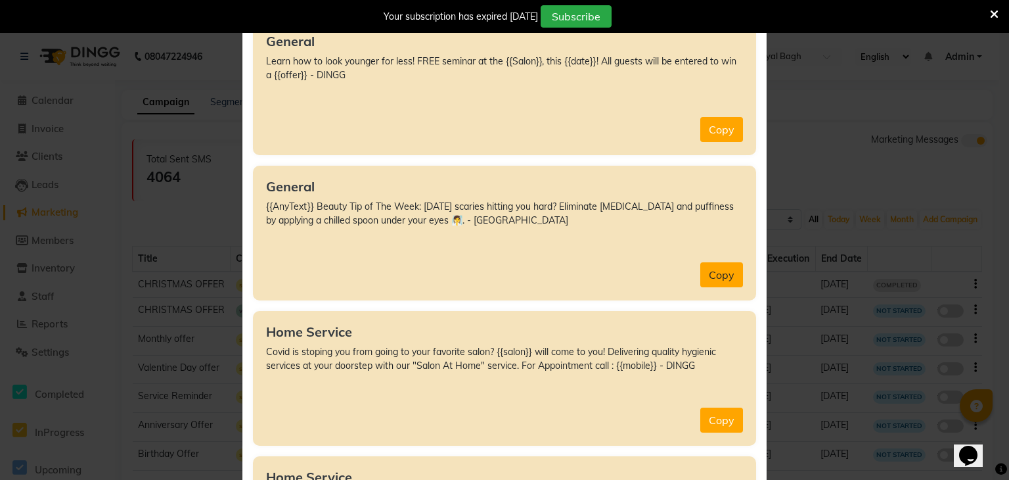
click at [727, 279] on button "Copy" at bounding box center [721, 274] width 43 height 25
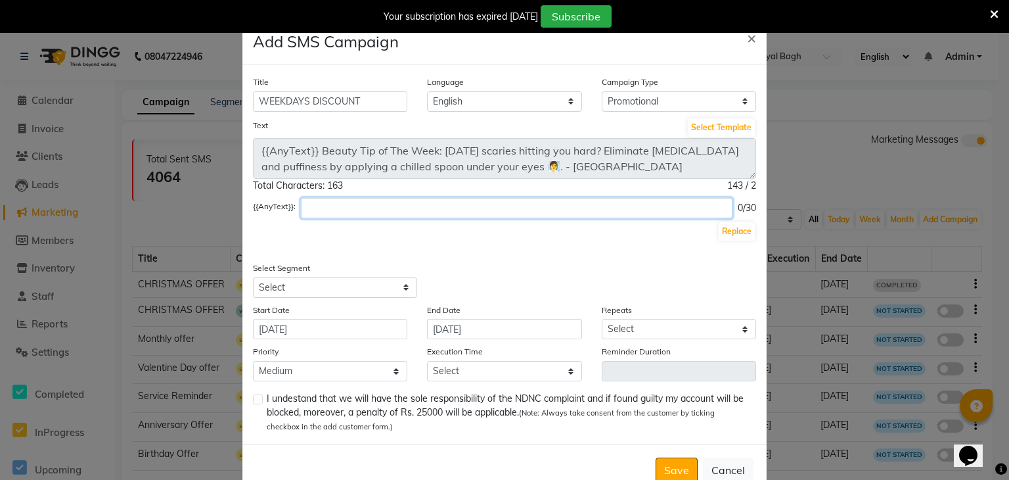
click at [671, 200] on input "text" at bounding box center [517, 208] width 432 height 20
paste input "Get 30% off on beauty, nail, and hair services from [DATE] to [DATE]! Book your…"
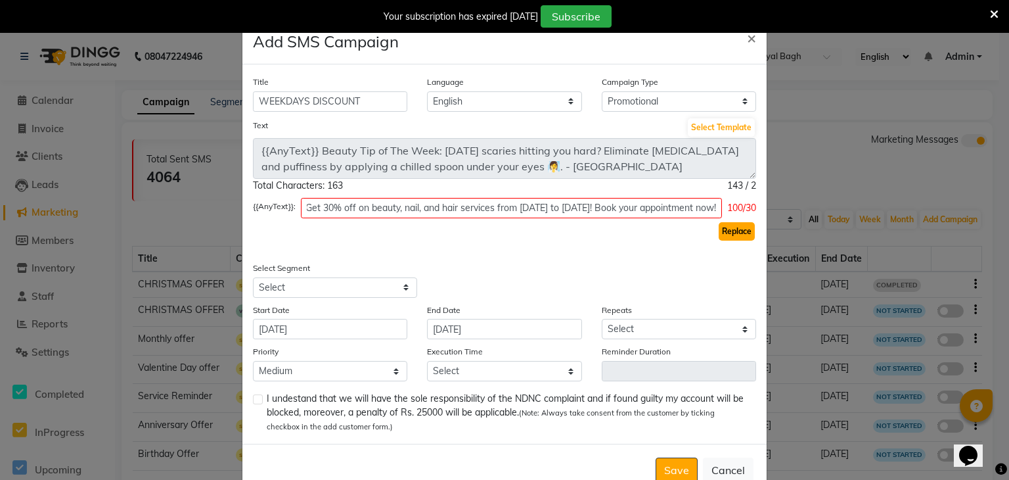
scroll to position [0, 0]
click at [730, 234] on button "Replace" at bounding box center [737, 231] width 36 height 18
click at [716, 119] on button "Select Template" at bounding box center [721, 127] width 67 height 18
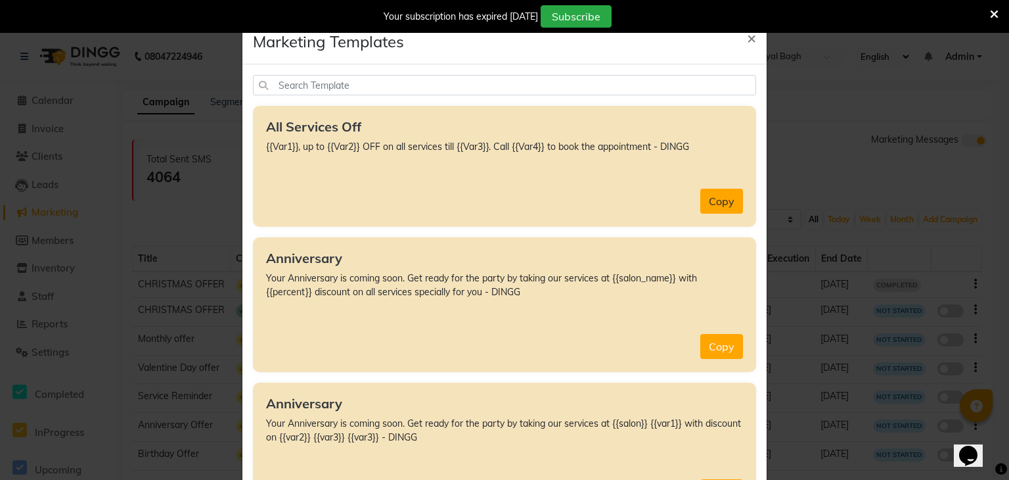
click at [721, 195] on button "Copy" at bounding box center [721, 201] width 43 height 25
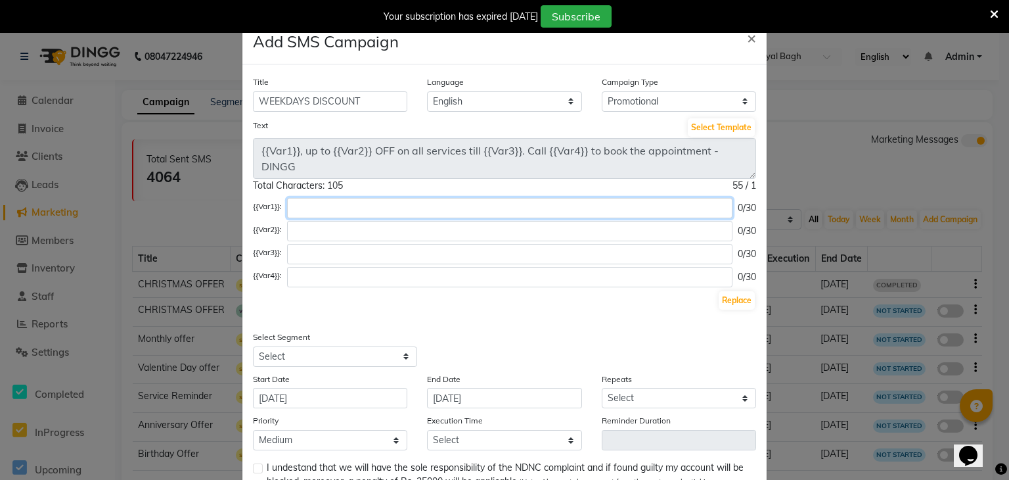
paste input "Get 30% off on beauty, nail, and hair services from [DATE] to [DATE]! Book your…"
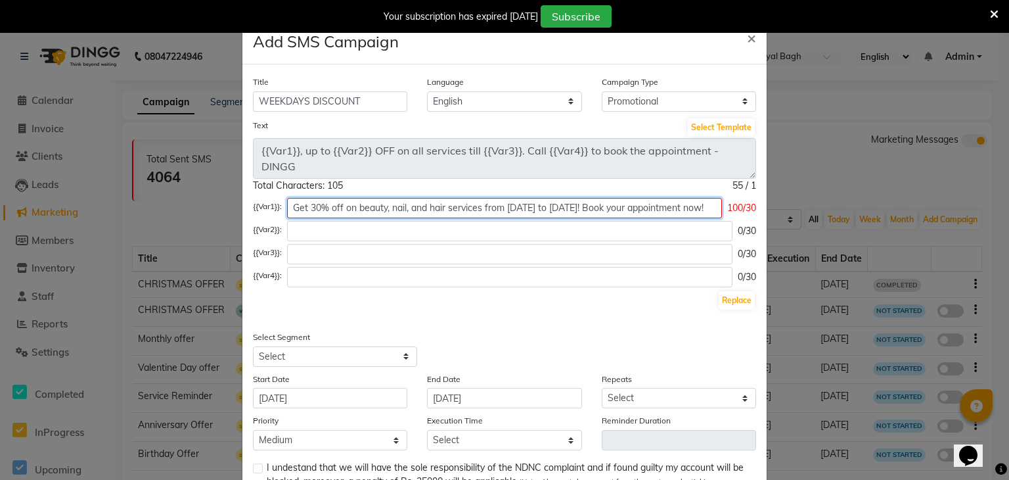
scroll to position [0, 11]
drag, startPoint x: 326, startPoint y: 206, endPoint x: 380, endPoint y: 208, distance: 53.9
click at [380, 208] on input "Get 30% off on beauty, nail, and hair services from [DATE] to [DATE]! Book your…" at bounding box center [504, 208] width 435 height 20
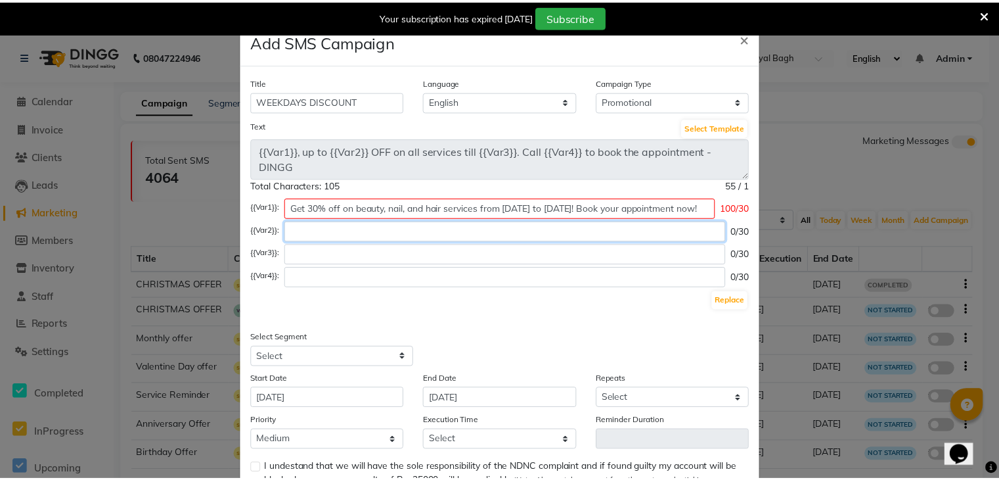
scroll to position [0, 0]
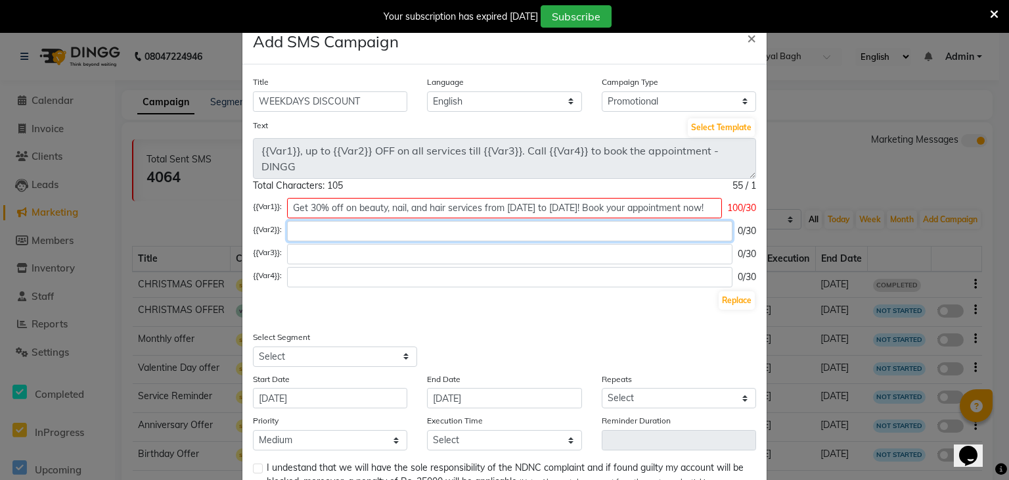
click at [440, 232] on input "text" at bounding box center [509, 231] width 445 height 20
click at [735, 302] on button "Replace" at bounding box center [737, 300] width 36 height 18
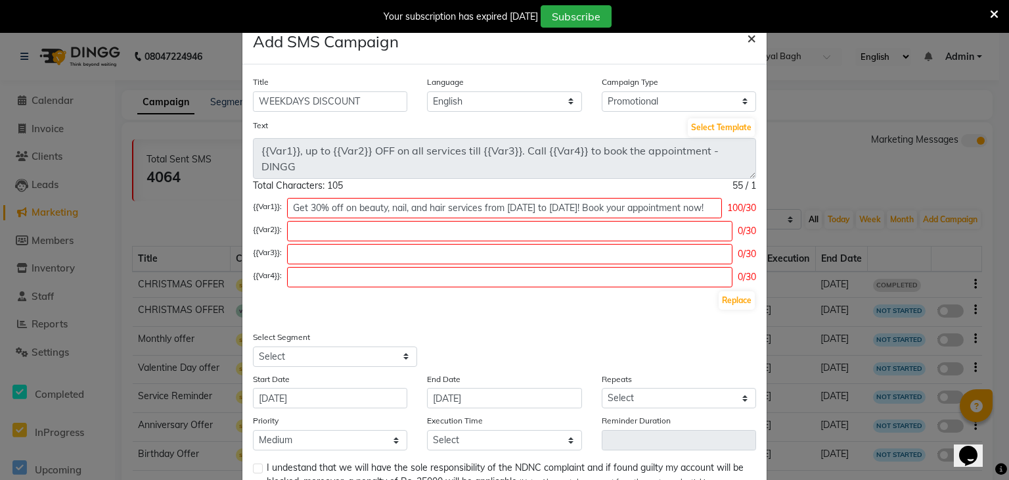
click at [749, 35] on span "×" at bounding box center [751, 38] width 9 height 20
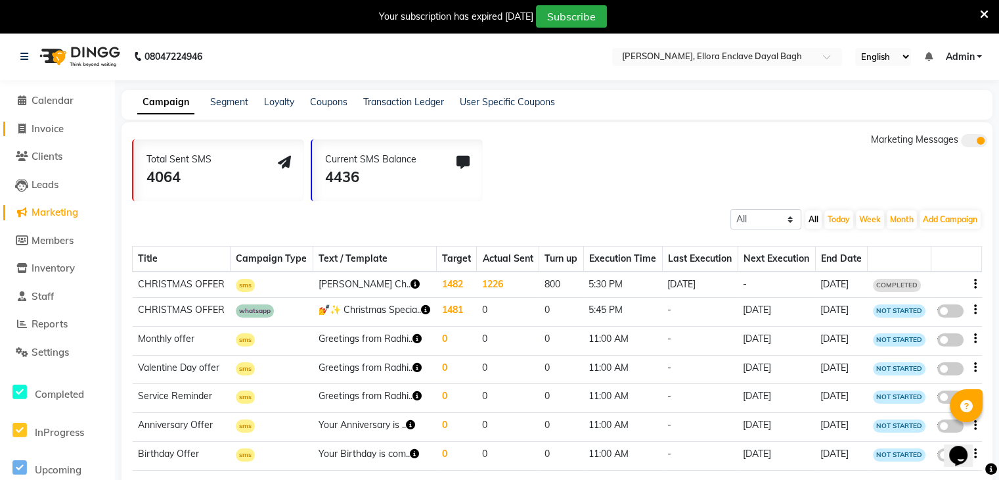
click at [42, 134] on span "Invoice" at bounding box center [48, 128] width 32 height 12
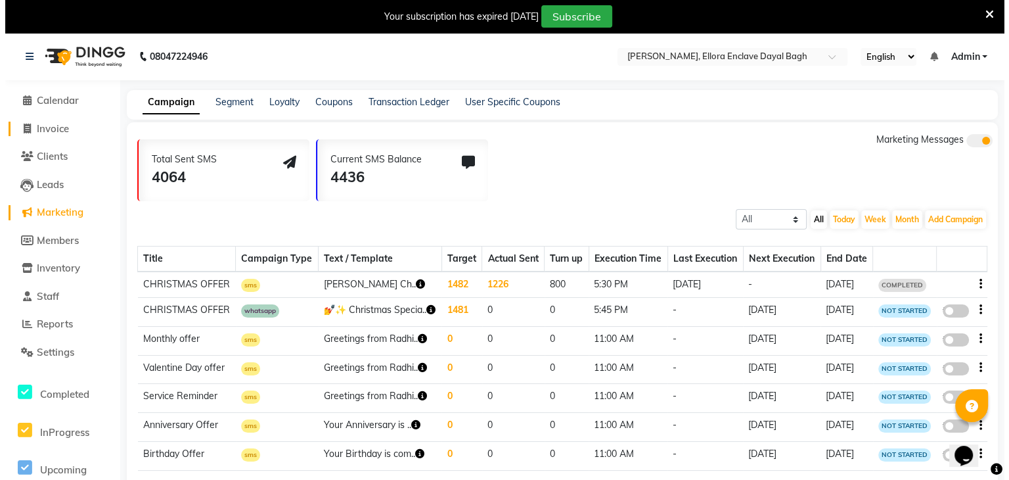
scroll to position [33, 0]
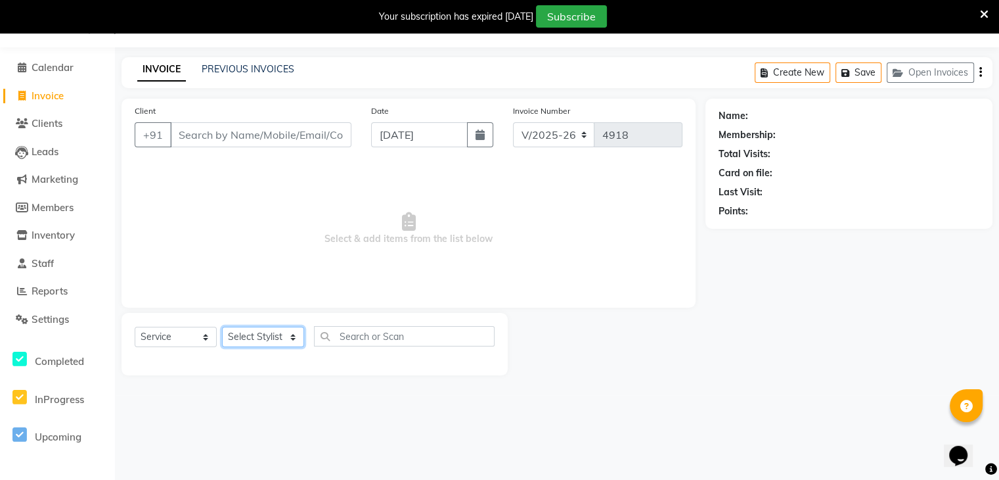
click at [287, 337] on select "Select Stylist AMAN DANISH SALMANI [PERSON_NAME] kakul KAVITA [PERSON_NAME] [PE…" at bounding box center [263, 337] width 82 height 20
click at [222, 327] on select "Select Stylist AMAN DANISH SALMANI [PERSON_NAME] kakul KAVITA [PERSON_NAME] [PE…" at bounding box center [263, 337] width 82 height 20
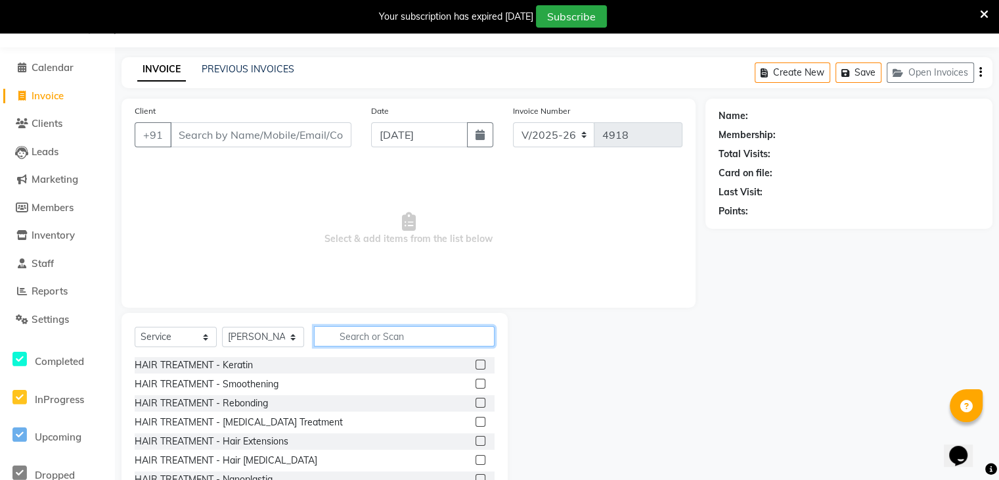
click at [390, 338] on input "text" at bounding box center [404, 336] width 181 height 20
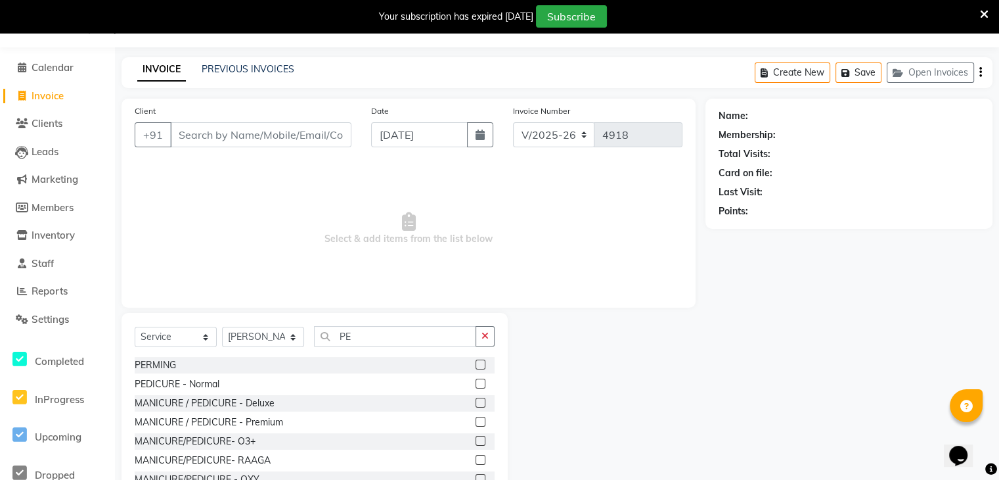
click at [476, 384] on label at bounding box center [481, 383] width 10 height 10
click at [476, 384] on input "checkbox" at bounding box center [480, 384] width 9 height 9
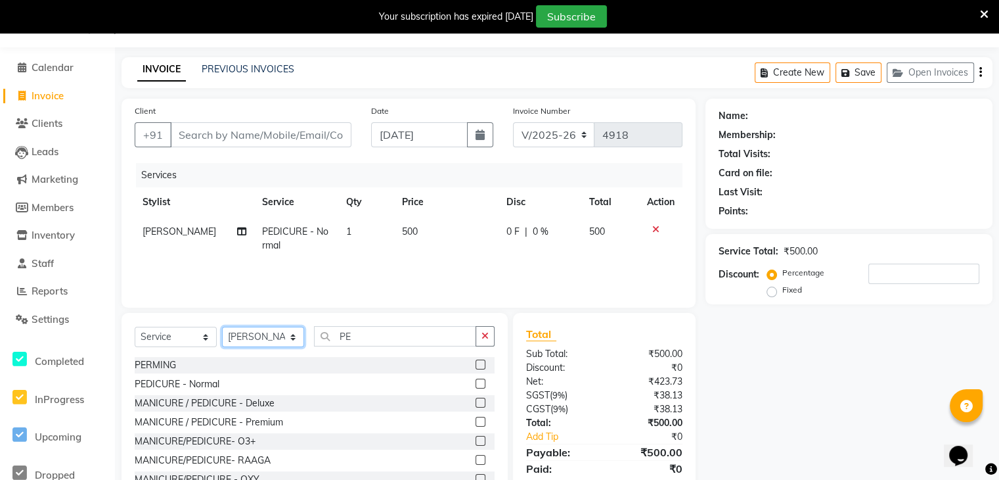
click at [286, 332] on select "Select Stylist AMAN DANISH SALMANI [PERSON_NAME] kakul KAVITA [PERSON_NAME] [PE…" at bounding box center [263, 337] width 82 height 20
click at [336, 135] on input "Client" at bounding box center [260, 134] width 181 height 25
click at [336, 135] on span "Add Client" at bounding box center [318, 134] width 52 height 13
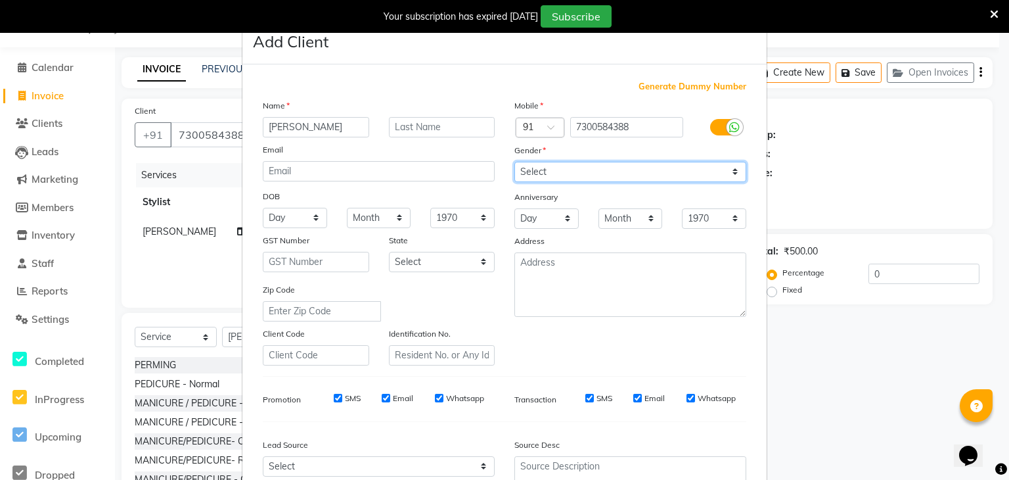
click at [516, 173] on select "Select [DEMOGRAPHIC_DATA] [DEMOGRAPHIC_DATA] Other Prefer Not To Say" at bounding box center [630, 172] width 232 height 20
click at [514, 162] on select "Select [DEMOGRAPHIC_DATA] [DEMOGRAPHIC_DATA] Other Prefer Not To Say" at bounding box center [630, 172] width 232 height 20
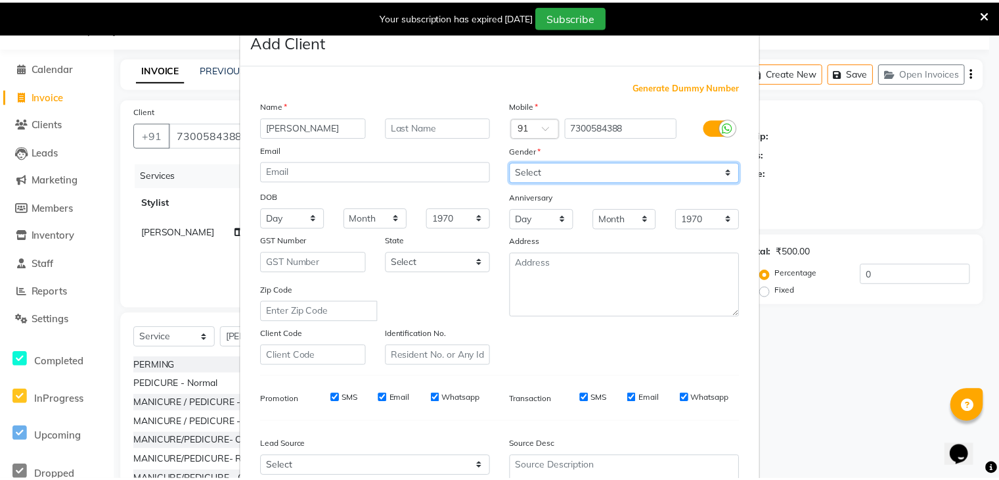
scroll to position [133, 0]
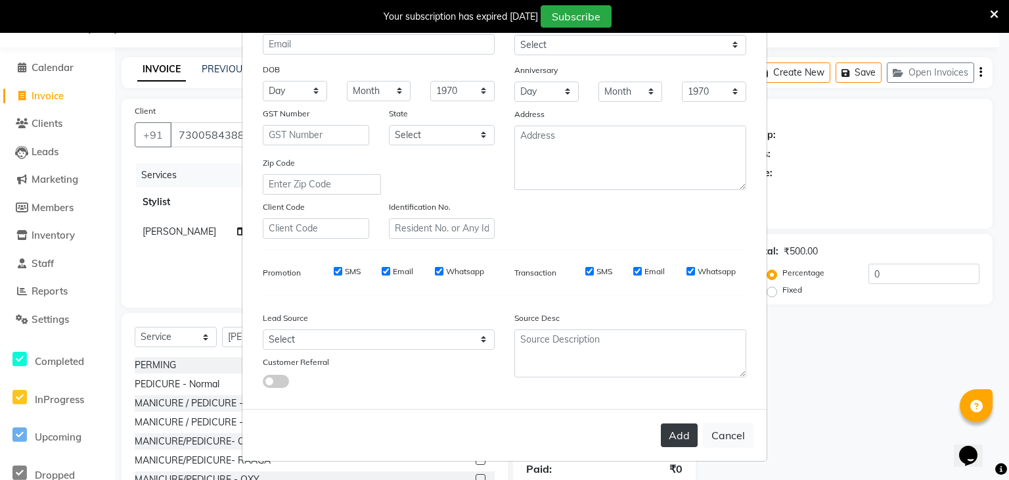
click at [661, 440] on button "Add" at bounding box center [679, 435] width 37 height 24
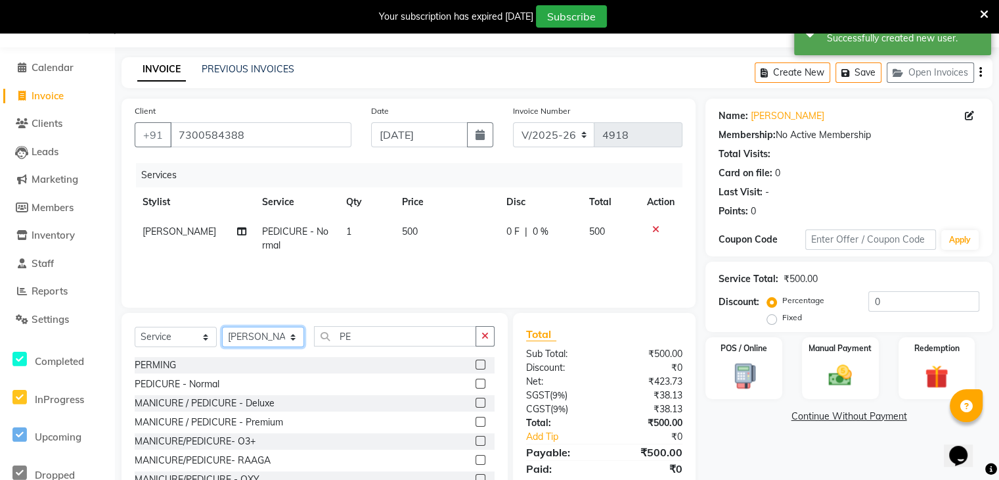
click at [266, 329] on select "Select Stylist AMAN DANISH SALMANI [PERSON_NAME] kakul KAVITA [PERSON_NAME] [PE…" at bounding box center [263, 337] width 82 height 20
click at [222, 327] on select "Select Stylist AMAN DANISH SALMANI [PERSON_NAME] kakul KAVITA [PERSON_NAME] [PE…" at bounding box center [263, 337] width 82 height 20
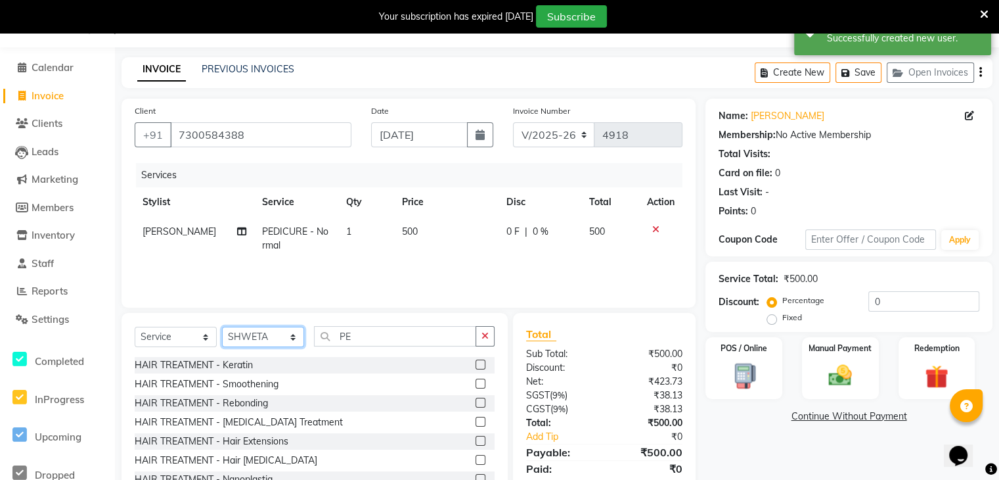
click at [267, 342] on select "Select Stylist AMAN DANISH SALMANI [PERSON_NAME] kakul KAVITA [PERSON_NAME] [PE…" at bounding box center [263, 337] width 82 height 20
click at [222, 327] on select "Select Stylist AMAN DANISH SALMANI [PERSON_NAME] kakul KAVITA [PERSON_NAME] [PE…" at bounding box center [263, 337] width 82 height 20
click at [493, 342] on button "button" at bounding box center [485, 336] width 19 height 20
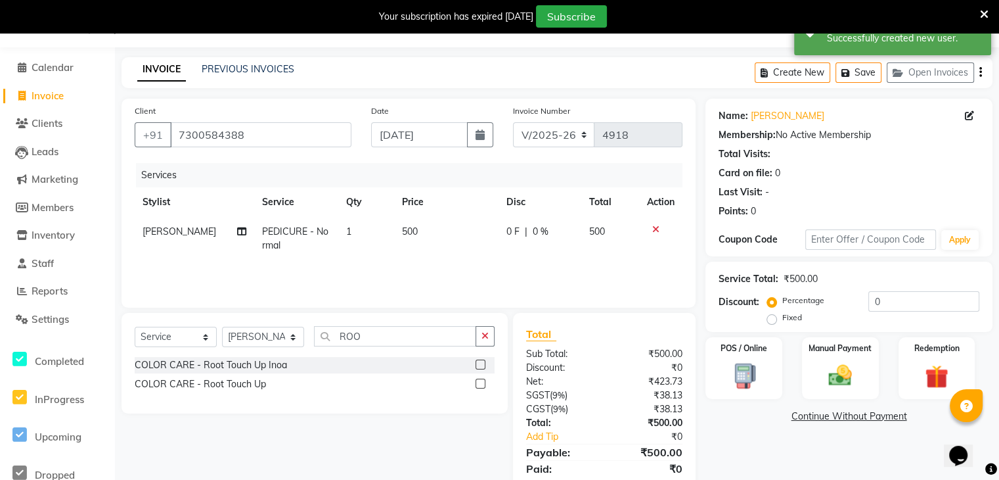
click at [485, 382] on label at bounding box center [481, 383] width 10 height 10
click at [484, 382] on input "checkbox" at bounding box center [480, 384] width 9 height 9
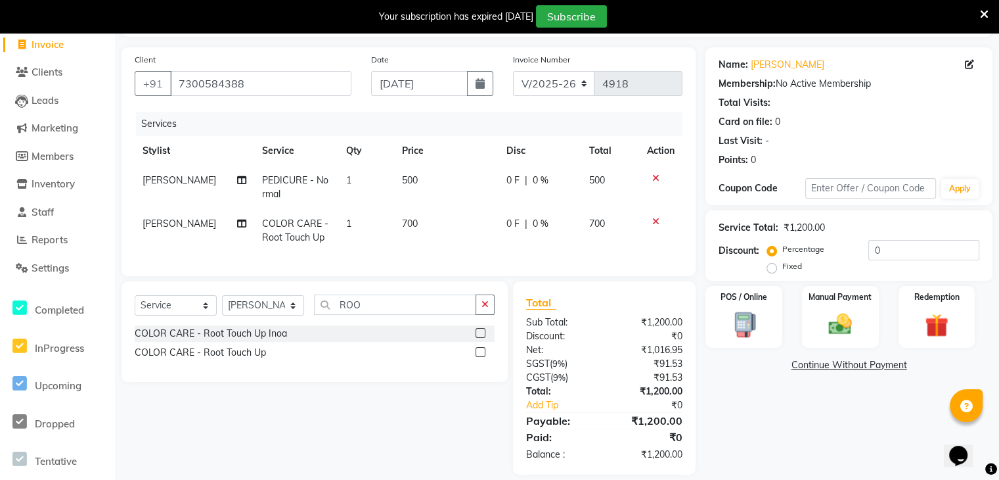
scroll to position [109, 0]
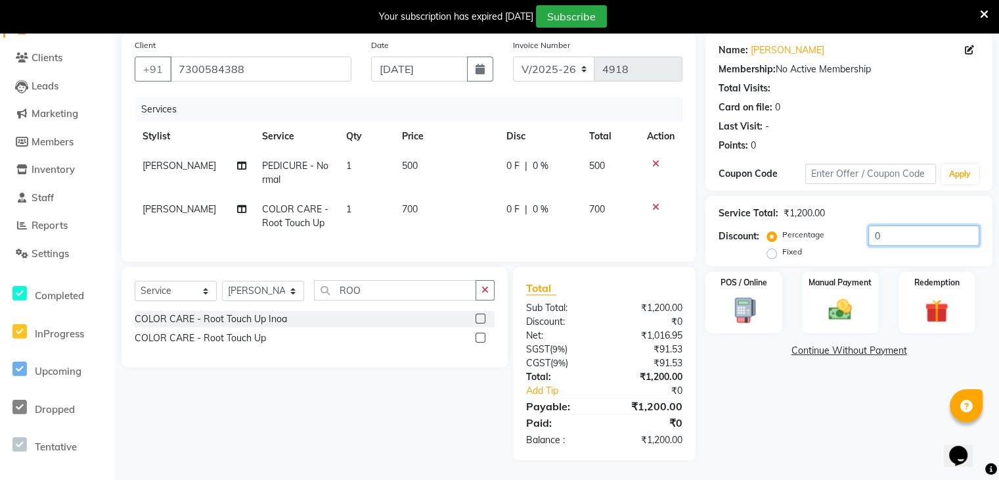
click at [902, 225] on input "0" at bounding box center [924, 235] width 111 height 20
click at [841, 296] on img at bounding box center [840, 310] width 39 height 28
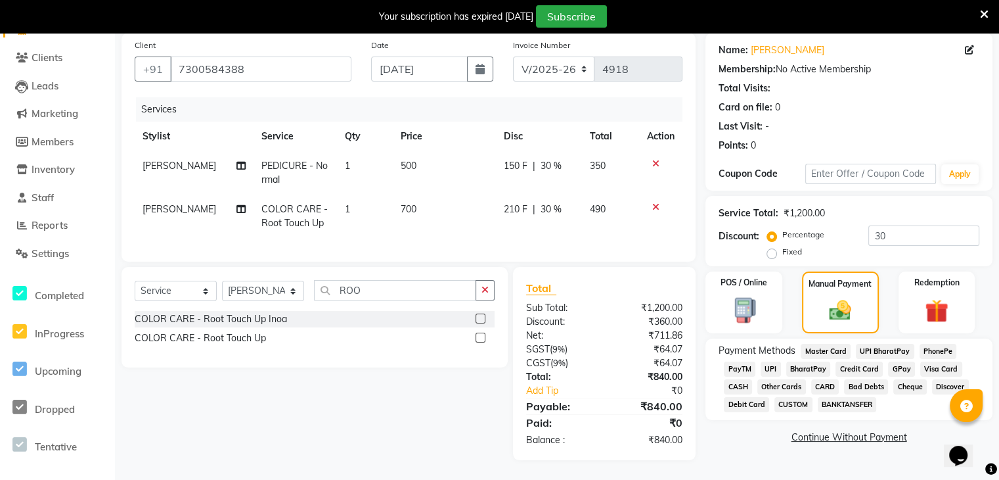
click at [772, 362] on span "UPI" at bounding box center [771, 368] width 20 height 15
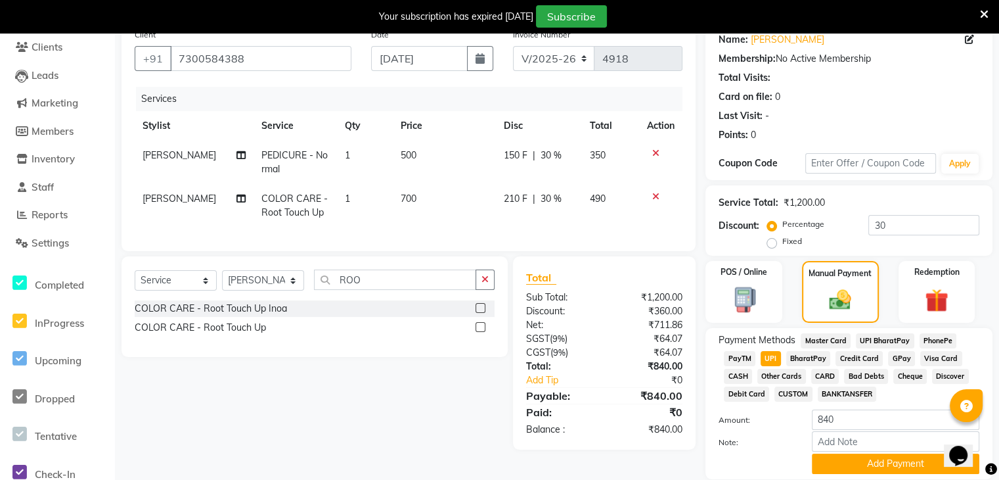
scroll to position [158, 0]
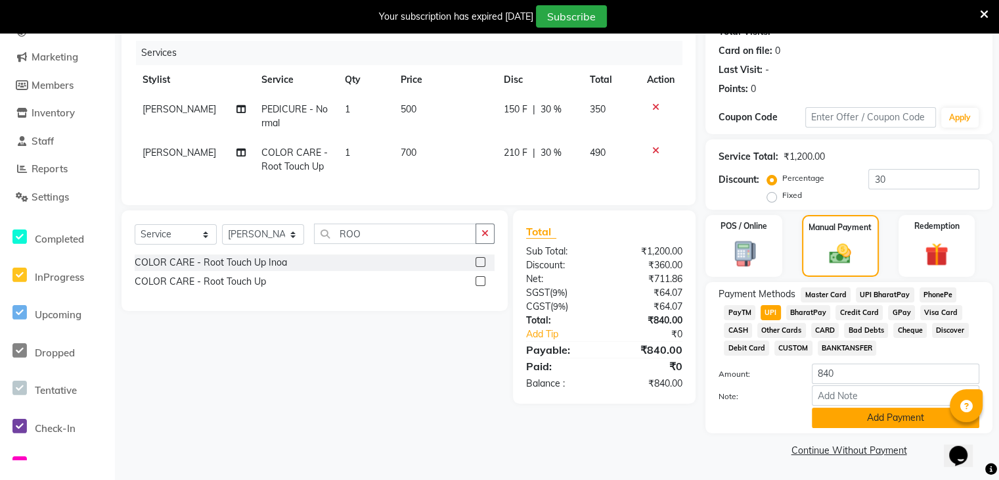
click at [845, 421] on button "Add Payment" at bounding box center [896, 417] width 168 height 20
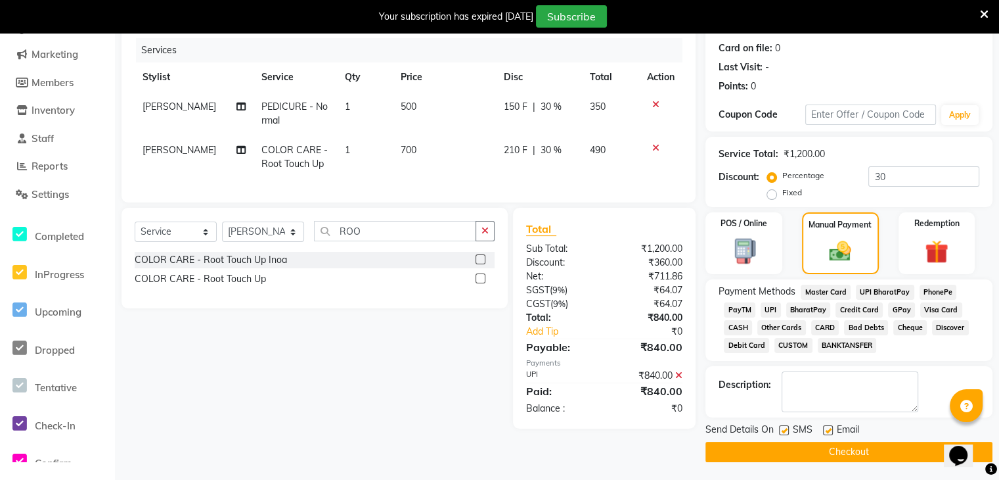
click at [783, 430] on label at bounding box center [784, 430] width 10 height 10
click at [783, 430] on input "checkbox" at bounding box center [783, 430] width 9 height 9
click at [831, 428] on label at bounding box center [828, 430] width 10 height 10
click at [831, 428] on input "checkbox" at bounding box center [827, 430] width 9 height 9
click at [836, 451] on button "Checkout" at bounding box center [849, 452] width 287 height 20
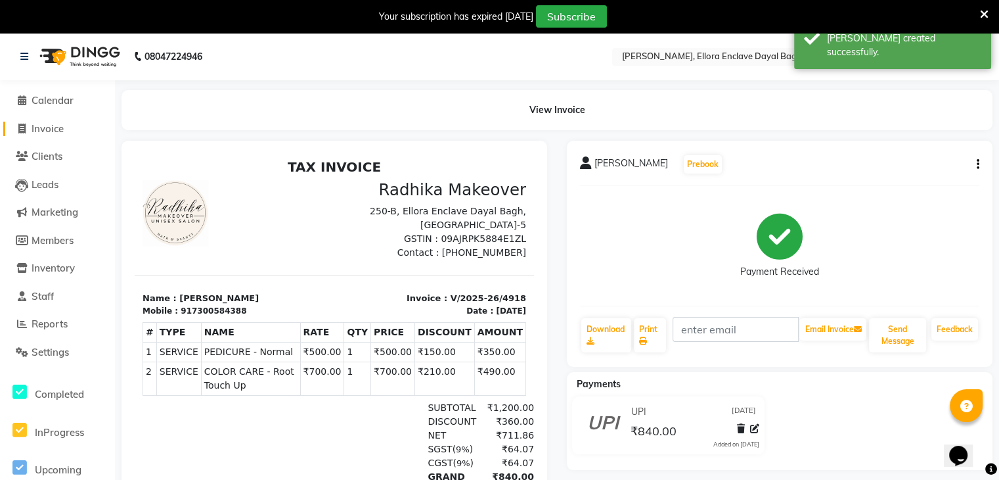
click at [67, 127] on link "Invoice" at bounding box center [57, 129] width 108 height 15
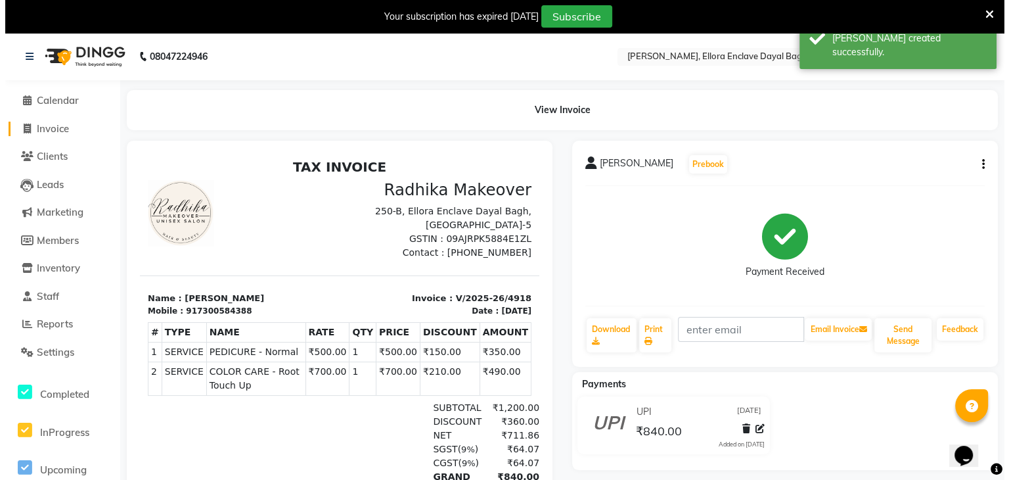
scroll to position [33, 0]
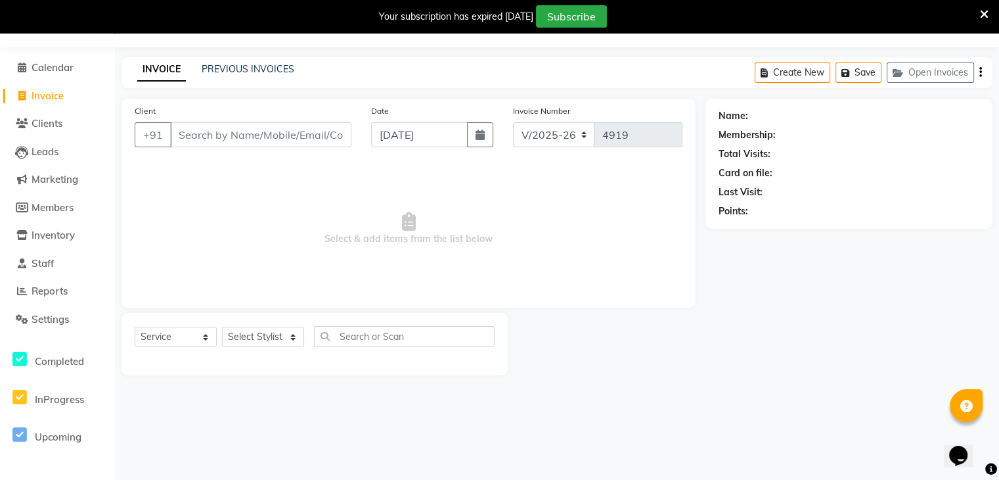
click at [67, 127] on link "Clients" at bounding box center [57, 123] width 108 height 15
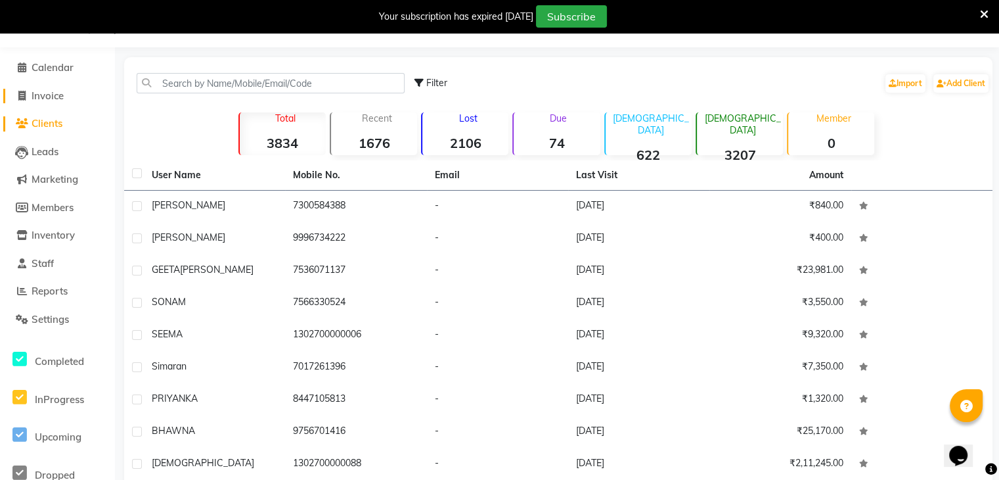
click at [42, 91] on span "Invoice" at bounding box center [48, 95] width 32 height 12
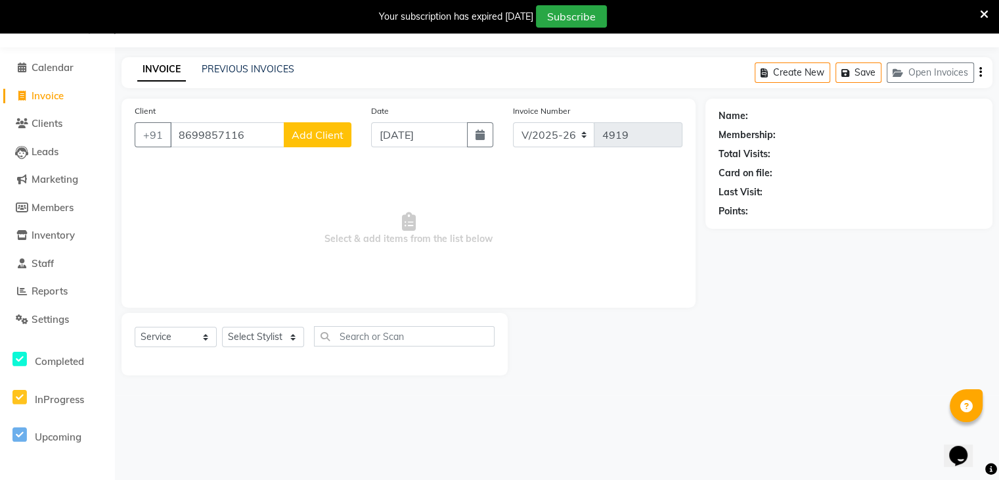
click at [344, 134] on button "Add Client" at bounding box center [318, 134] width 68 height 25
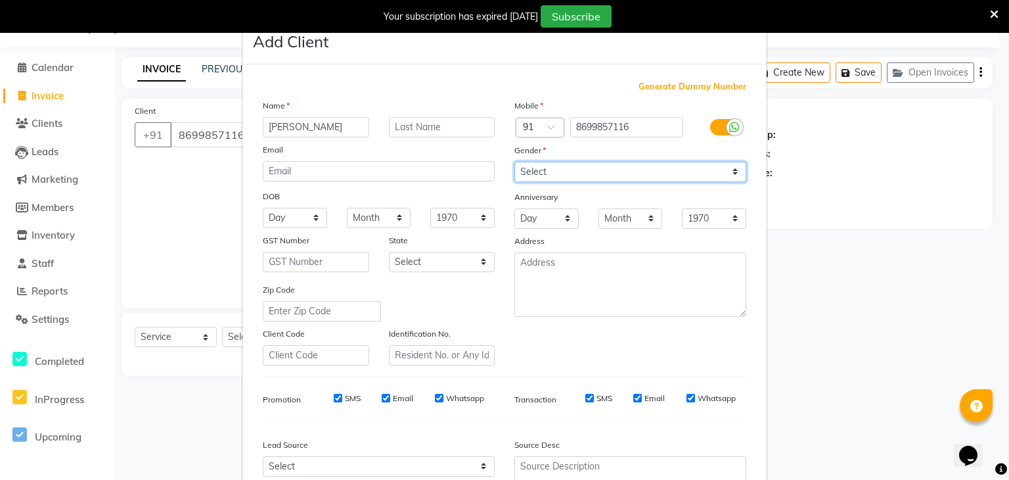
click at [519, 166] on select "Select [DEMOGRAPHIC_DATA] [DEMOGRAPHIC_DATA] Other Prefer Not To Say" at bounding box center [630, 172] width 232 height 20
click at [514, 162] on select "Select [DEMOGRAPHIC_DATA] [DEMOGRAPHIC_DATA] Other Prefer Not To Say" at bounding box center [630, 172] width 232 height 20
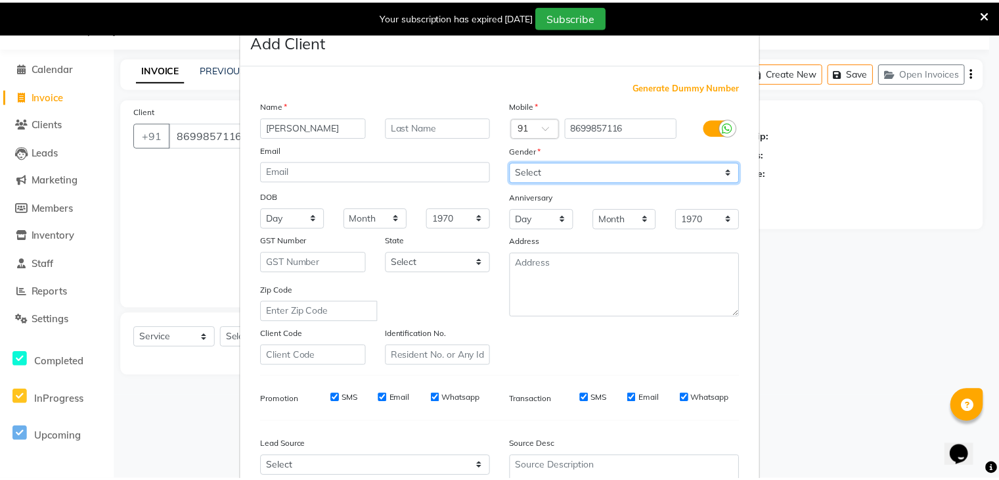
scroll to position [133, 0]
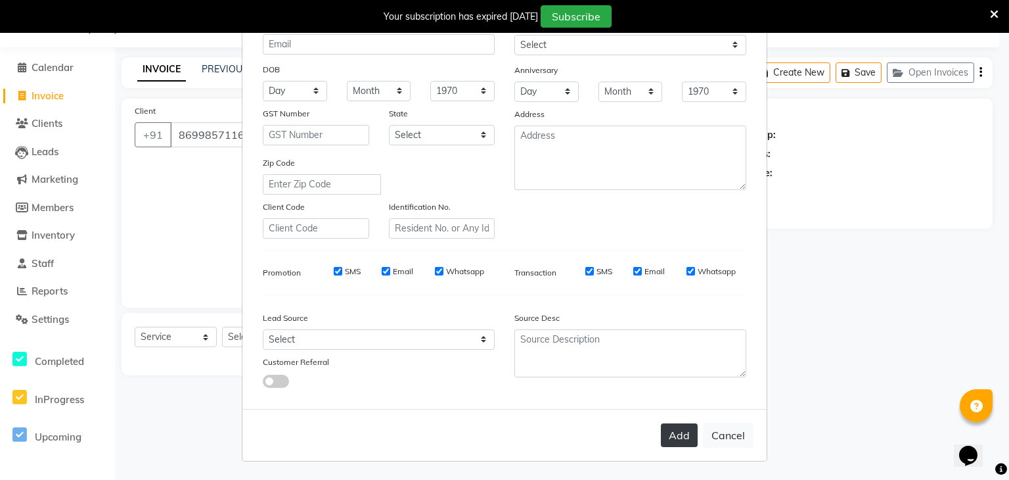
click at [692, 439] on button "Add" at bounding box center [679, 435] width 37 height 24
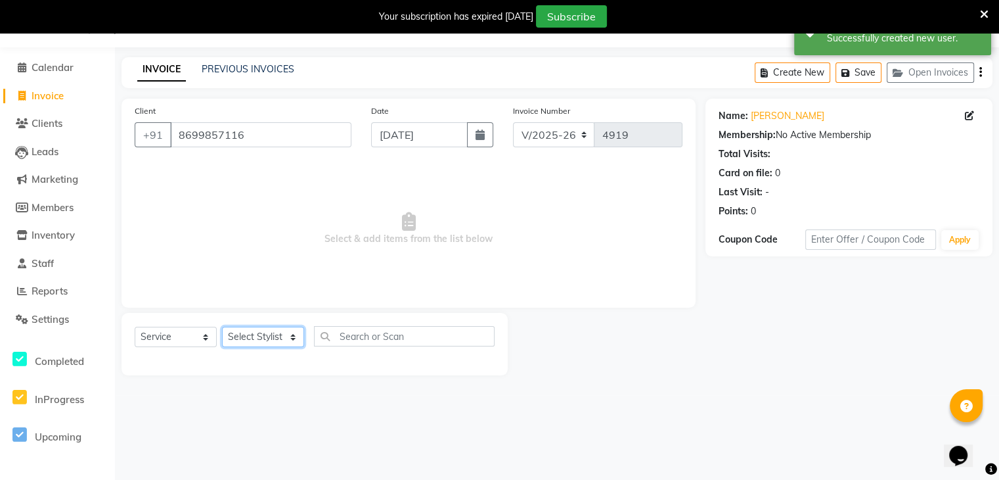
click at [244, 338] on select "Select Stylist AMAN DANISH SALMANI [PERSON_NAME] kakul KAVITA [PERSON_NAME] [PE…" at bounding box center [263, 337] width 82 height 20
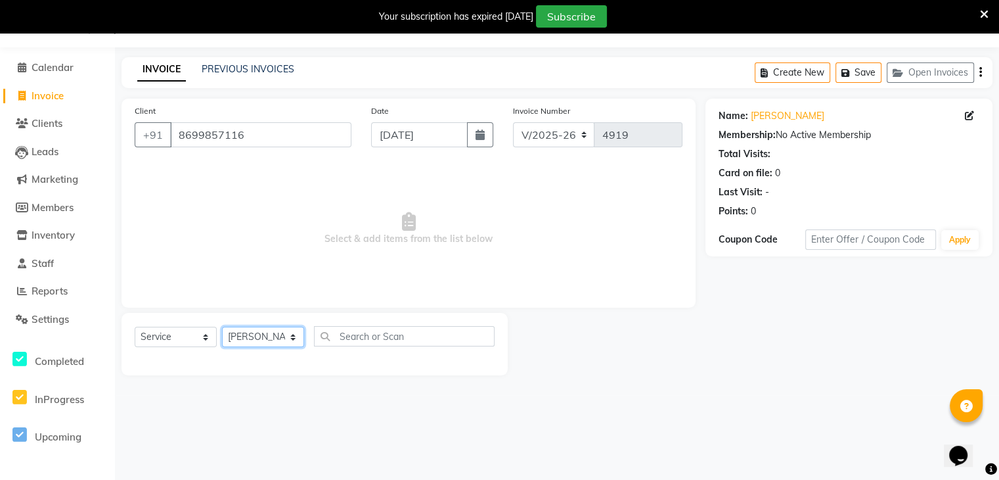
click at [222, 327] on select "Select Stylist AMAN DANISH SALMANI [PERSON_NAME] kakul KAVITA [PERSON_NAME] [PE…" at bounding box center [263, 337] width 82 height 20
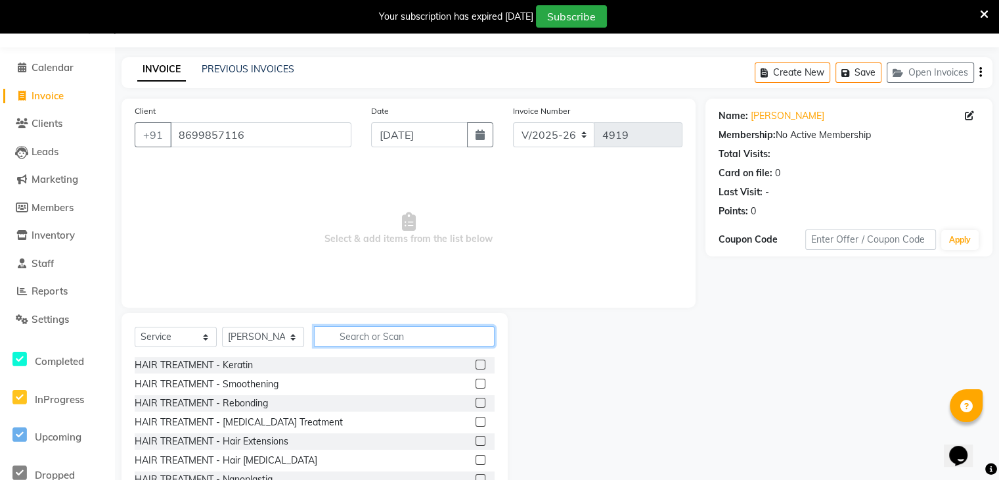
click at [328, 334] on input "text" at bounding box center [404, 336] width 181 height 20
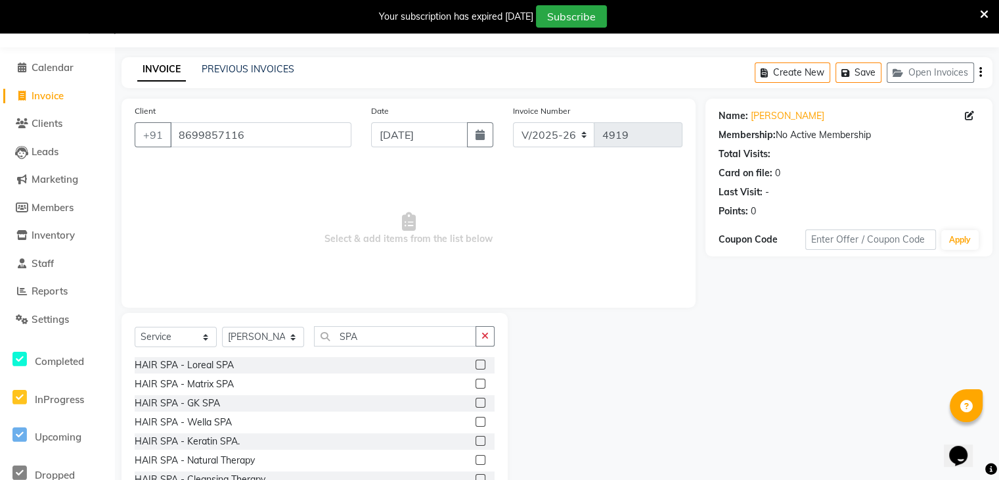
click at [476, 361] on label at bounding box center [481, 364] width 10 height 10
click at [476, 361] on input "checkbox" at bounding box center [480, 365] width 9 height 9
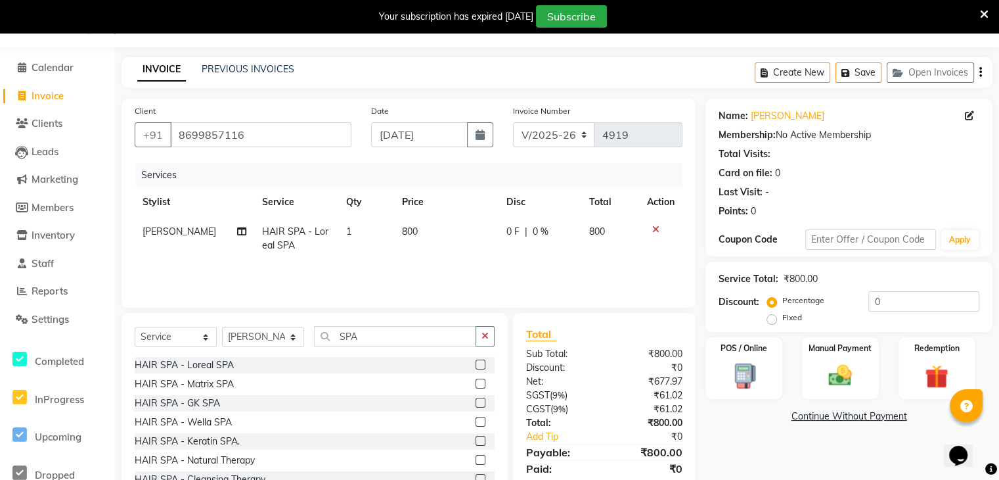
click at [394, 248] on td "800" at bounding box center [446, 238] width 104 height 43
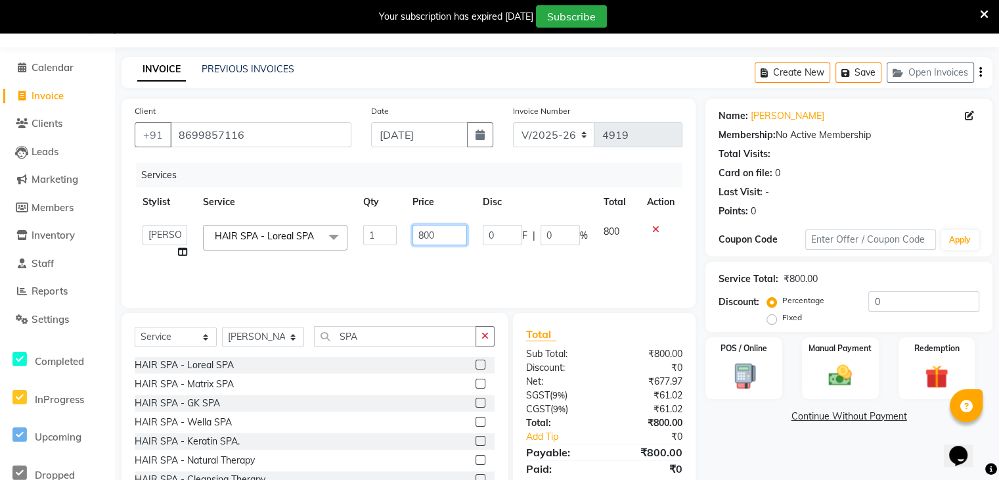
click at [425, 233] on input "800" at bounding box center [440, 235] width 55 height 20
click at [418, 232] on input "00" at bounding box center [440, 235] width 55 height 20
click at [453, 263] on div "Services Stylist Service Qty Price Disc Total Action AMAN DANISH SALMANI [PERSO…" at bounding box center [409, 228] width 548 height 131
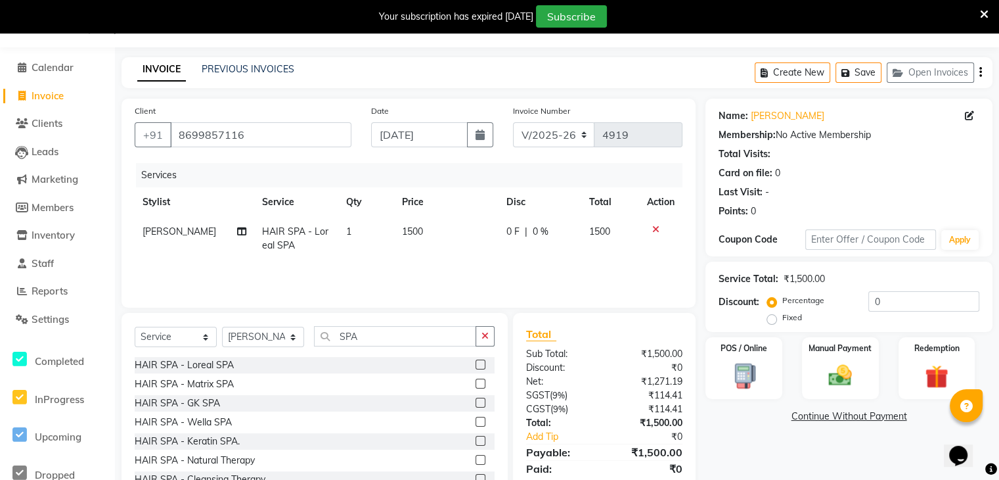
click at [359, 219] on td "1" at bounding box center [366, 238] width 56 height 43
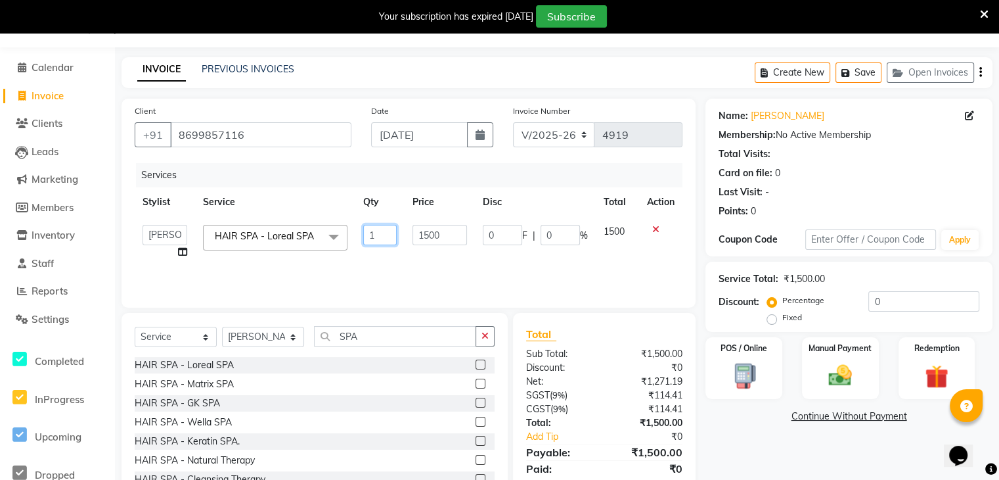
click at [387, 230] on input "1" at bounding box center [380, 235] width 34 height 20
click at [370, 271] on div "Services Stylist Service Qty Price Disc Total Action AMAN DANISH SALMANI [PERSO…" at bounding box center [409, 228] width 548 height 131
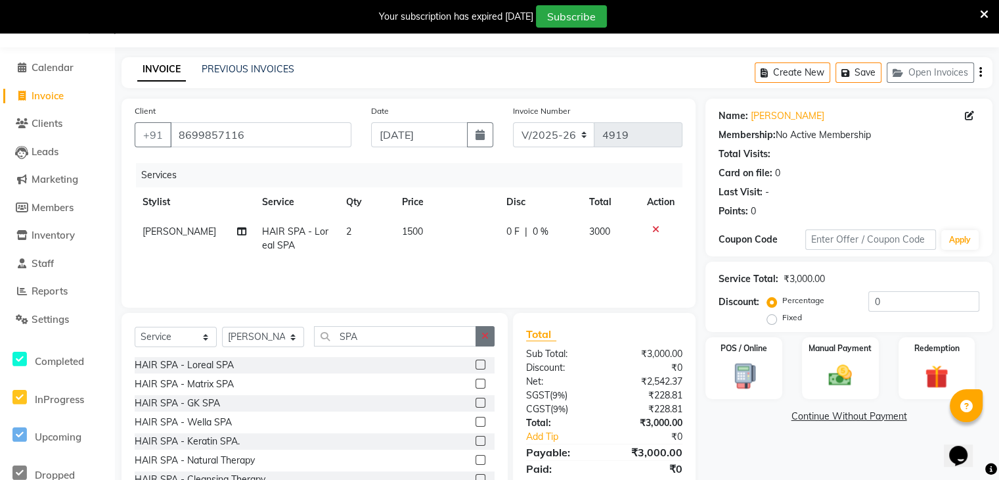
click at [488, 331] on button "button" at bounding box center [485, 336] width 19 height 20
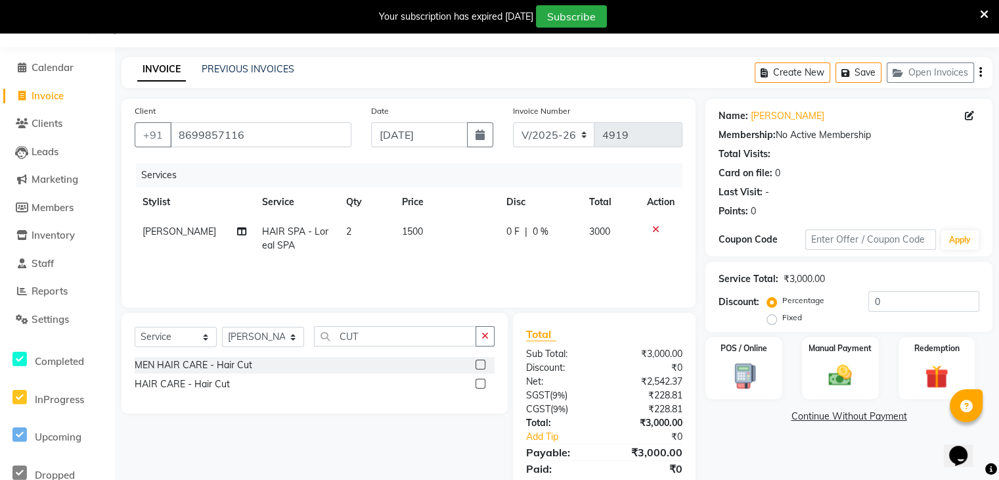
click at [484, 384] on label at bounding box center [481, 383] width 10 height 10
click at [484, 384] on input "checkbox" at bounding box center [480, 384] width 9 height 9
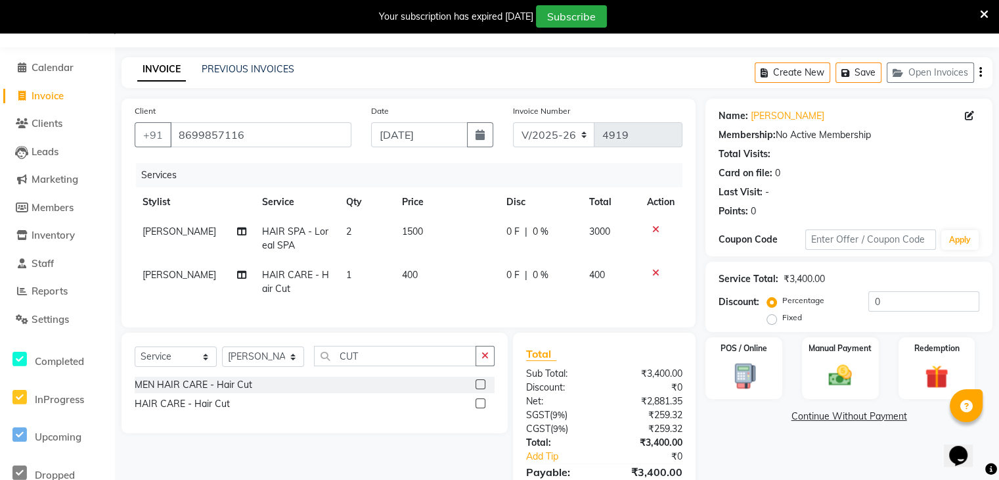
click at [432, 297] on td "400" at bounding box center [446, 281] width 104 height 43
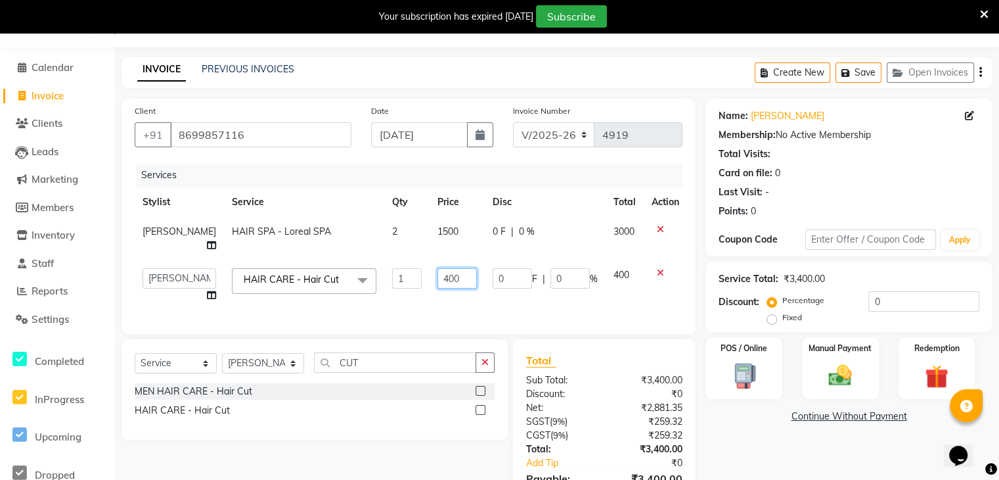
click at [438, 282] on input "400" at bounding box center [457, 278] width 39 height 20
click at [442, 305] on div "Services Stylist Service Qty Price Disc Total Action [PERSON_NAME] HAIR SPA - L…" at bounding box center [409, 242] width 548 height 158
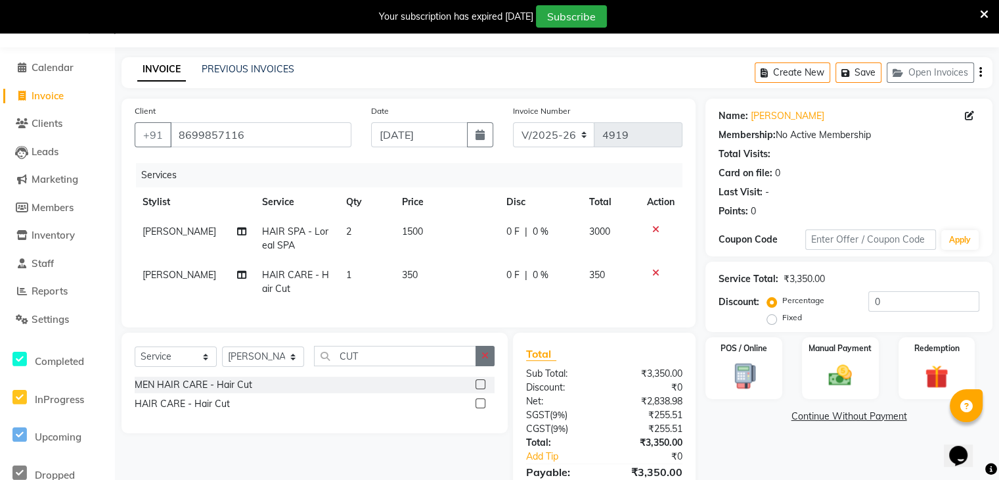
click at [485, 360] on icon "button" at bounding box center [485, 355] width 7 height 9
click at [481, 389] on label at bounding box center [481, 384] width 10 height 10
click at [481, 389] on input "checkbox" at bounding box center [480, 384] width 9 height 9
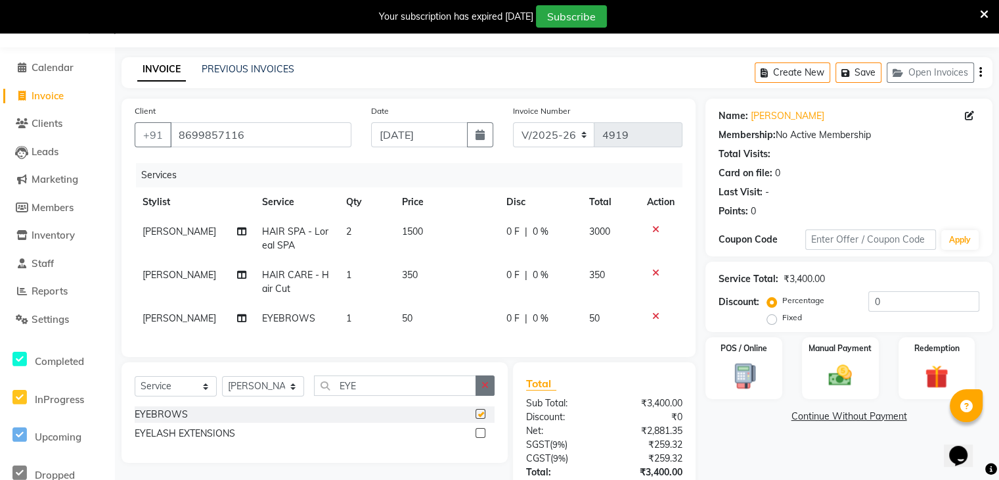
click at [481, 392] on button "button" at bounding box center [485, 385] width 19 height 20
click at [434, 357] on div "Client [PHONE_NUMBER] Date [DATE] Invoice Number V/2025 V/[PHONE_NUMBER] Servic…" at bounding box center [409, 228] width 574 height 258
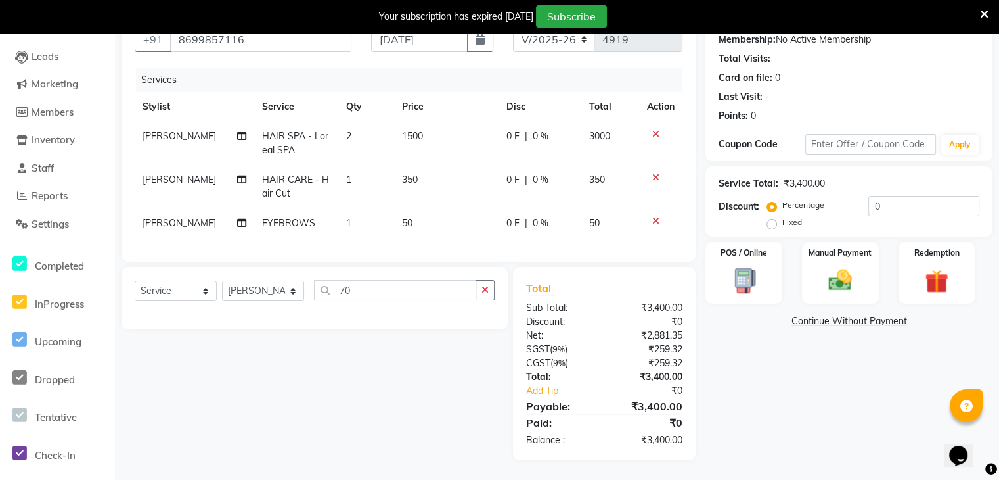
click at [484, 363] on div "Select Service Product Membership Package Voucher Prepaid Gift Card Select Styl…" at bounding box center [310, 363] width 396 height 193
click at [413, 214] on td "50" at bounding box center [446, 223] width 104 height 30
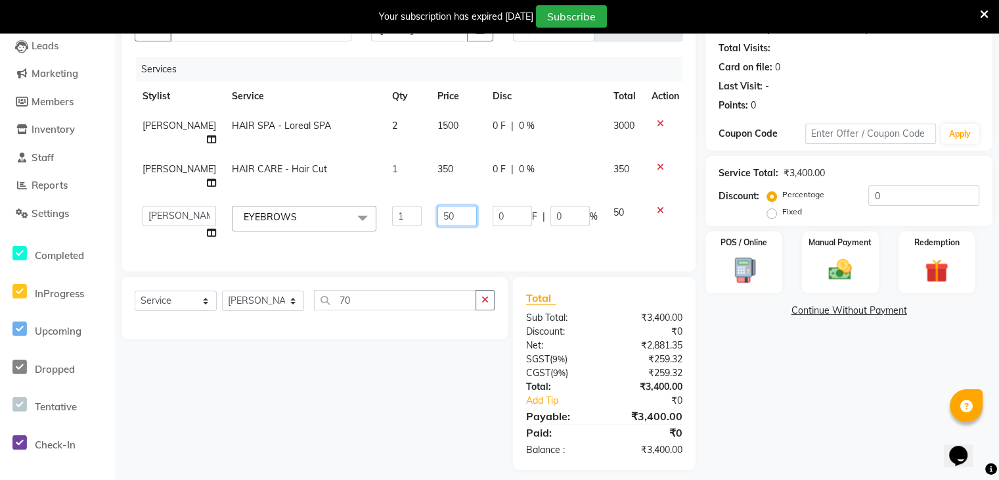
click at [448, 214] on input "50" at bounding box center [457, 216] width 39 height 20
click at [447, 237] on div "Services Stylist Service Qty Price Disc Total Action [PERSON_NAME] HAIR SPA - L…" at bounding box center [409, 157] width 548 height 201
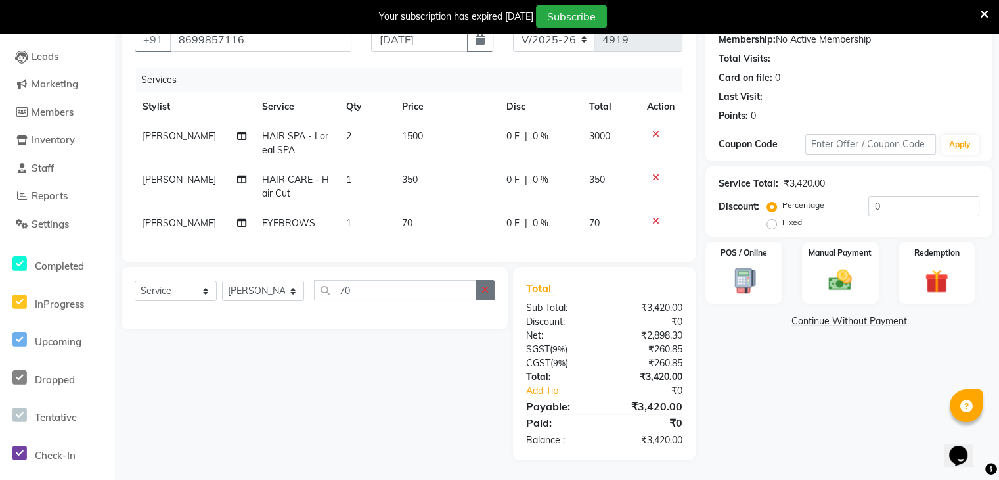
click at [486, 290] on icon "button" at bounding box center [485, 289] width 7 height 9
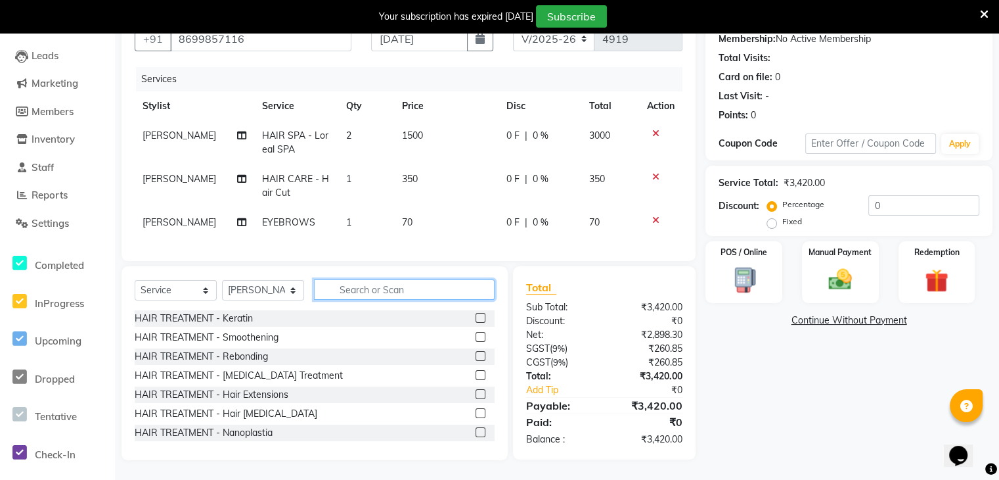
scroll to position [131, 0]
click at [148, 217] on span "[PERSON_NAME]" at bounding box center [180, 222] width 74 height 12
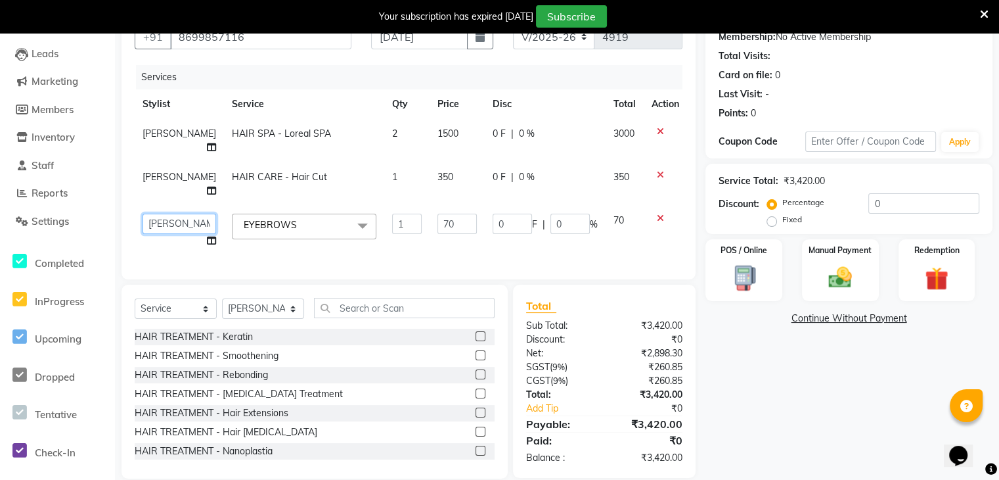
click at [148, 217] on select "[PERSON_NAME] [PERSON_NAME] [PERSON_NAME] kakul KAVITA [PERSON_NAME] [PERSON_NA…" at bounding box center [180, 224] width 74 height 20
click at [163, 179] on span "[PERSON_NAME]" at bounding box center [180, 177] width 74 height 12
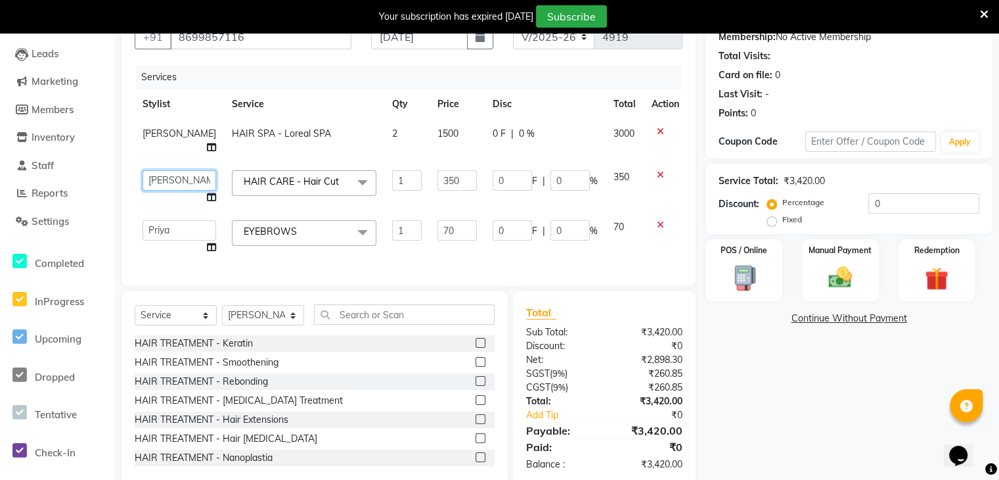
click at [163, 179] on select "[PERSON_NAME] [PERSON_NAME] [PERSON_NAME] kakul KAVITA [PERSON_NAME] [PERSON_NA…" at bounding box center [180, 180] width 74 height 20
click at [154, 136] on span "[PERSON_NAME]" at bounding box center [180, 133] width 74 height 12
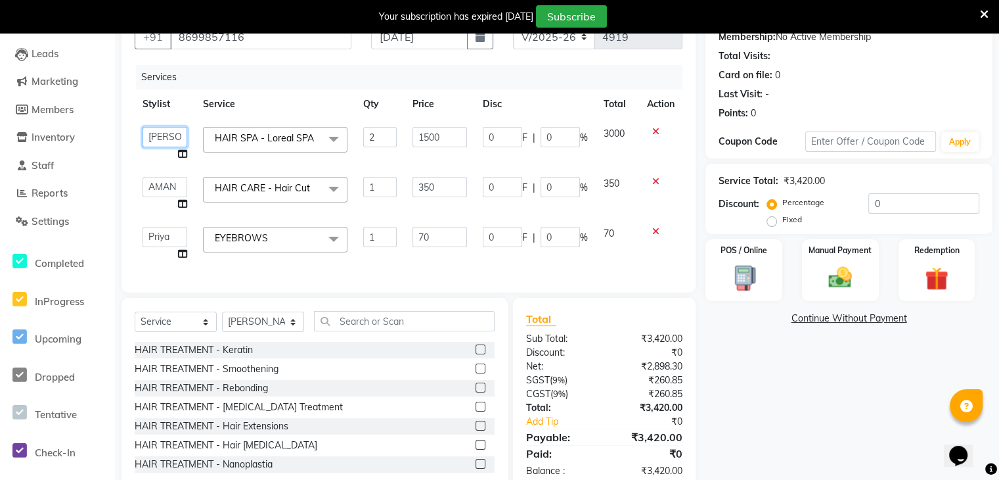
click at [154, 136] on select "[PERSON_NAME] [PERSON_NAME] [PERSON_NAME] kakul KAVITA [PERSON_NAME] [PERSON_NA…" at bounding box center [165, 137] width 45 height 20
click at [183, 155] on icon at bounding box center [182, 153] width 9 height 9
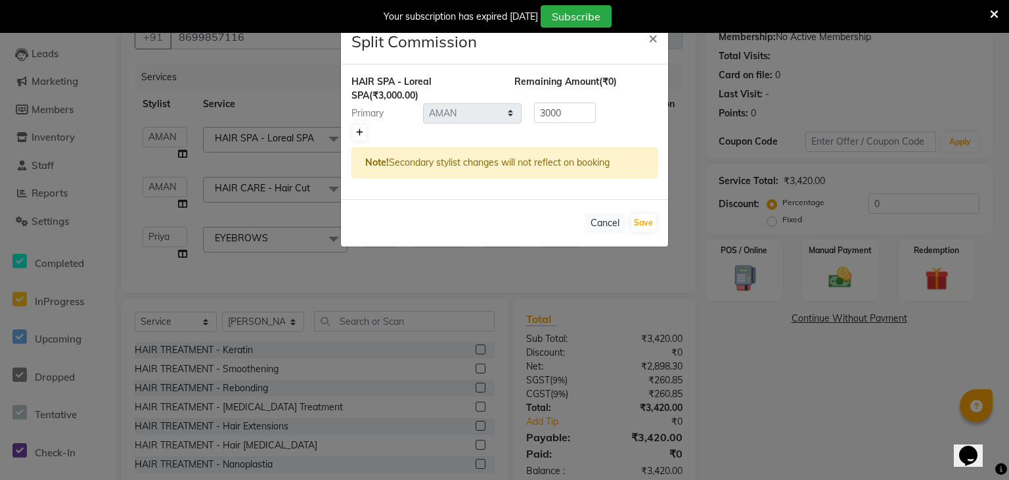
click at [363, 131] on link at bounding box center [360, 133] width 14 height 16
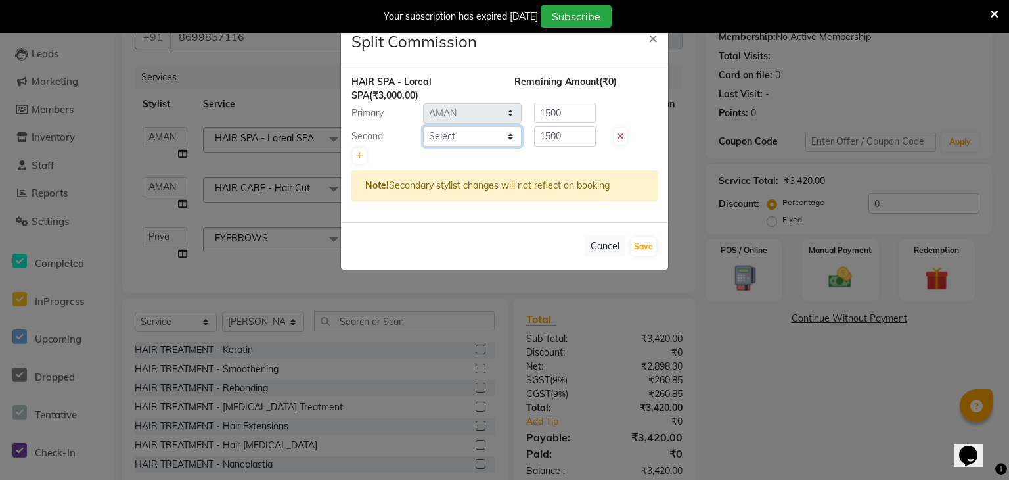
click at [477, 137] on select "Select AMAN DANISH SALMANI [PERSON_NAME] kakul KAVITA [PERSON_NAME] [PERSON_NAM…" at bounding box center [472, 136] width 99 height 20
click at [423, 126] on select "Select AMAN DANISH SALMANI [PERSON_NAME] kakul KAVITA [PERSON_NAME] [PERSON_NAM…" at bounding box center [472, 136] width 99 height 20
click at [640, 249] on button "Save" at bounding box center [644, 246] width 26 height 18
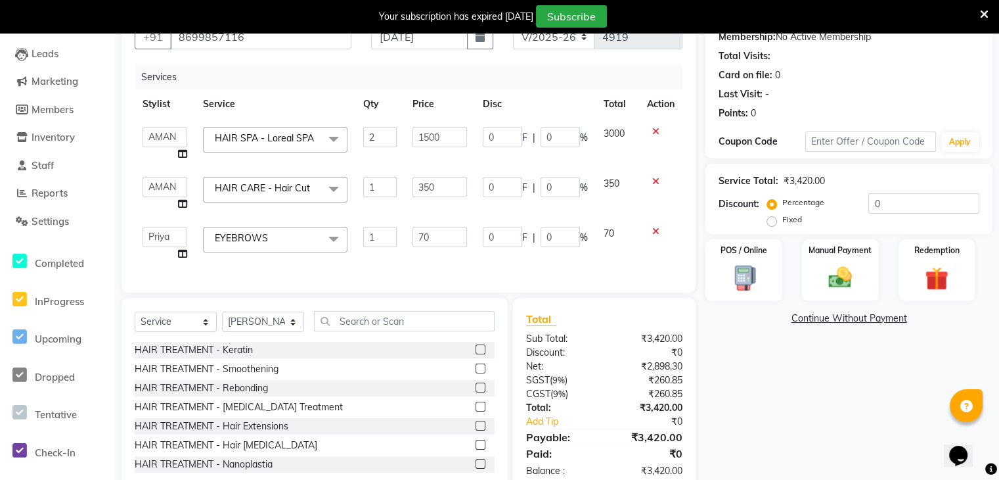
scroll to position [173, 0]
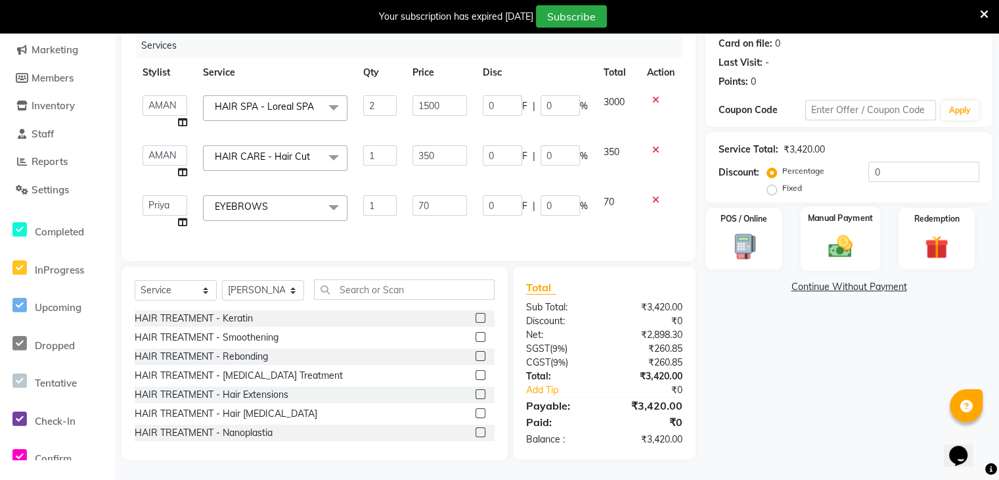
click at [831, 232] on img at bounding box center [840, 246] width 39 height 28
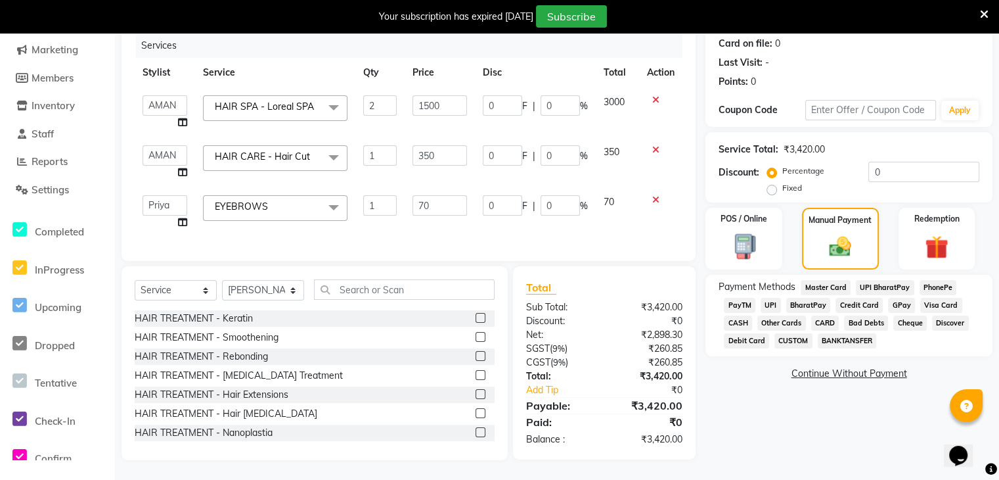
click at [767, 298] on span "UPI" at bounding box center [771, 305] width 20 height 15
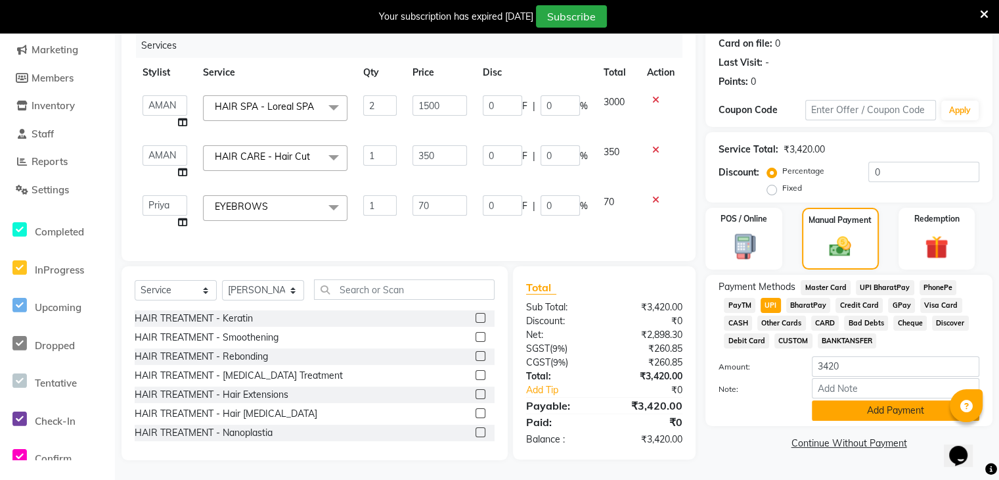
click at [850, 400] on button "Add Payment" at bounding box center [896, 410] width 168 height 20
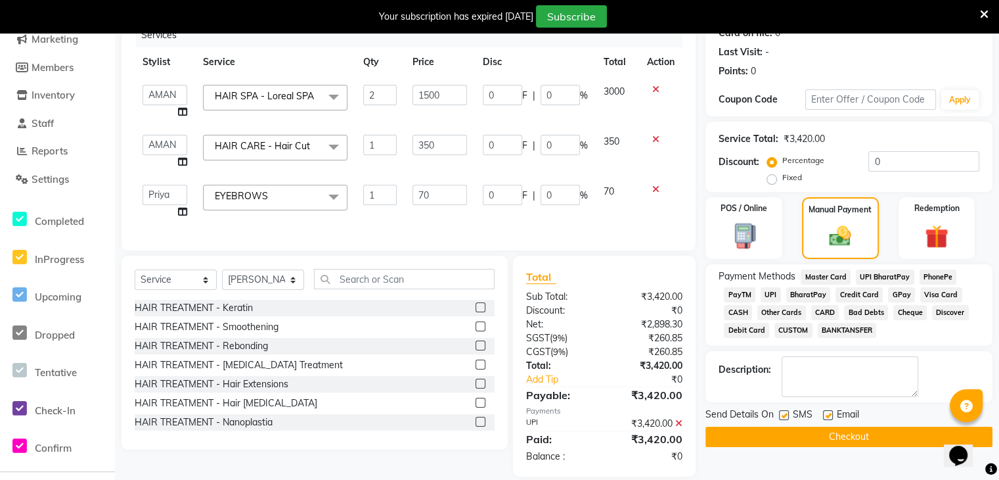
click at [823, 438] on button "Checkout" at bounding box center [849, 436] width 287 height 20
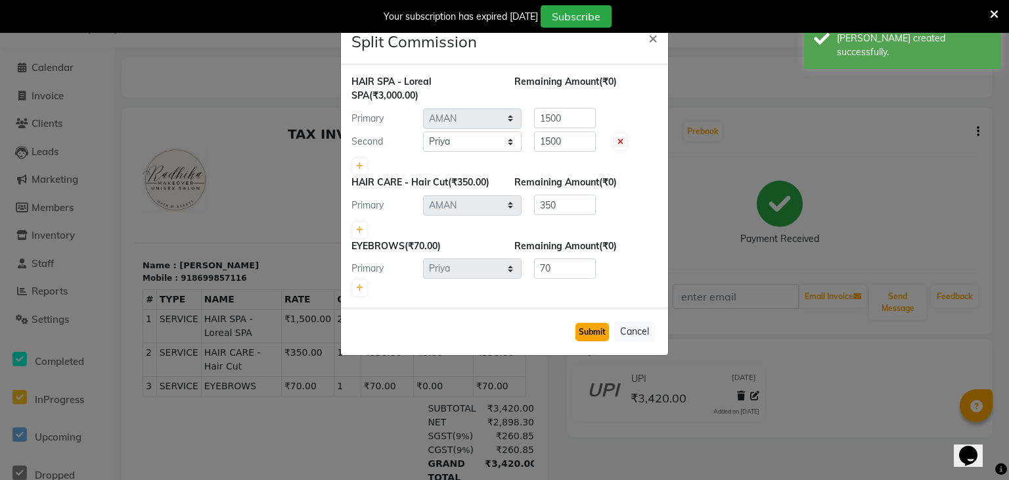
click at [593, 329] on button "Submit" at bounding box center [593, 332] width 34 height 18
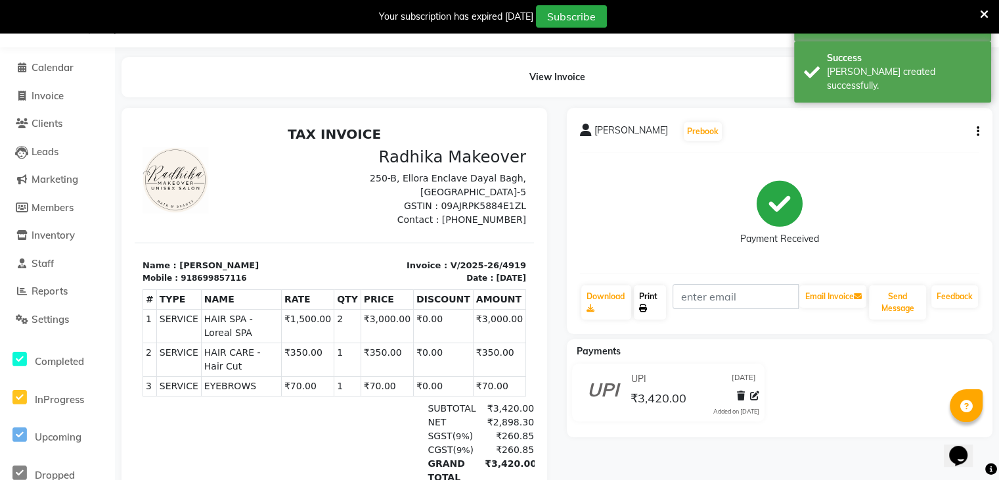
scroll to position [95, 0]
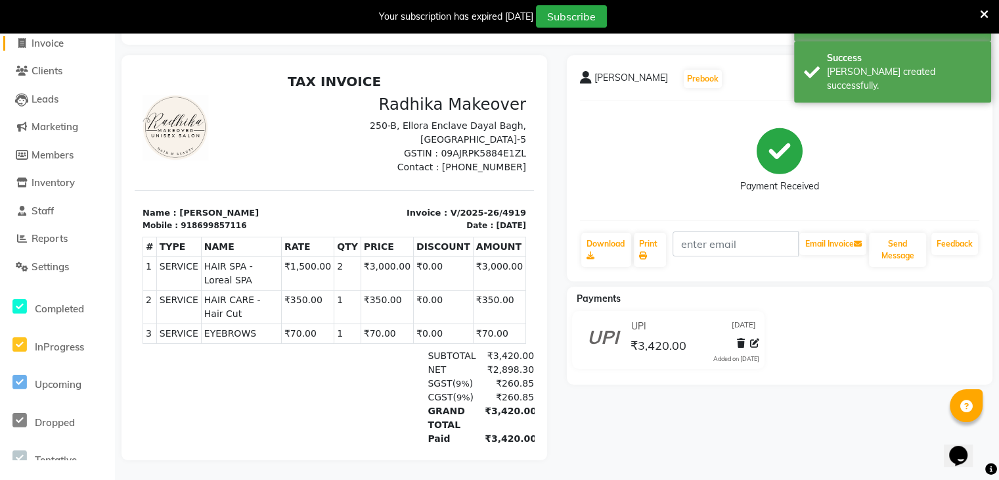
click at [53, 37] on span "Invoice" at bounding box center [48, 43] width 32 height 12
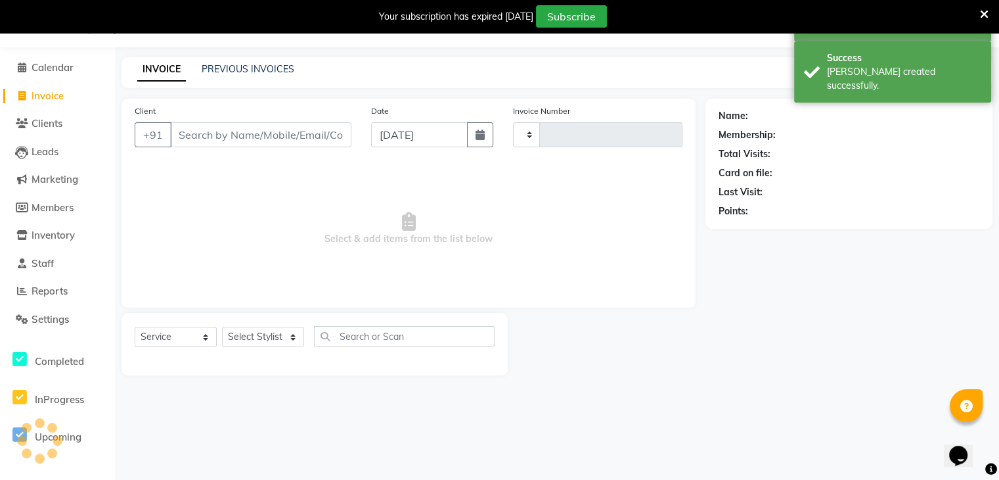
scroll to position [33, 0]
